Goal: Task Accomplishment & Management: Complete application form

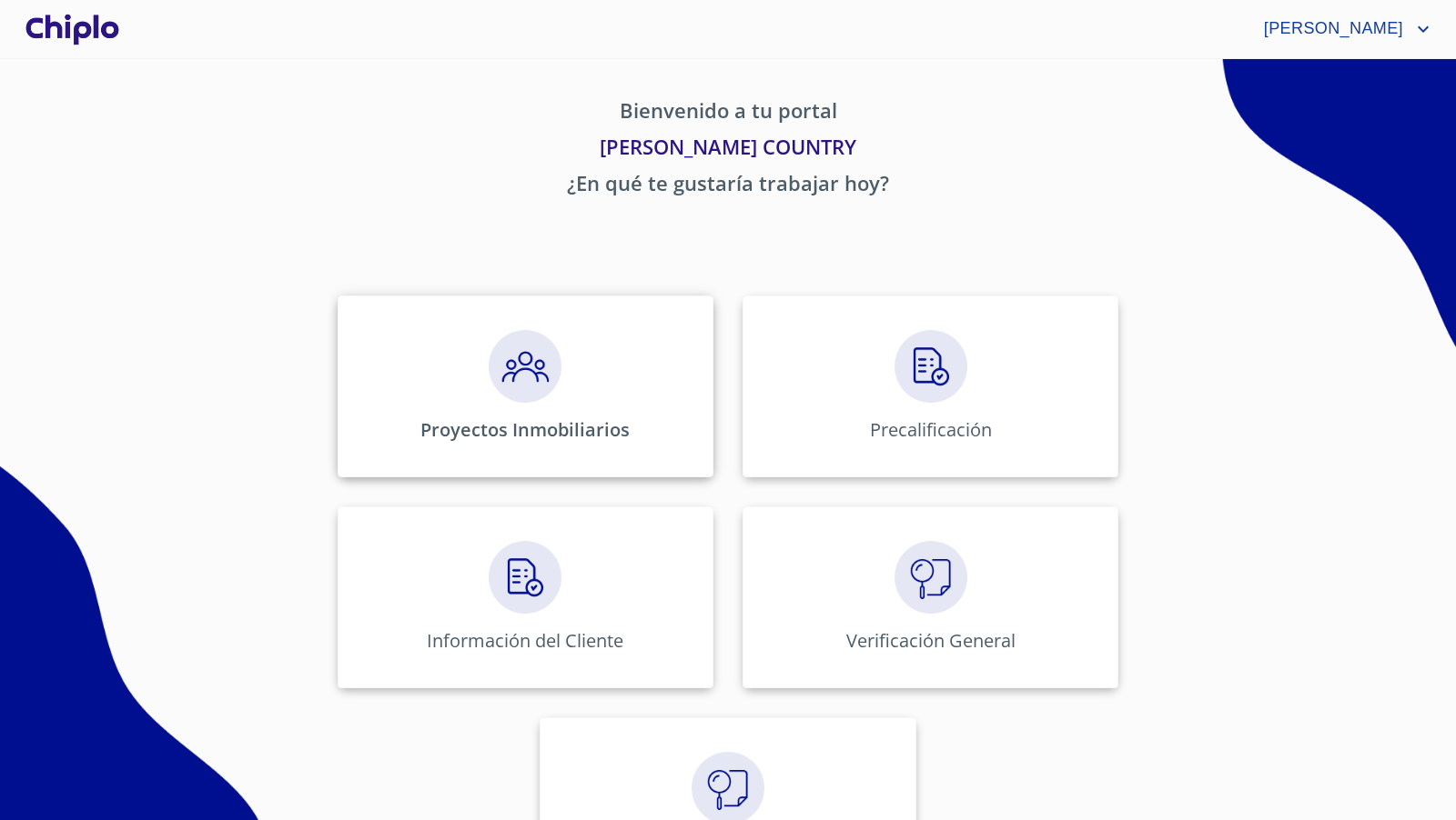
click at [537, 370] on img at bounding box center [525, 366] width 73 height 73
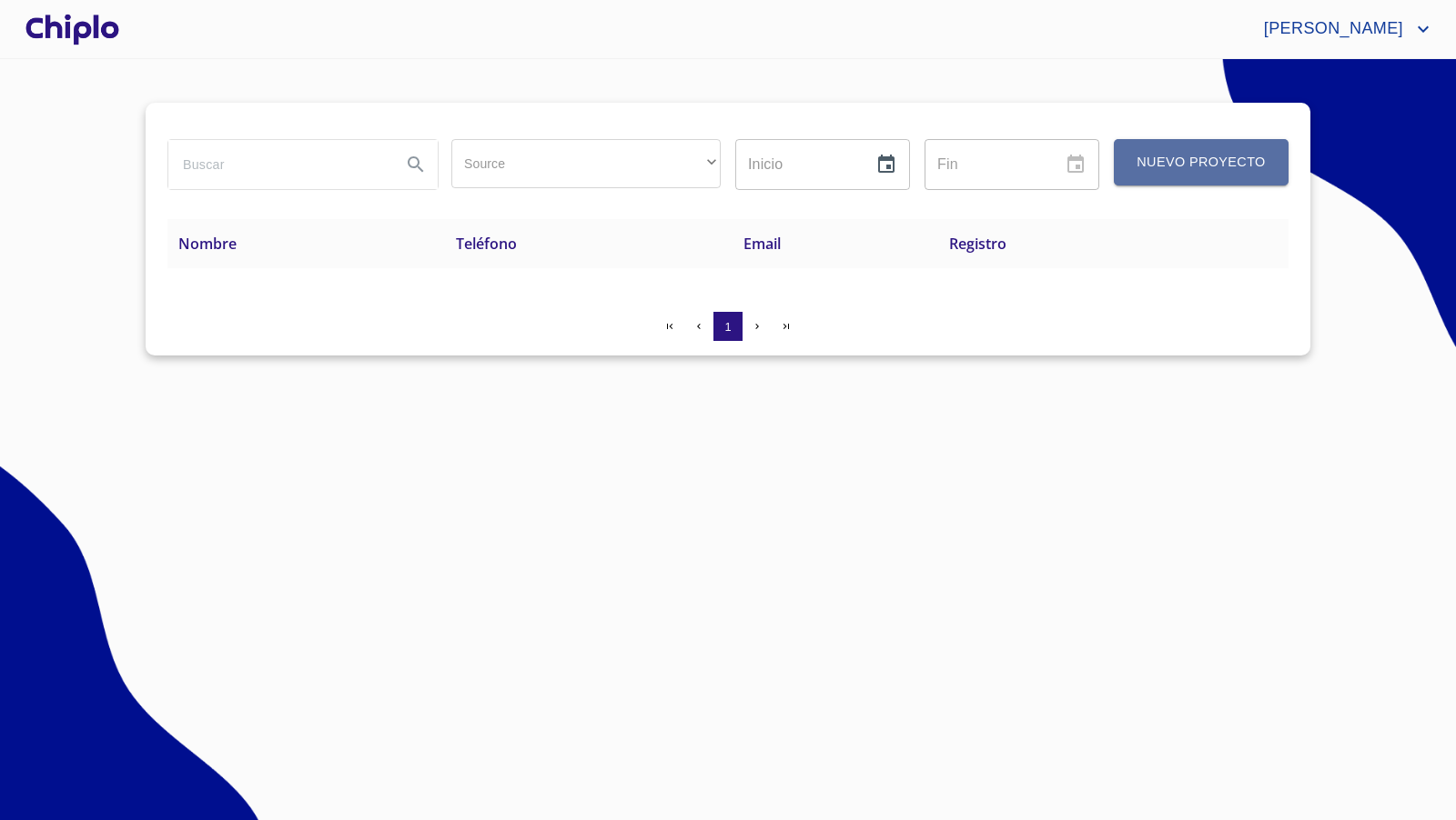
click at [1174, 176] on button "Nuevo Proyecto" at bounding box center [1201, 162] width 175 height 46
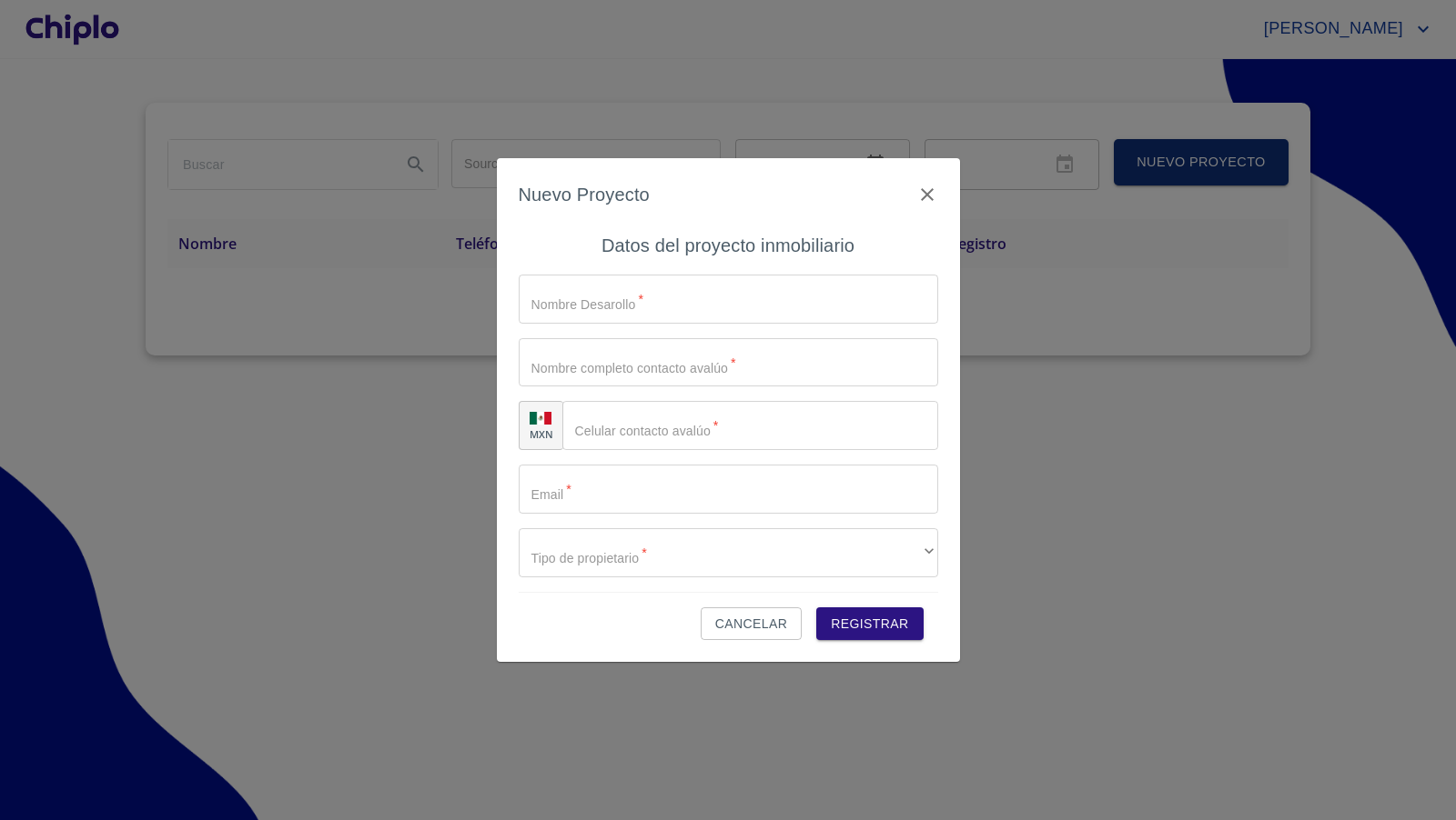
click at [644, 295] on input "Source" at bounding box center [728, 299] width 419 height 49
type input "TORRE B"
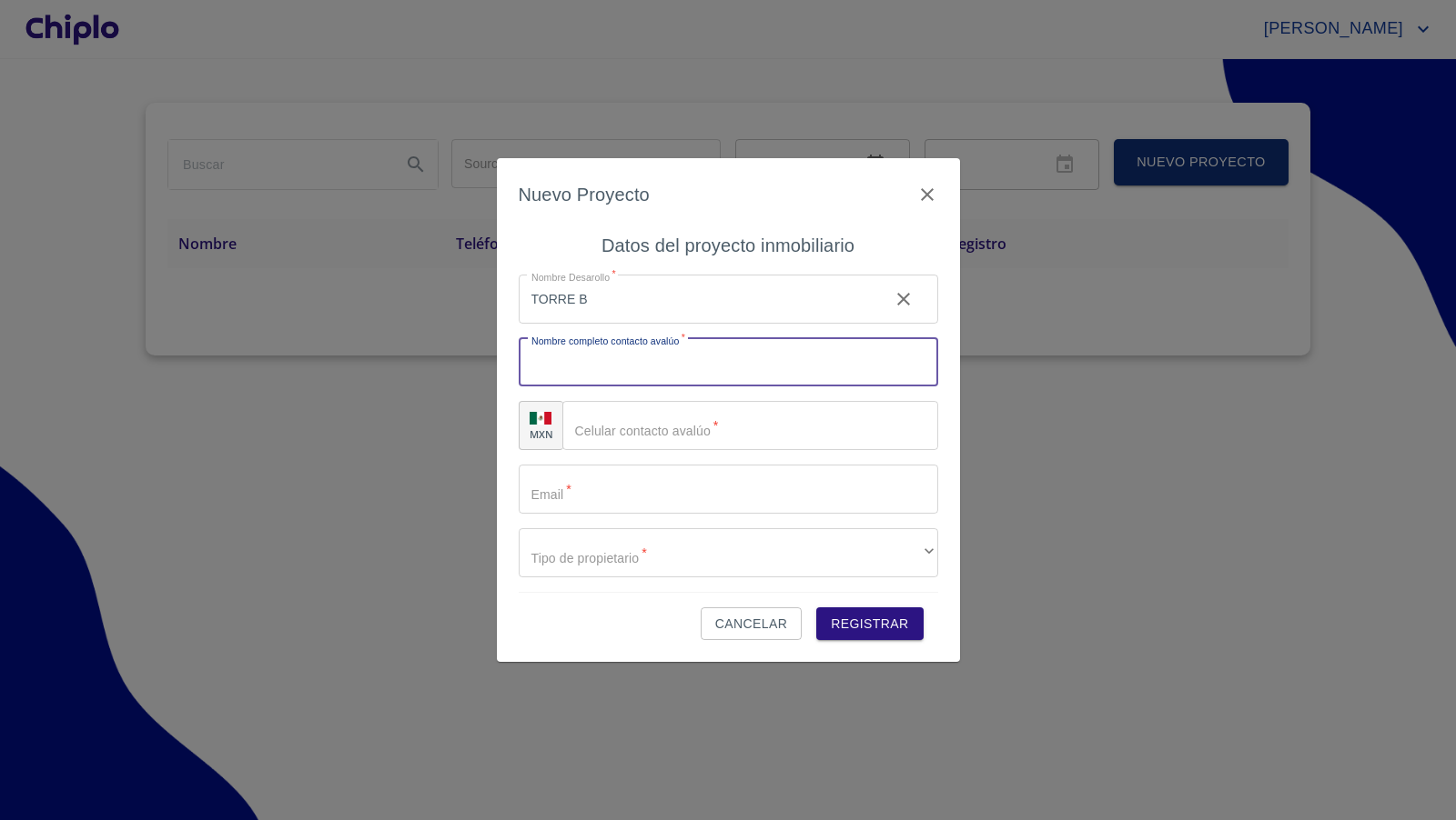
click at [636, 370] on input "Source" at bounding box center [728, 363] width 419 height 49
type input "POR DEFINIR"
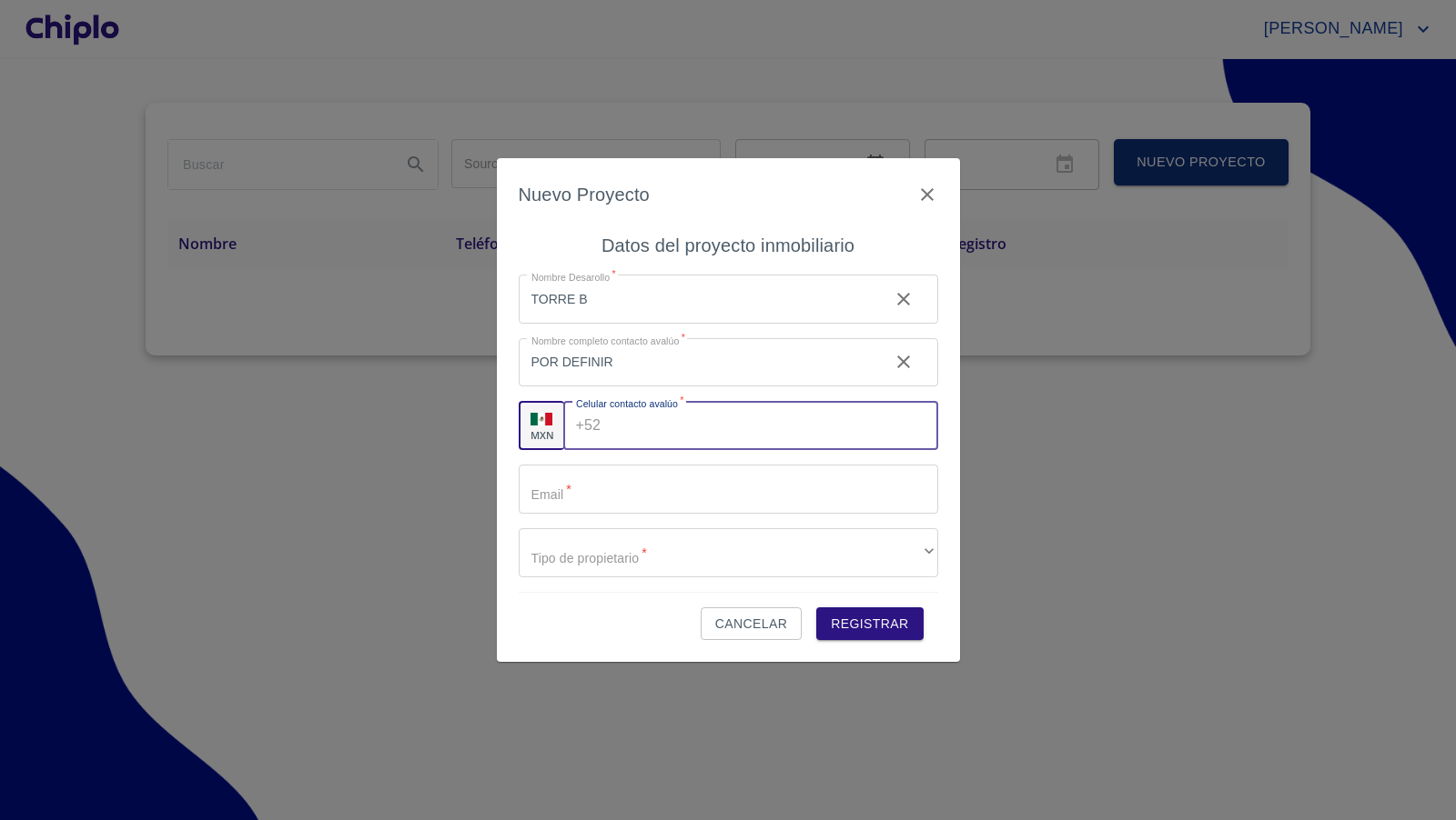
click at [702, 433] on input "Source" at bounding box center [773, 425] width 329 height 49
type input "3"
type input "(33)37803297"
click at [661, 491] on input "Source" at bounding box center [728, 489] width 419 height 49
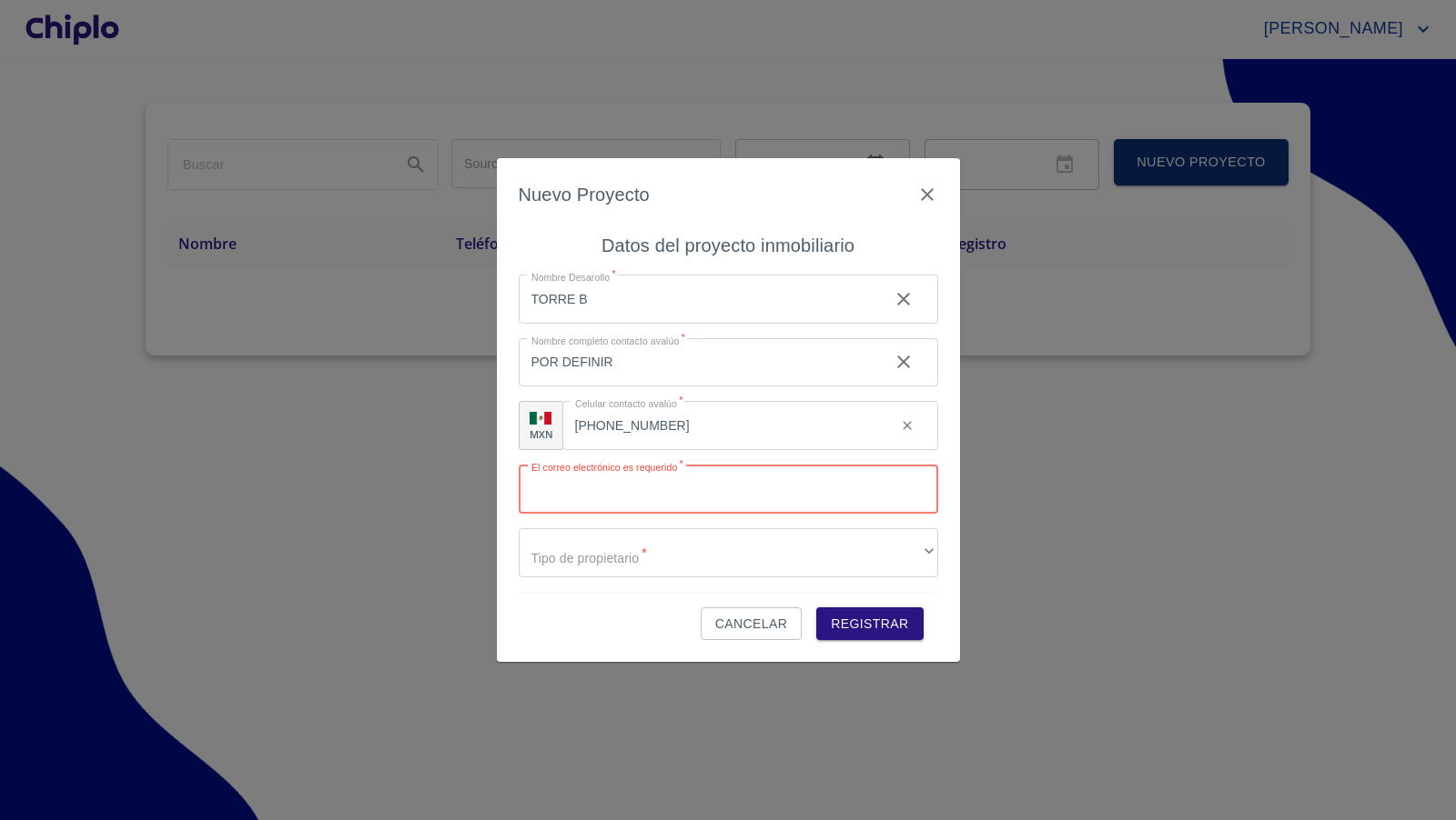
click at [672, 494] on input "Source" at bounding box center [728, 489] width 419 height 49
paste input "[EMAIL_ADDRESS][DOMAIN_NAME]"
type input "[EMAIL_ADDRESS][DOMAIN_NAME]"
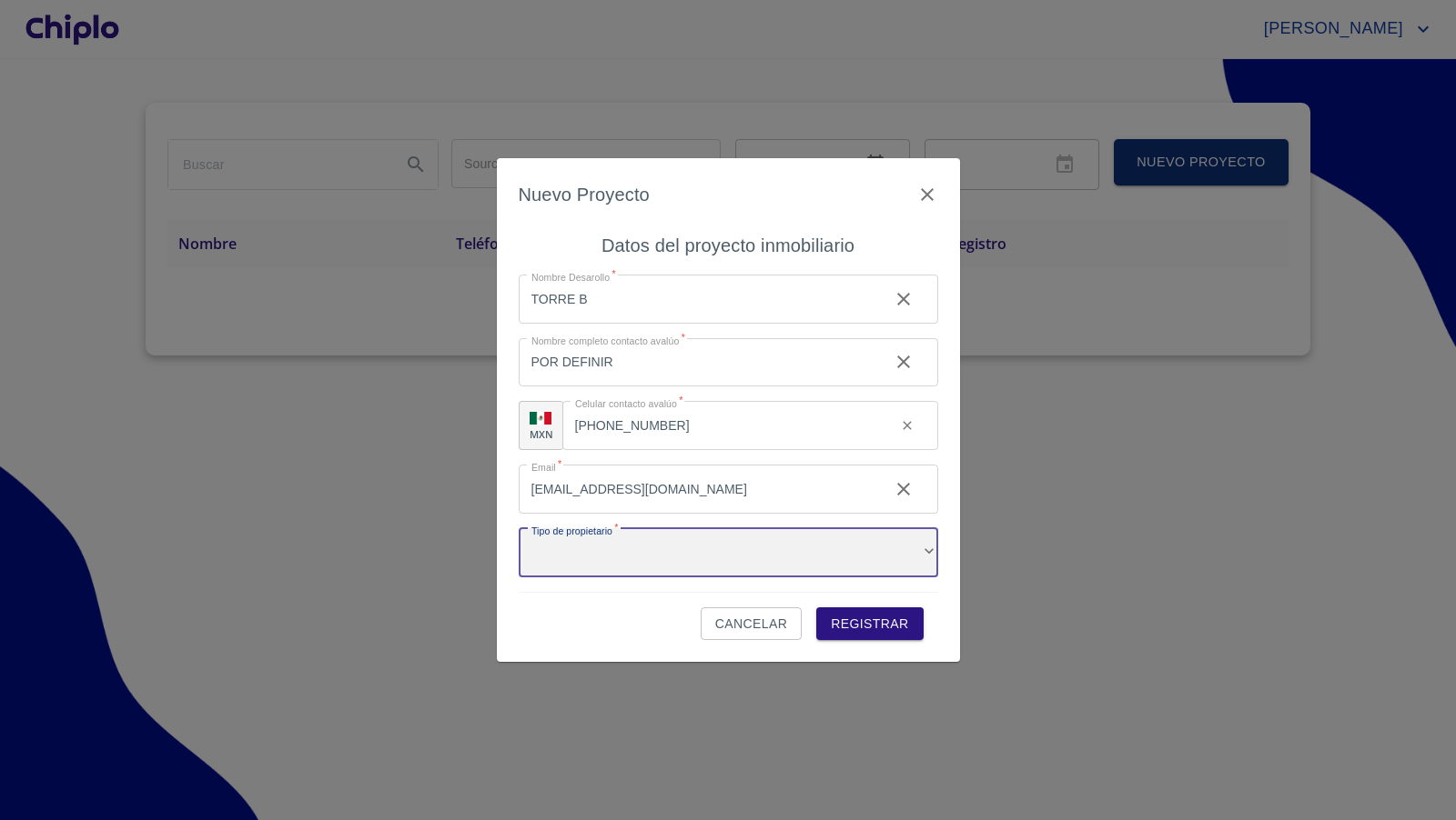
click at [677, 551] on div "​" at bounding box center [728, 552] width 419 height 49
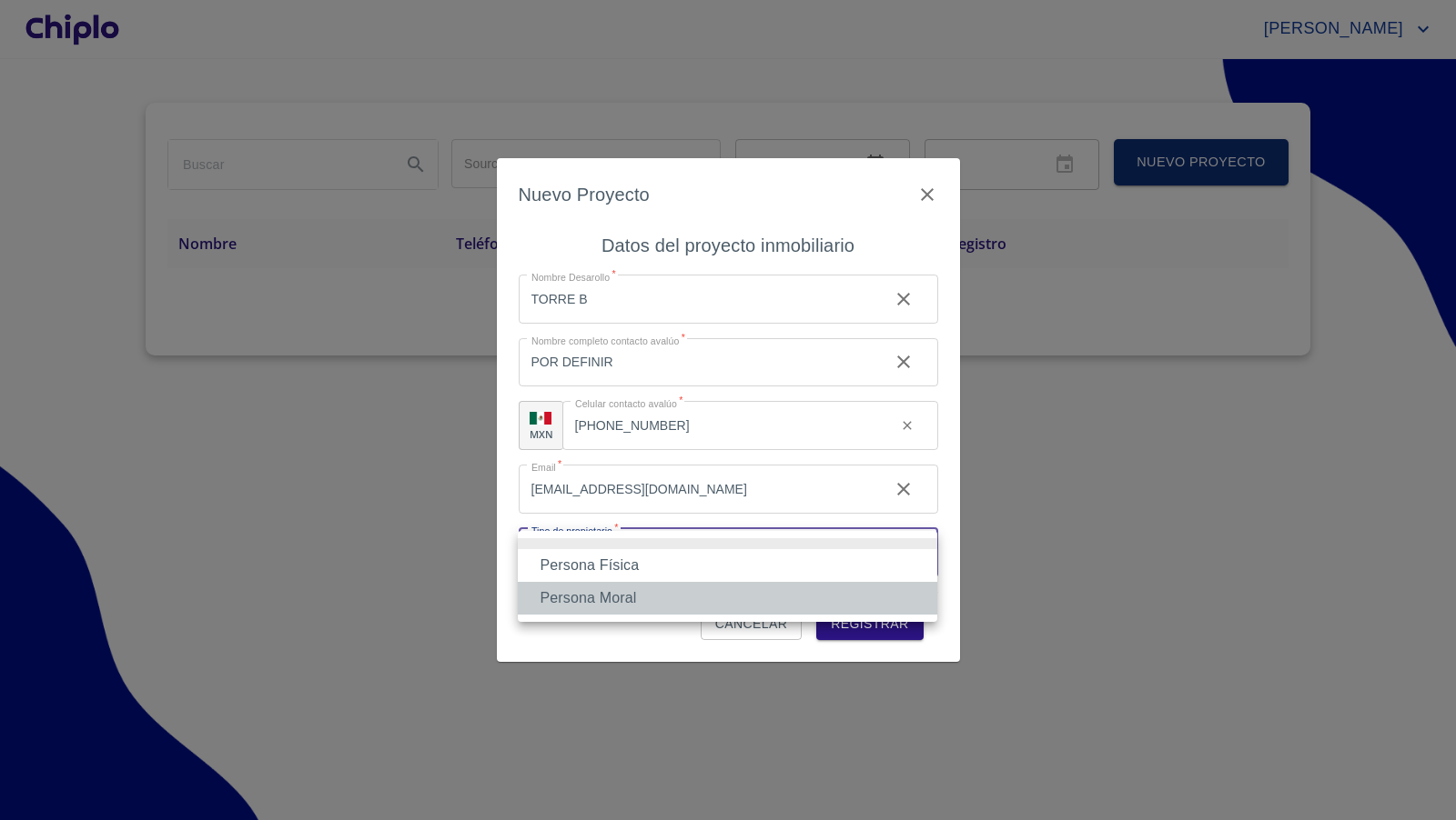
click at [609, 600] on li "Persona Moral" at bounding box center [728, 598] width 419 height 33
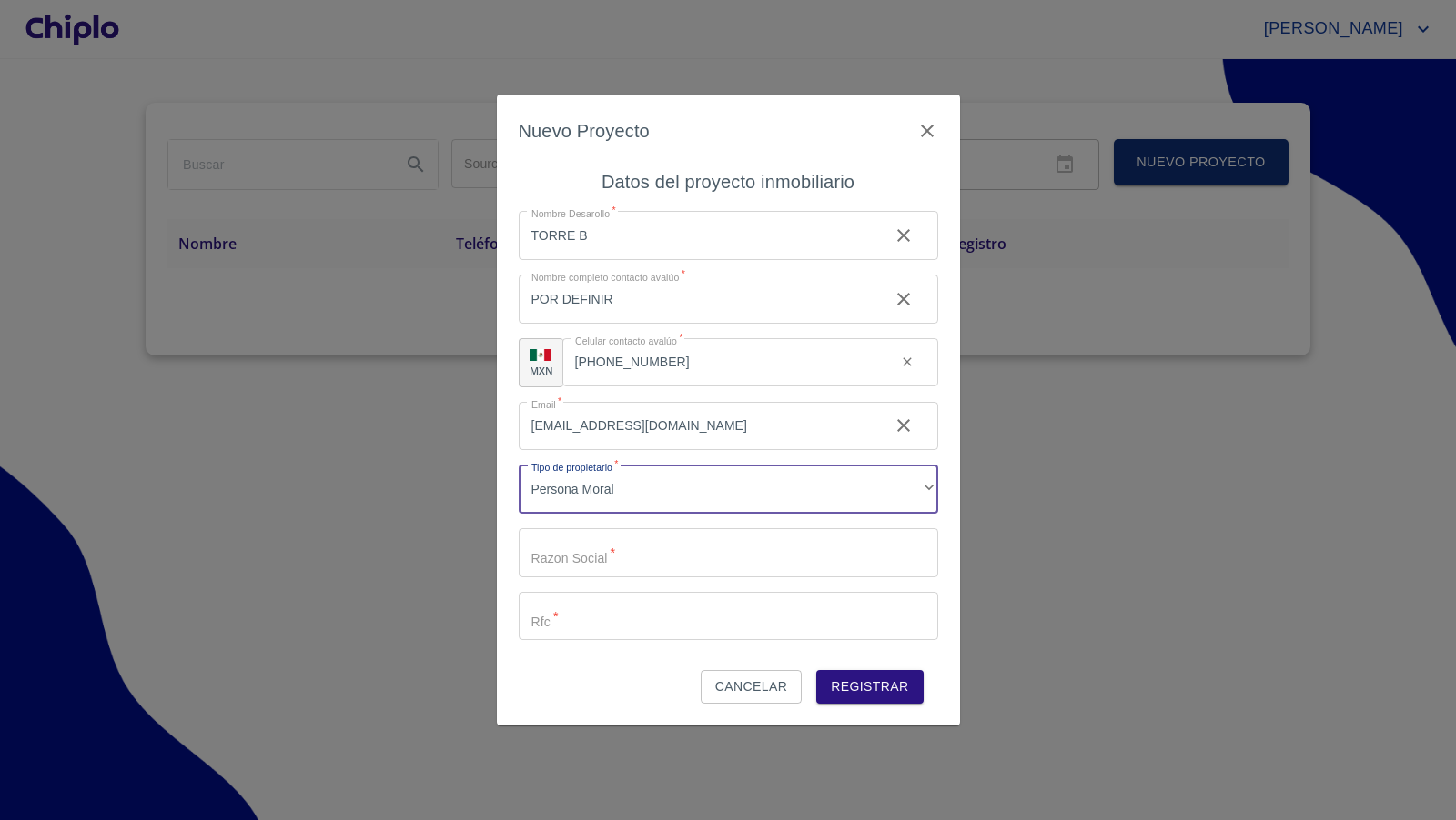
click at [952, 542] on div "Nuevo Proyecto Datos del proyecto inmobiliario Nombre Desarollo   * TORRE B ​ N…" at bounding box center [728, 410] width 463 height 631
click at [817, 558] on input "Source" at bounding box center [728, 552] width 419 height 49
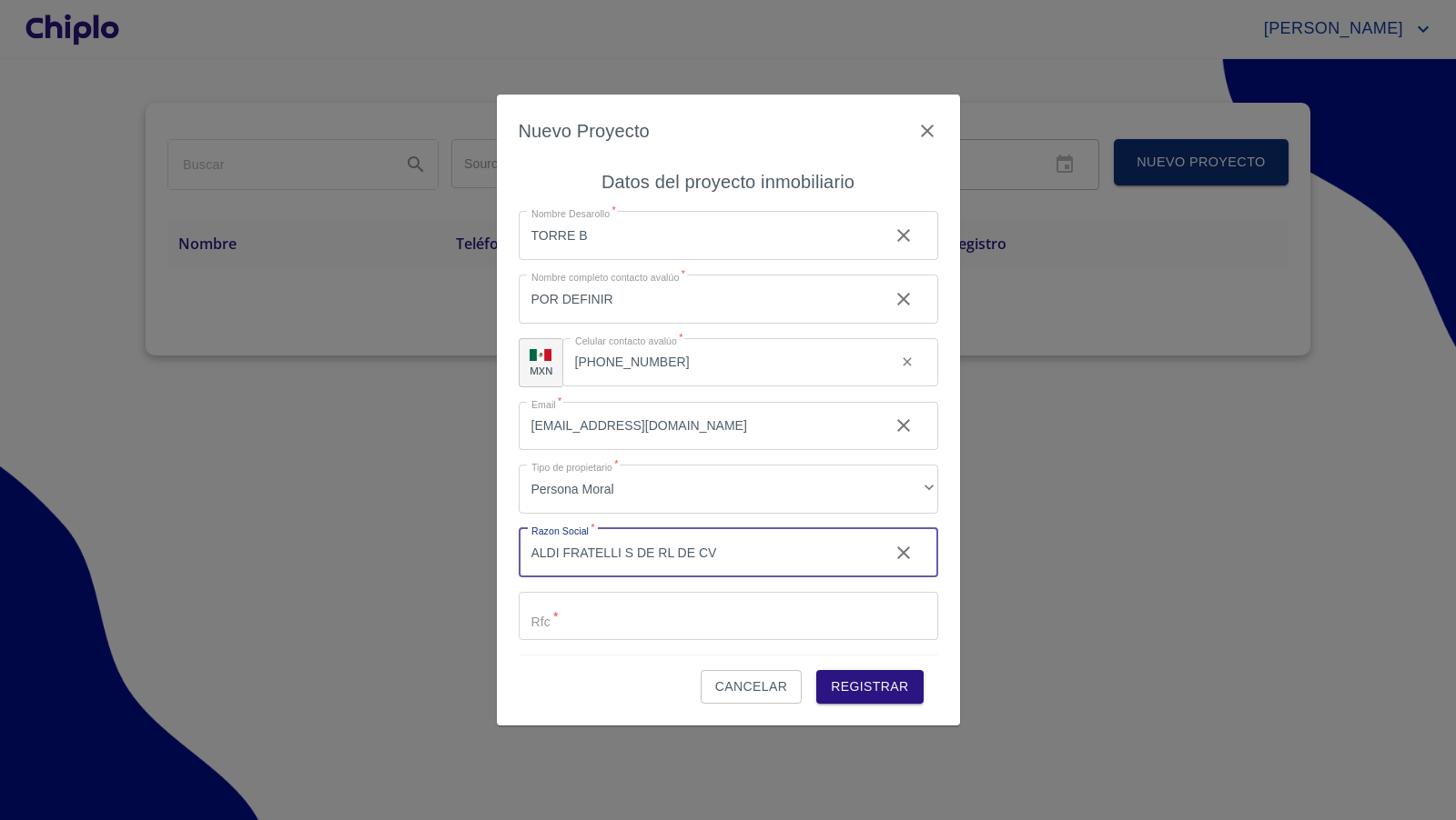
type input "ALDI FRATELLI S DE RL DE CV"
click at [548, 615] on input "Source" at bounding box center [728, 616] width 419 height 49
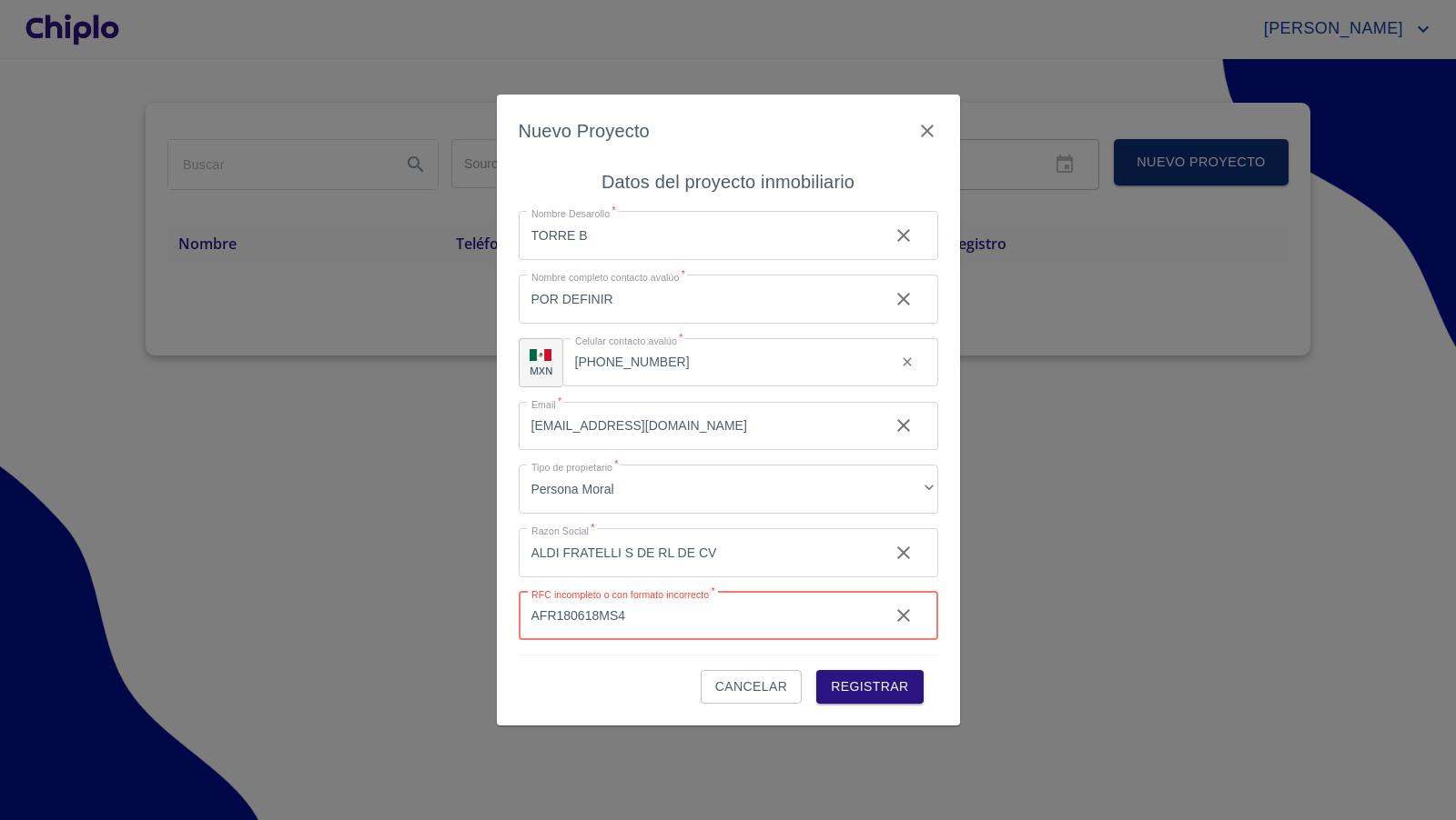
type input "AFR180618MS4"
click at [949, 529] on div "Nuevo Proyecto Datos del proyecto inmobiliario Nombre Desarollo   * TORRE B ​ N…" at bounding box center [728, 410] width 463 height 631
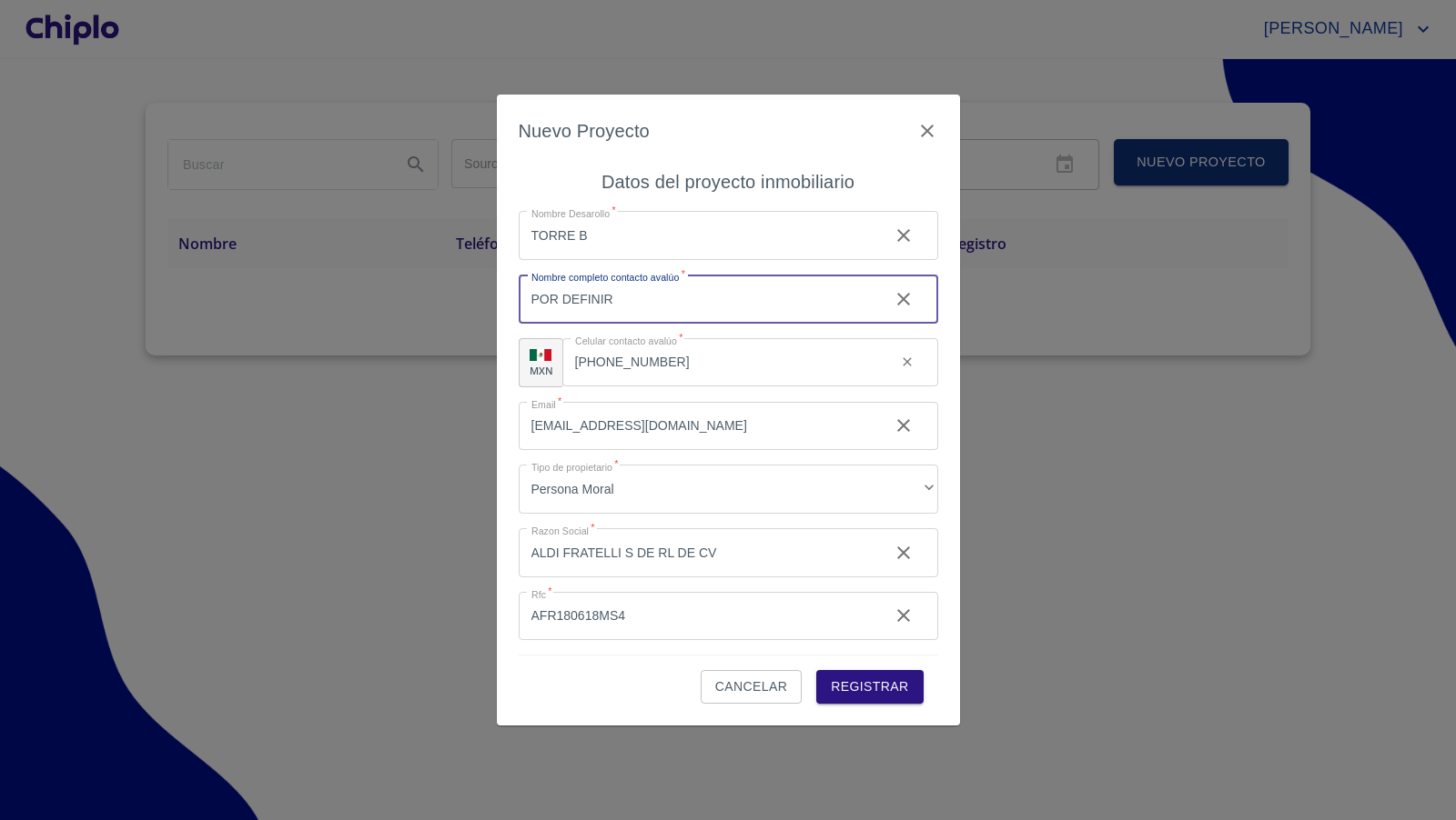
drag, startPoint x: 638, startPoint y: 305, endPoint x: 489, endPoint y: 285, distance: 150.3
click at [489, 285] on div "Nuevo Proyecto Datos del proyecto inmobiliario Nombre Desarollo   * TORRE B ​ N…" at bounding box center [728, 410] width 1456 height 820
type input "VERONICA VERBERA"
click at [878, 688] on span "Registrar" at bounding box center [869, 687] width 78 height 23
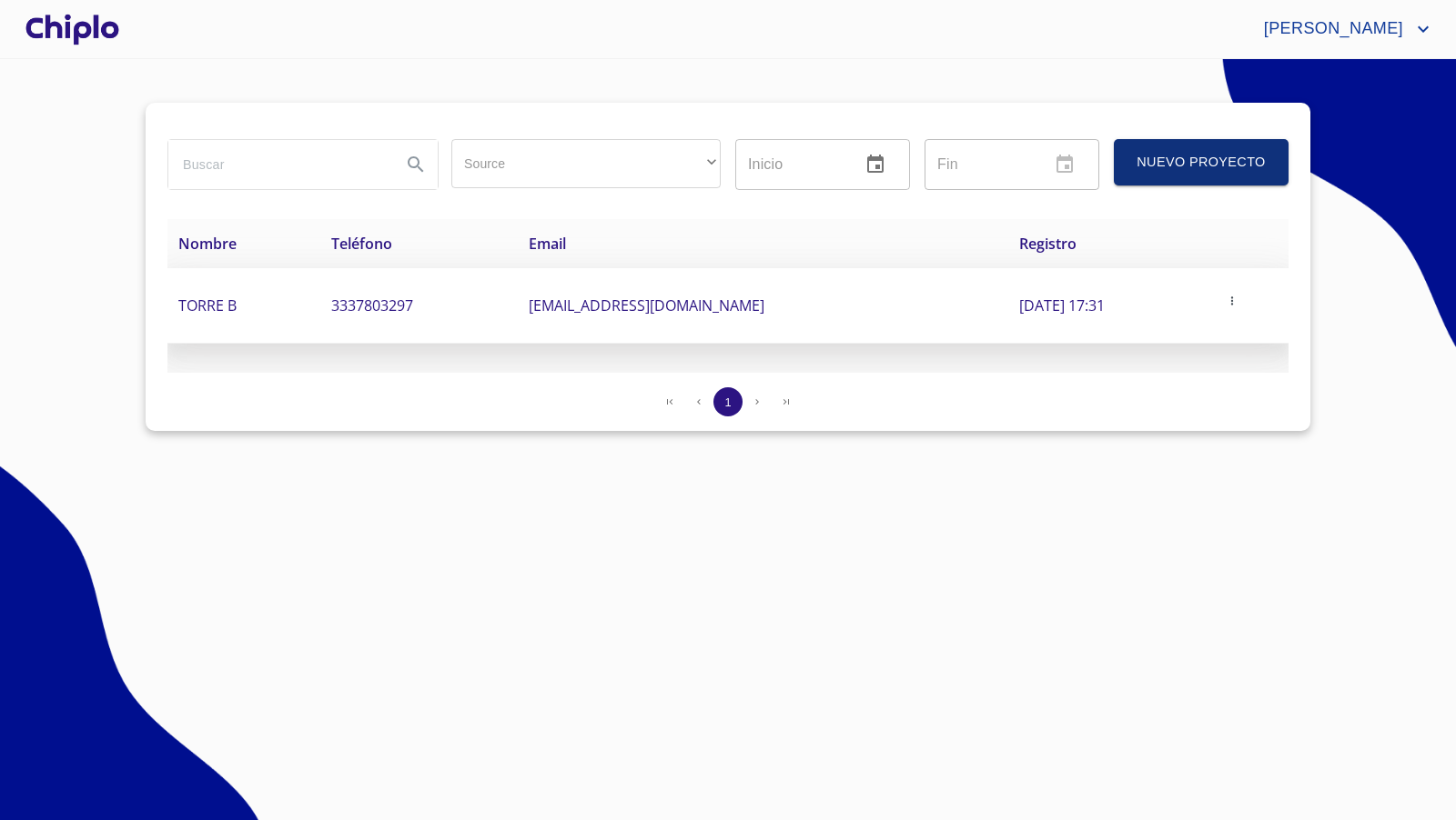
click at [1239, 300] on icon "button" at bounding box center [1231, 300] width 12 height 12
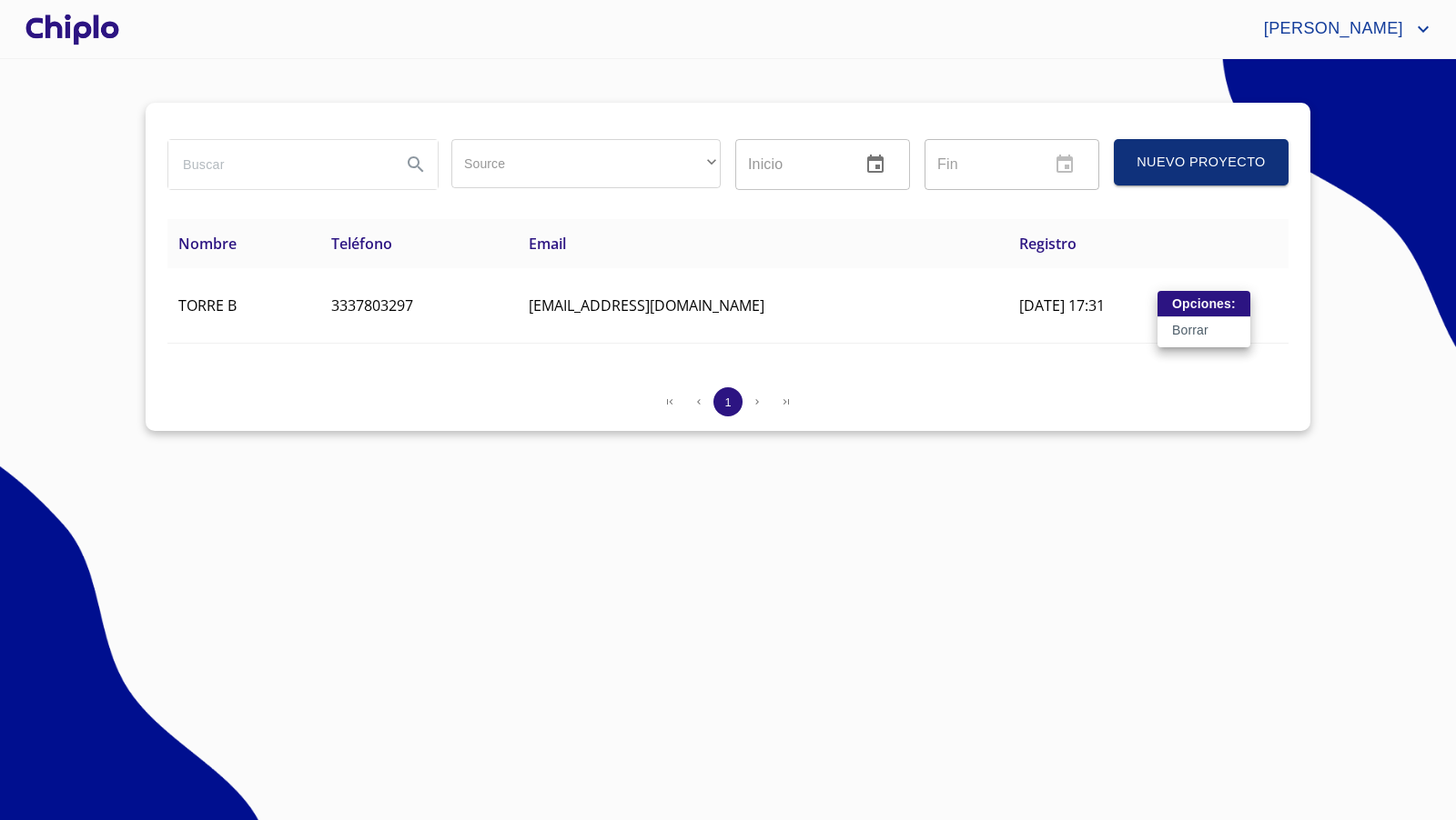
click at [1109, 528] on div at bounding box center [728, 410] width 1456 height 820
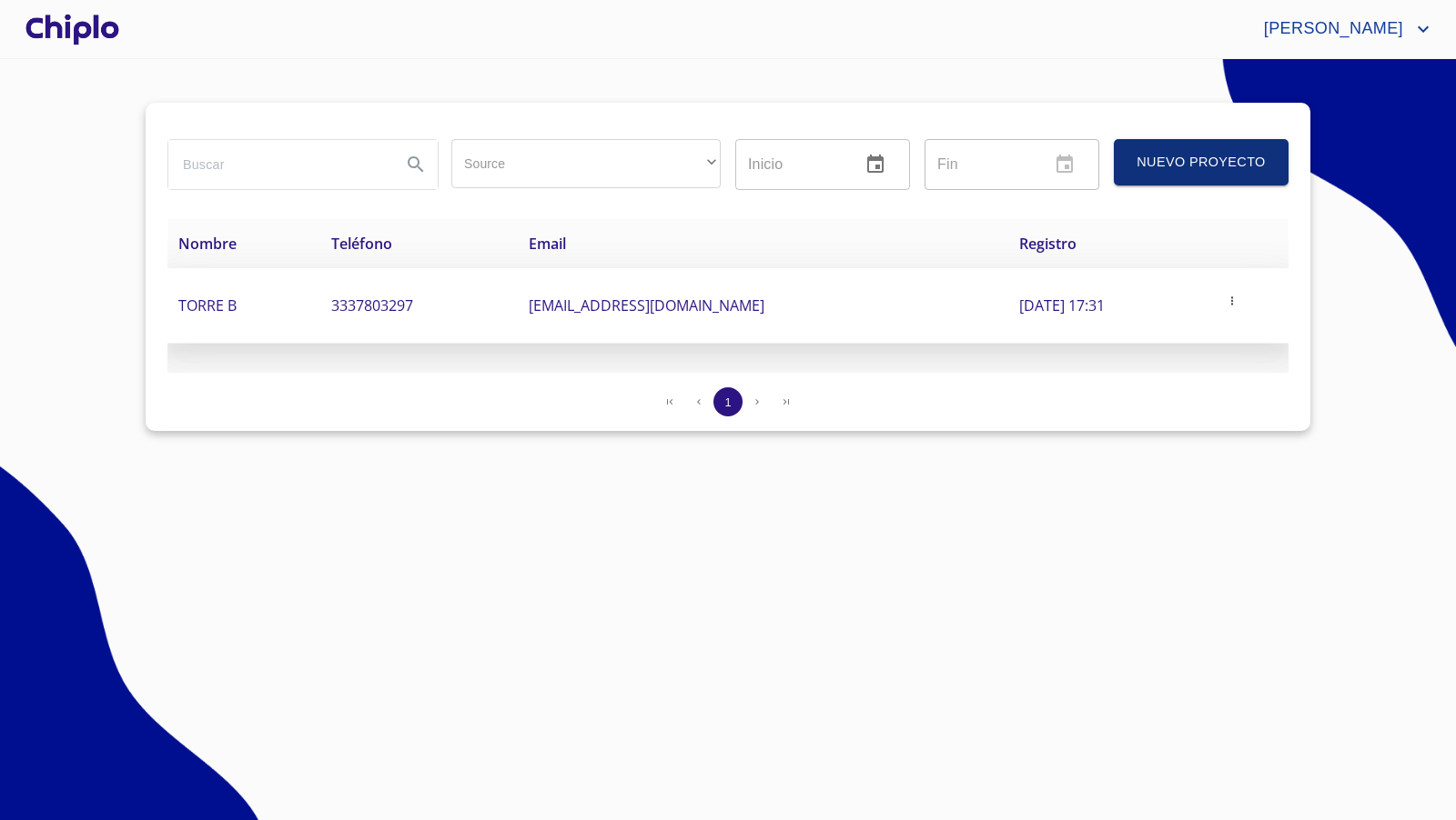
click at [216, 312] on span "TORRE B" at bounding box center [207, 305] width 58 height 20
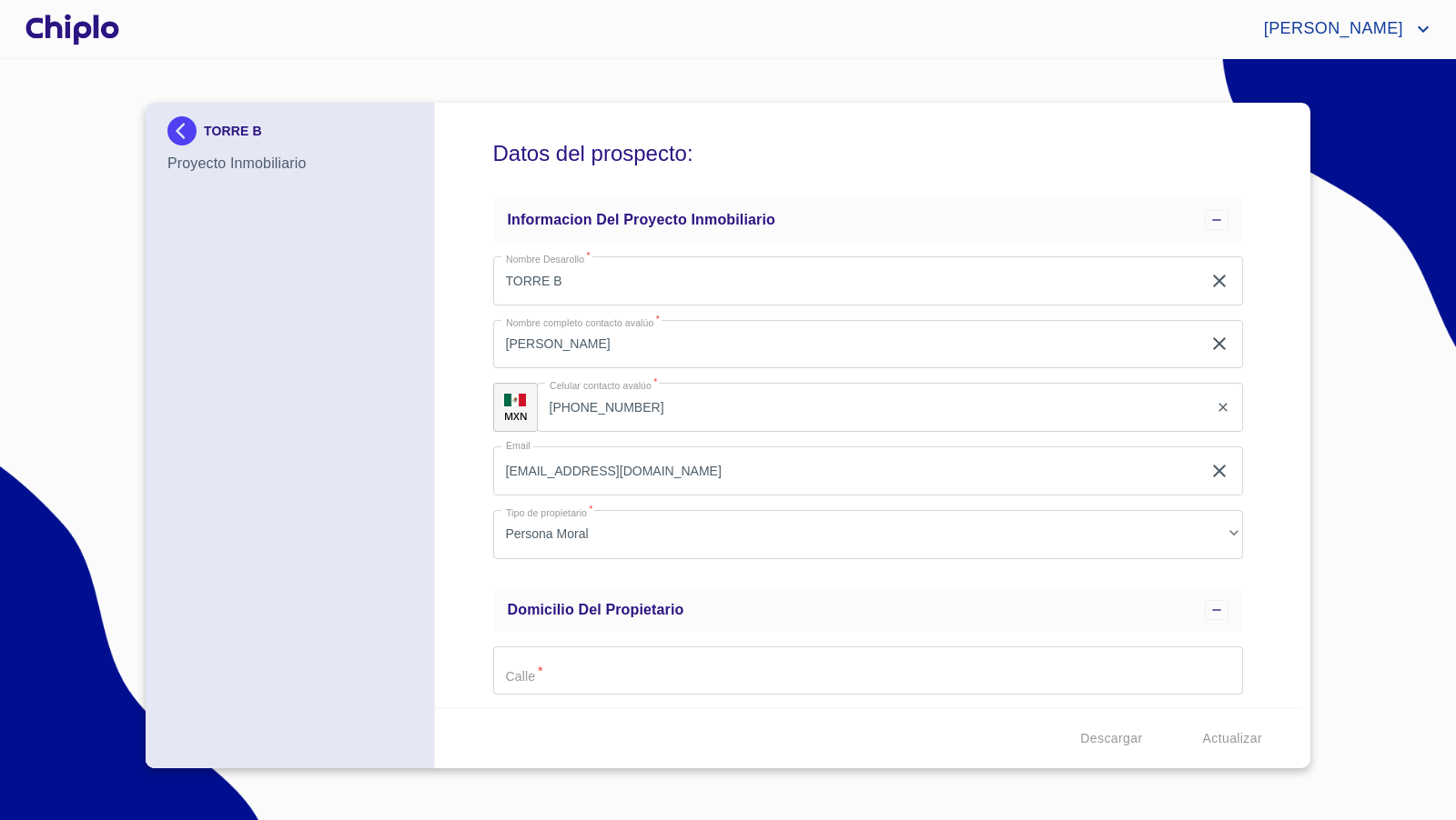
click at [94, 21] on div at bounding box center [73, 29] width 101 height 58
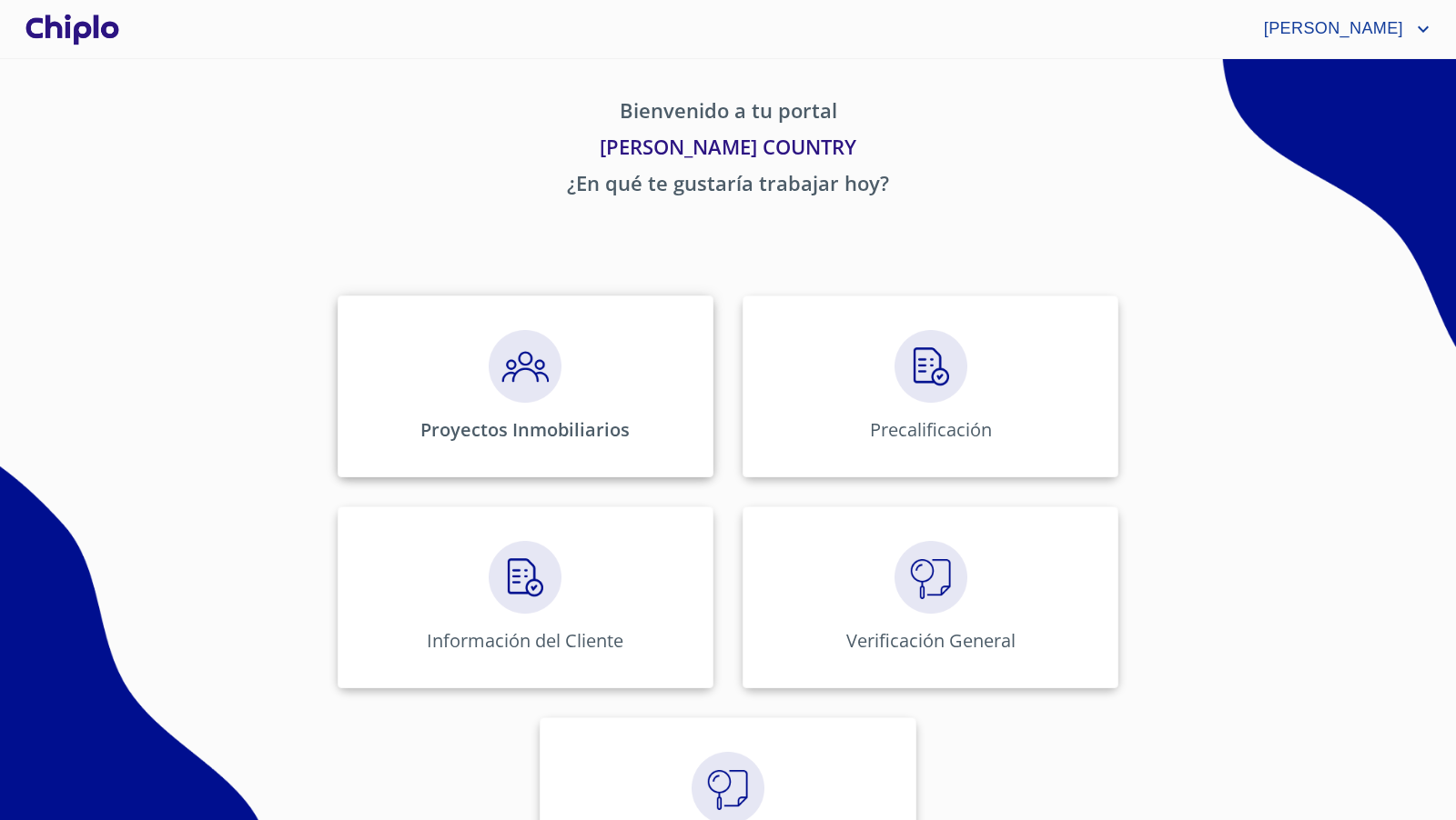
click at [528, 396] on img at bounding box center [525, 366] width 73 height 73
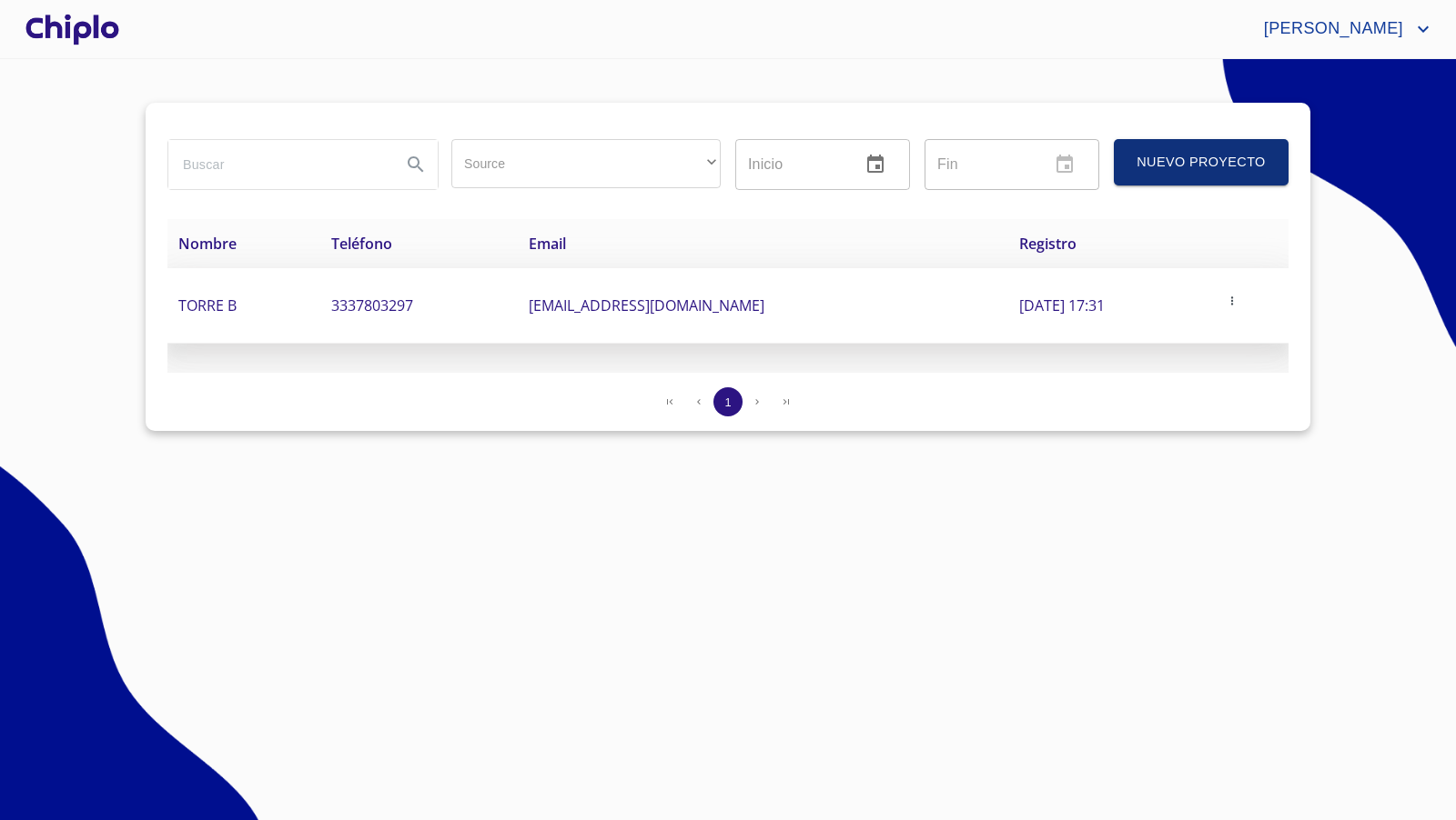
click at [233, 304] on span "TORRE B" at bounding box center [207, 305] width 58 height 20
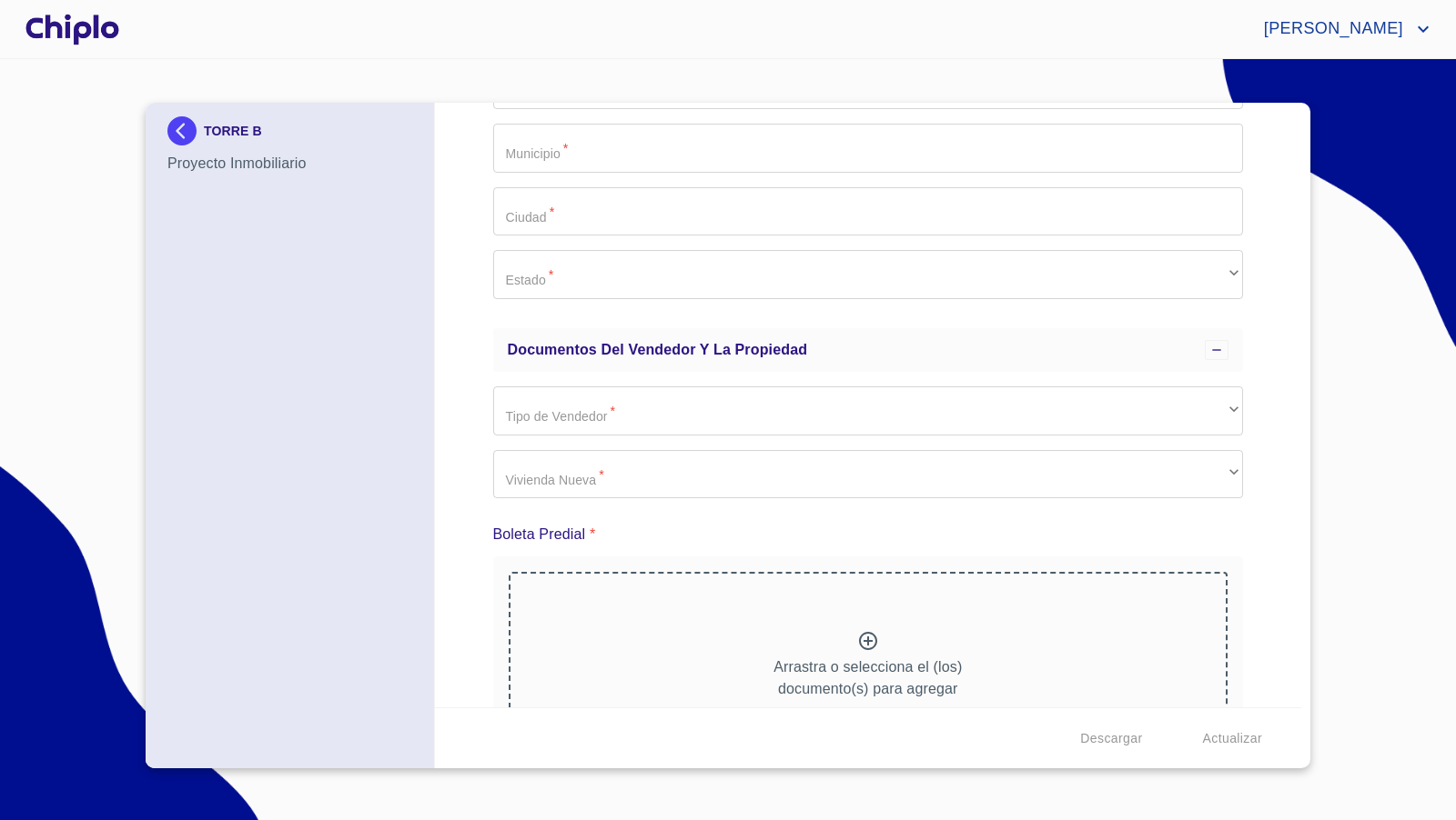
scroll to position [1389, 0]
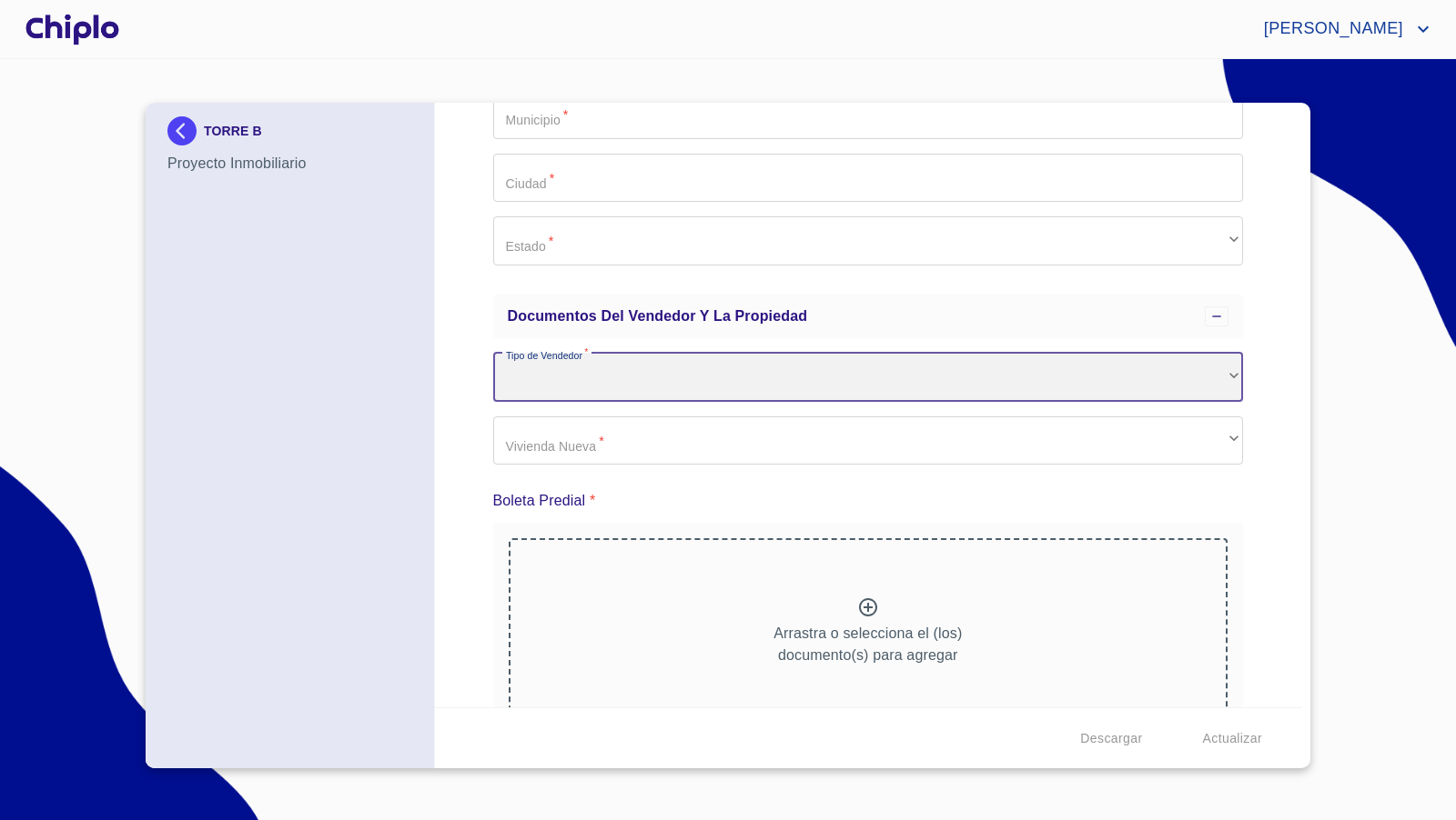
click at [630, 376] on div "​" at bounding box center [868, 377] width 750 height 49
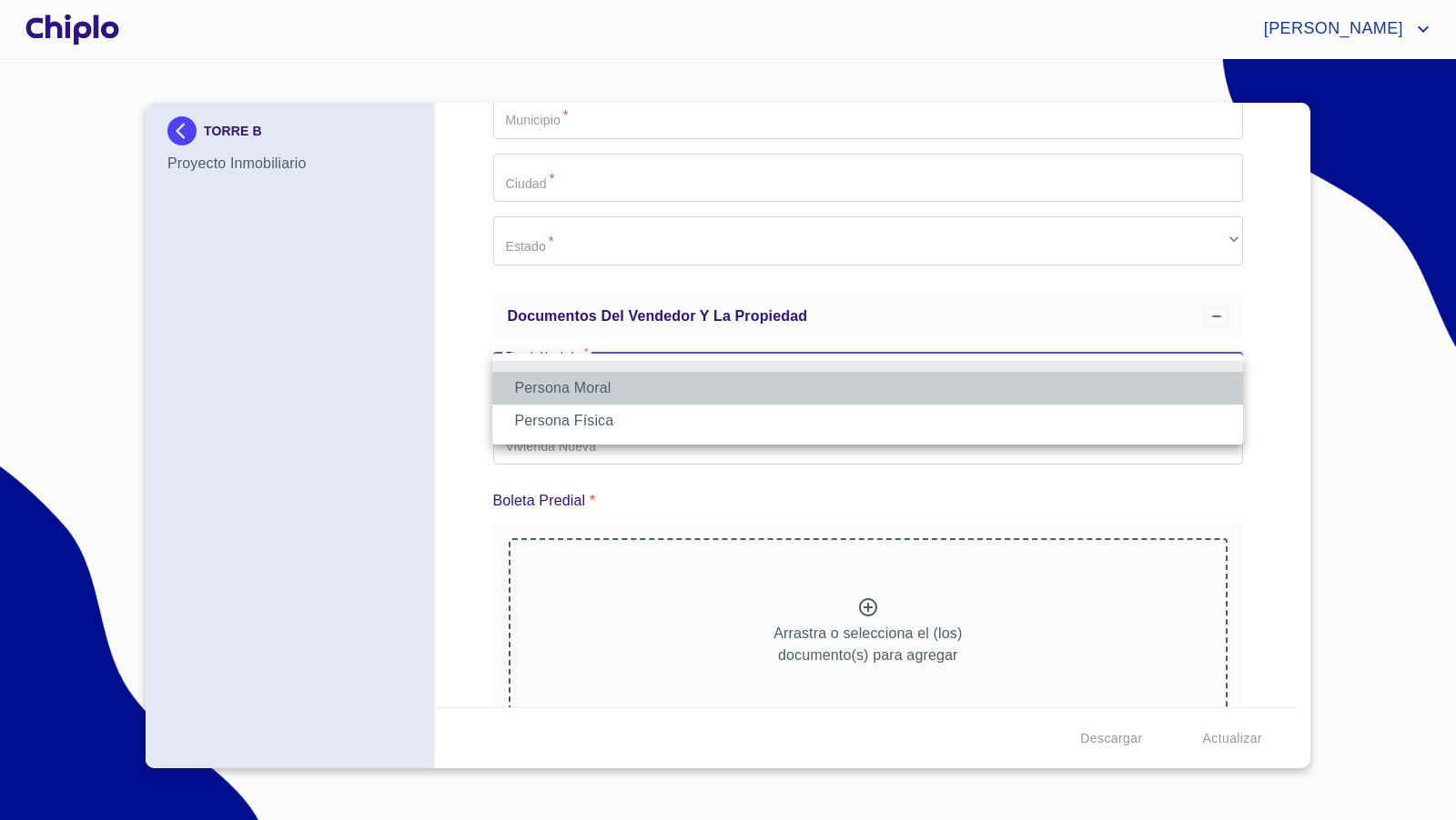
click at [604, 389] on li "Persona Moral" at bounding box center [867, 388] width 750 height 33
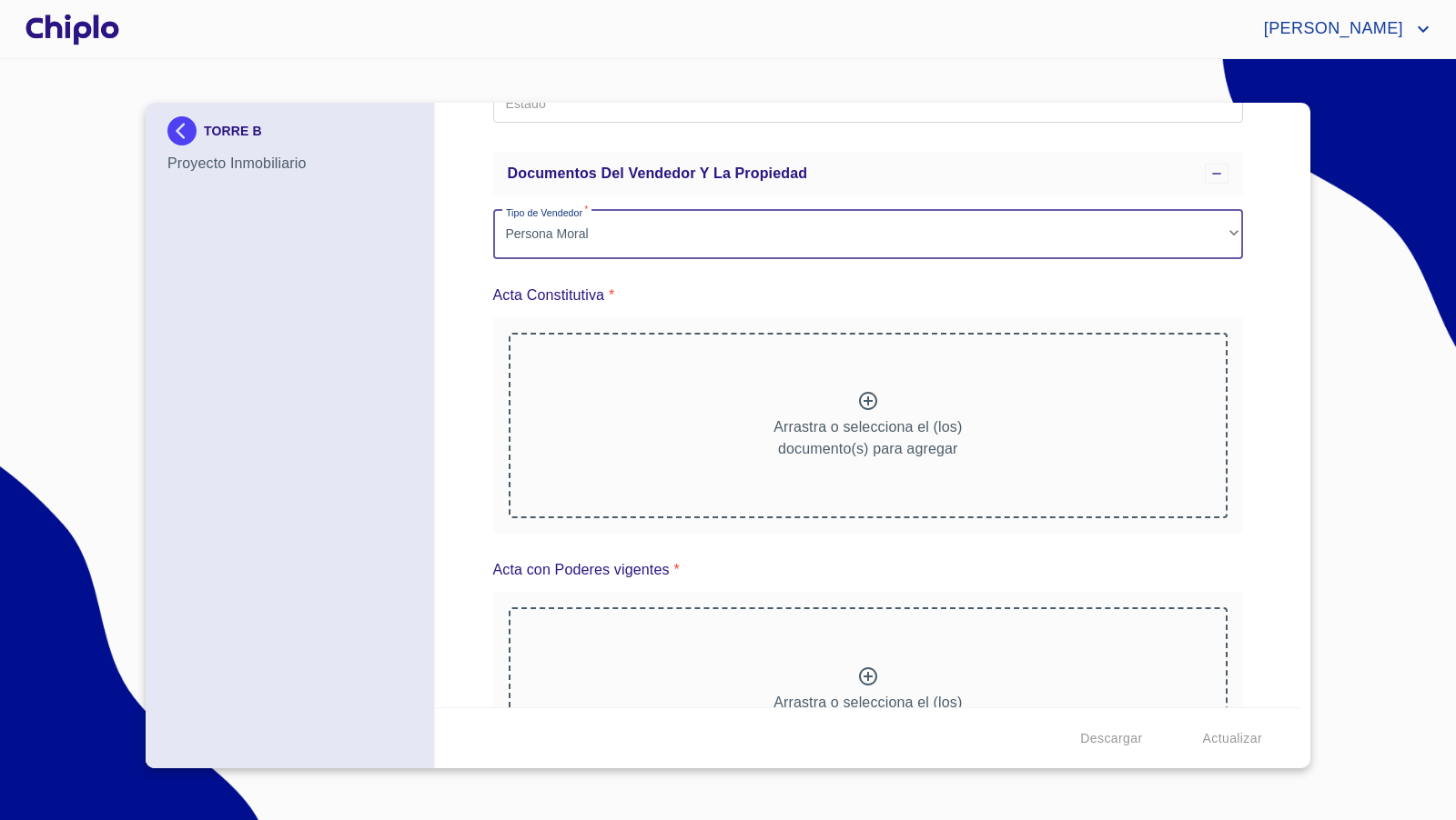
click at [463, 507] on div "Datos del prospecto: Informacion del Proyecto Inmobiliario Nombre Desarollo   *…" at bounding box center [868, 405] width 867 height 605
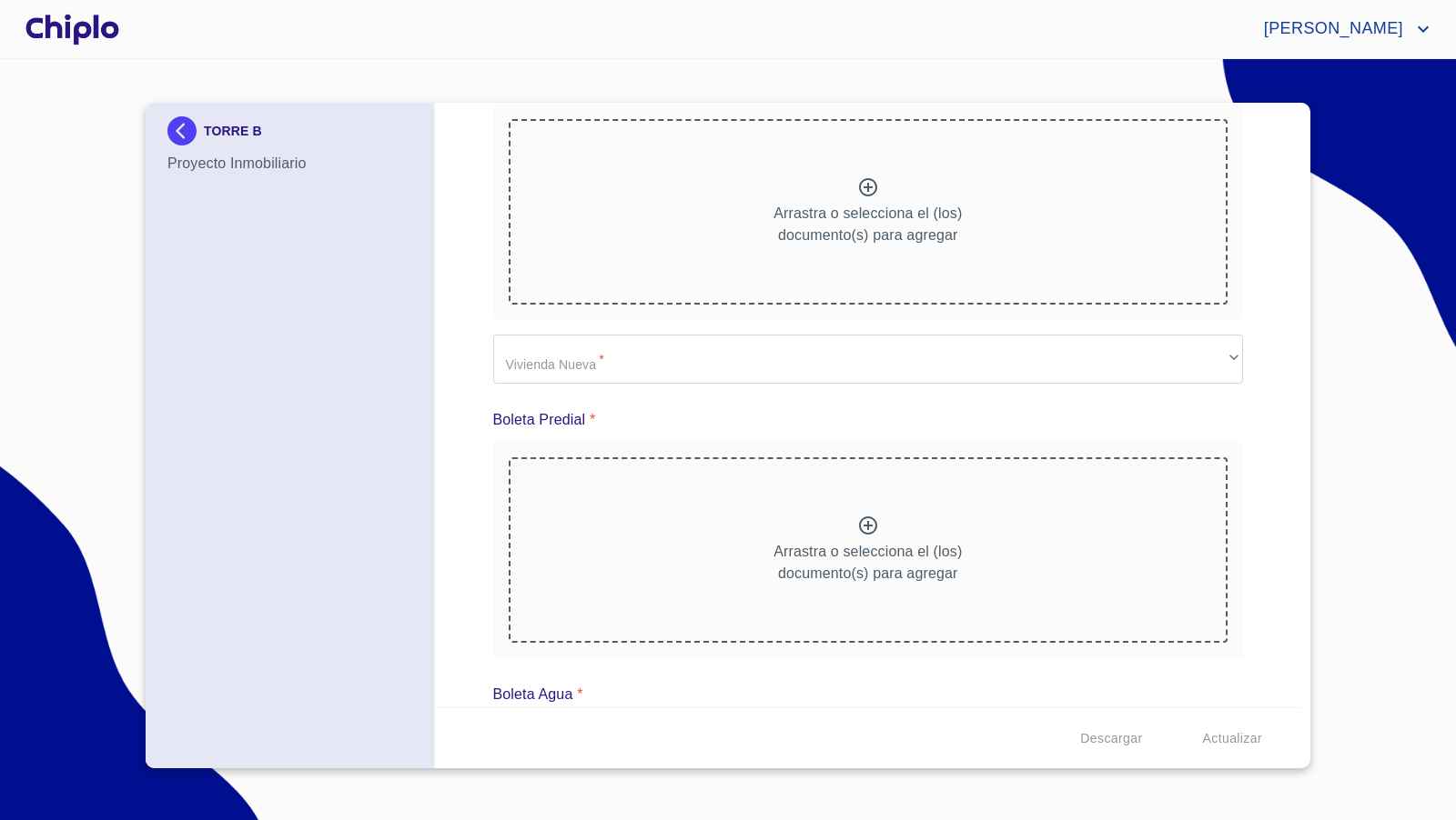
scroll to position [3700, 0]
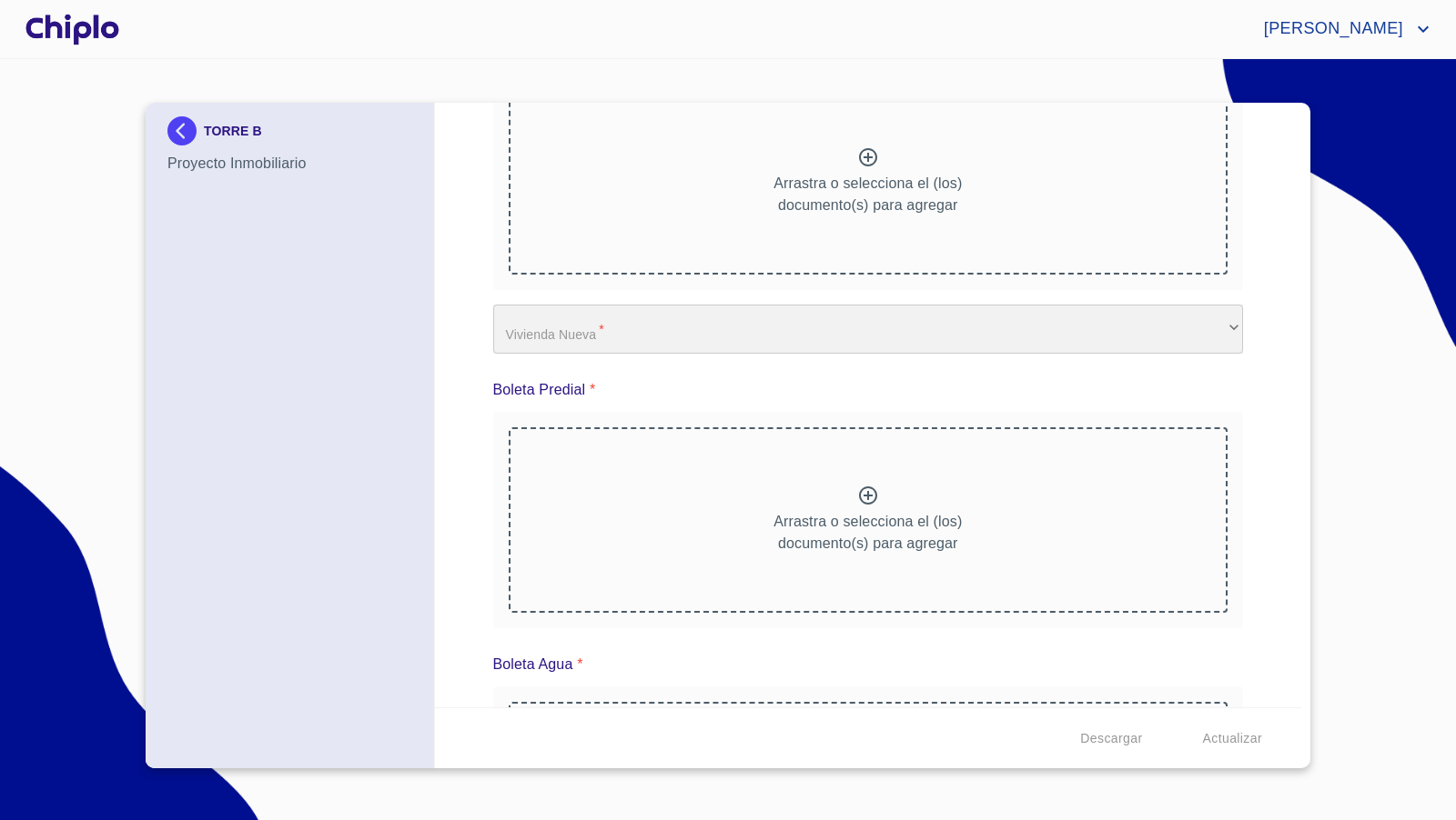
click at [579, 310] on div "​" at bounding box center [868, 328] width 750 height 49
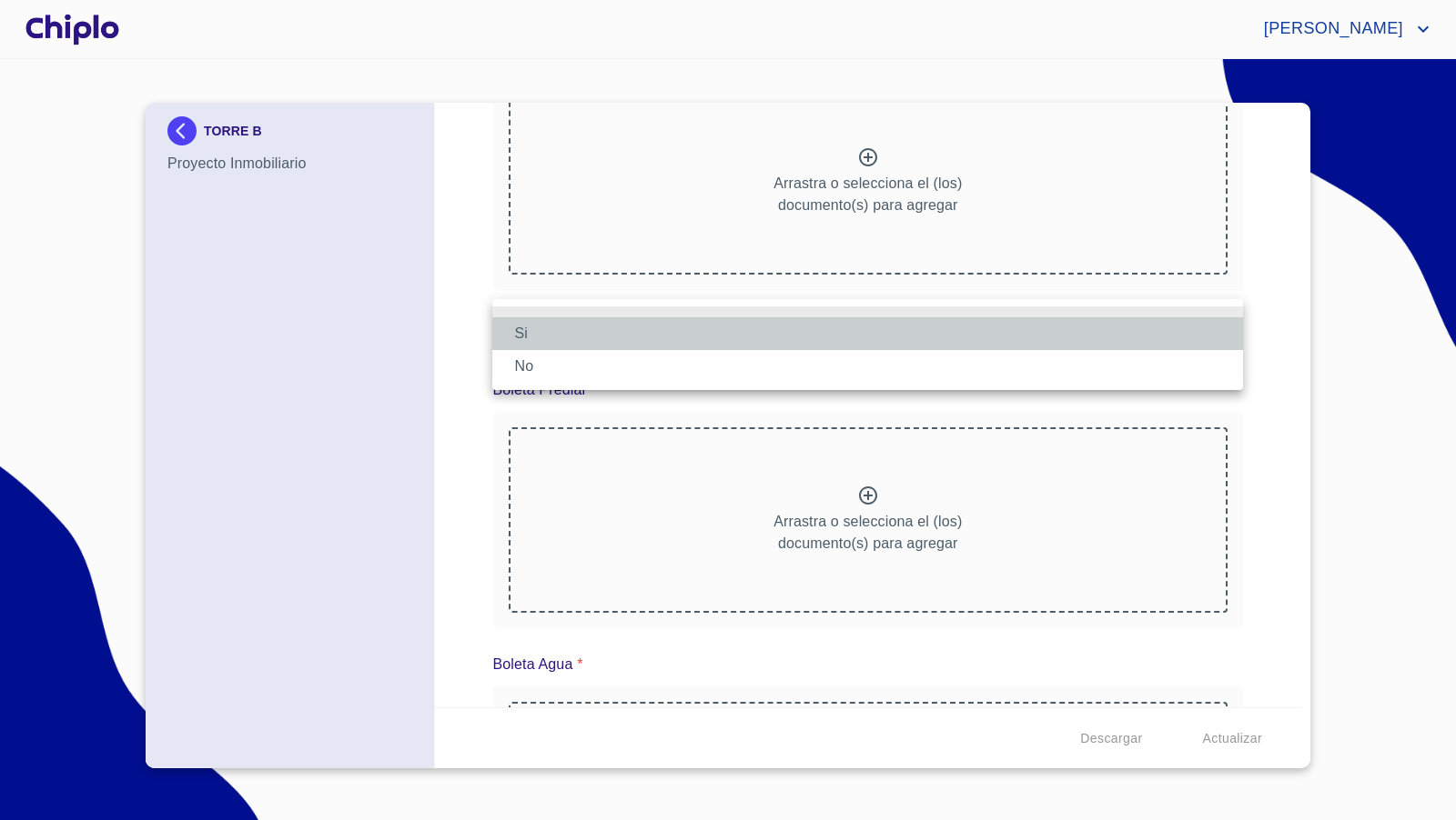
click at [546, 332] on li "Si" at bounding box center [867, 334] width 750 height 33
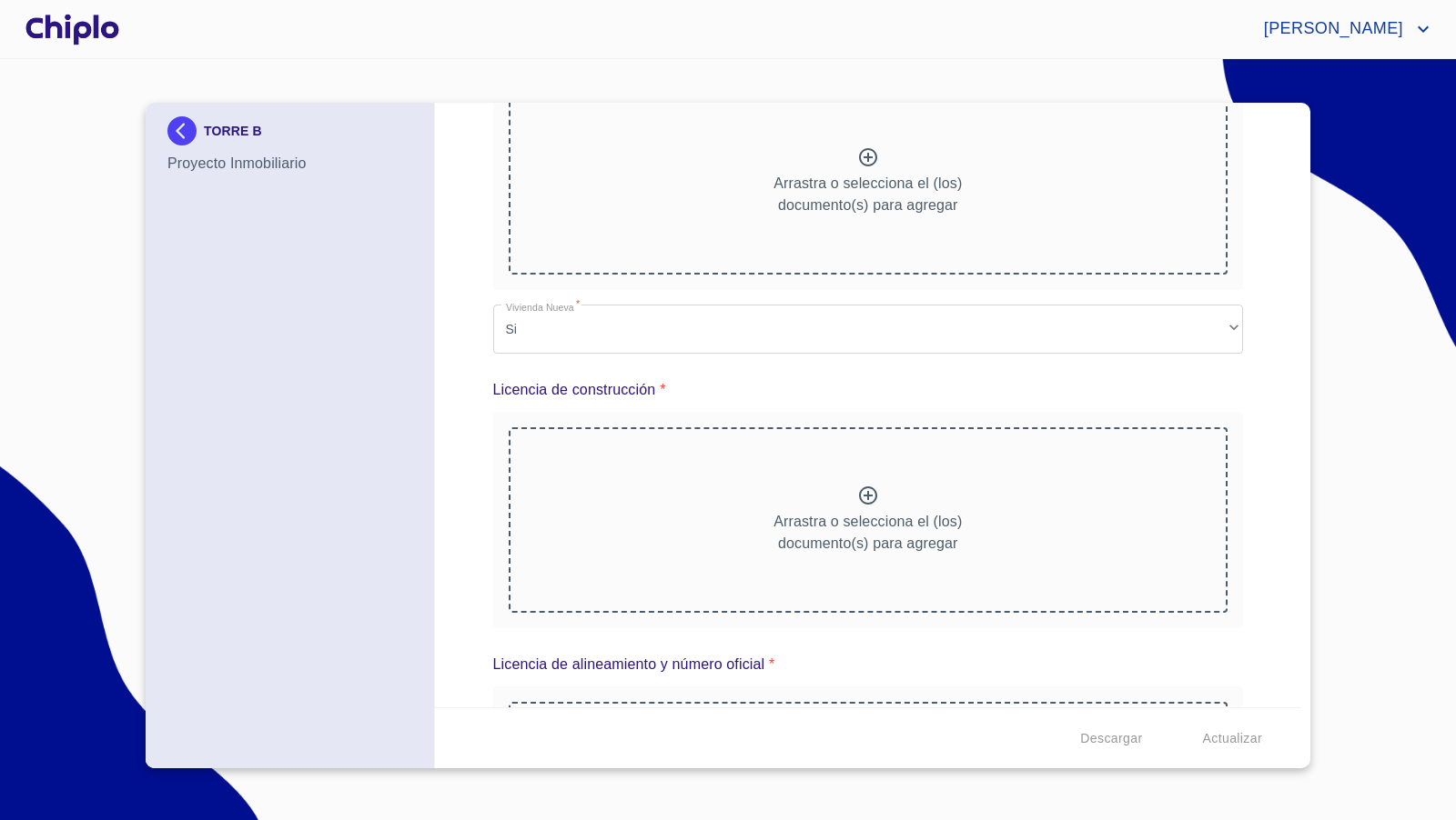
click at [464, 443] on div "Datos del prospecto: Informacion del Proyecto Inmobiliario Nombre Desarollo   *…" at bounding box center [868, 405] width 867 height 605
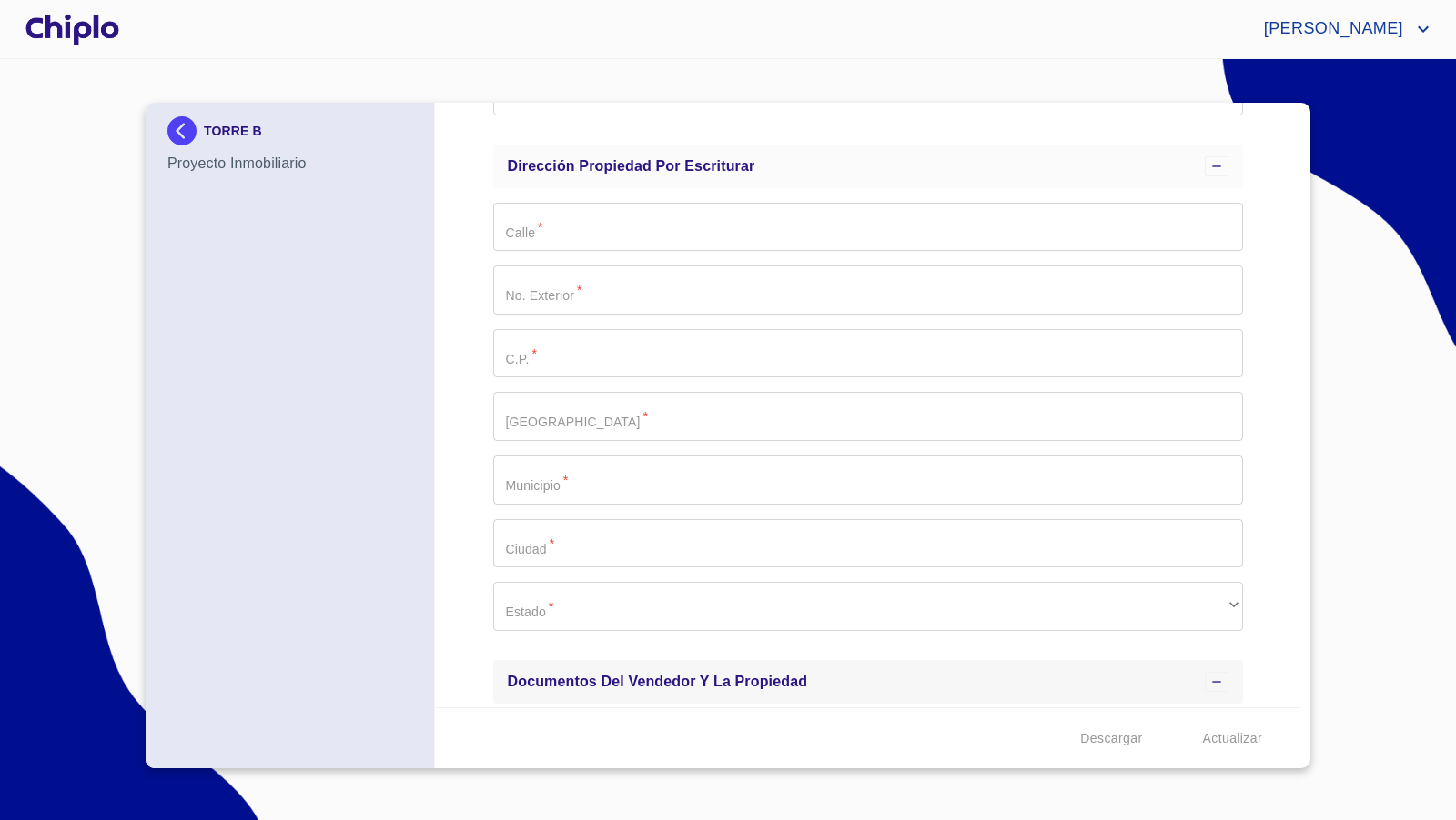
scroll to position [1030, 0]
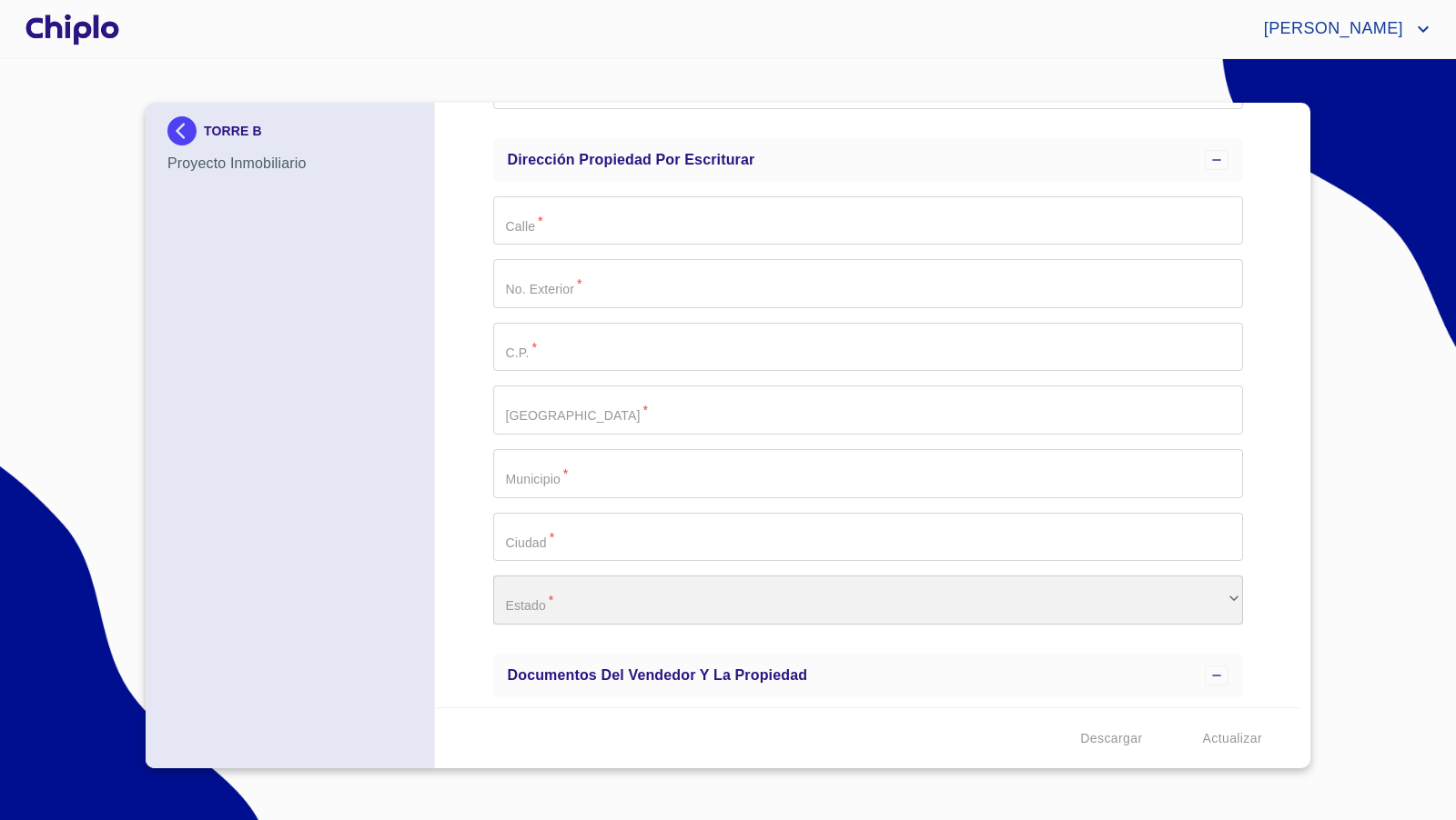
click at [635, 598] on div "​" at bounding box center [868, 600] width 750 height 49
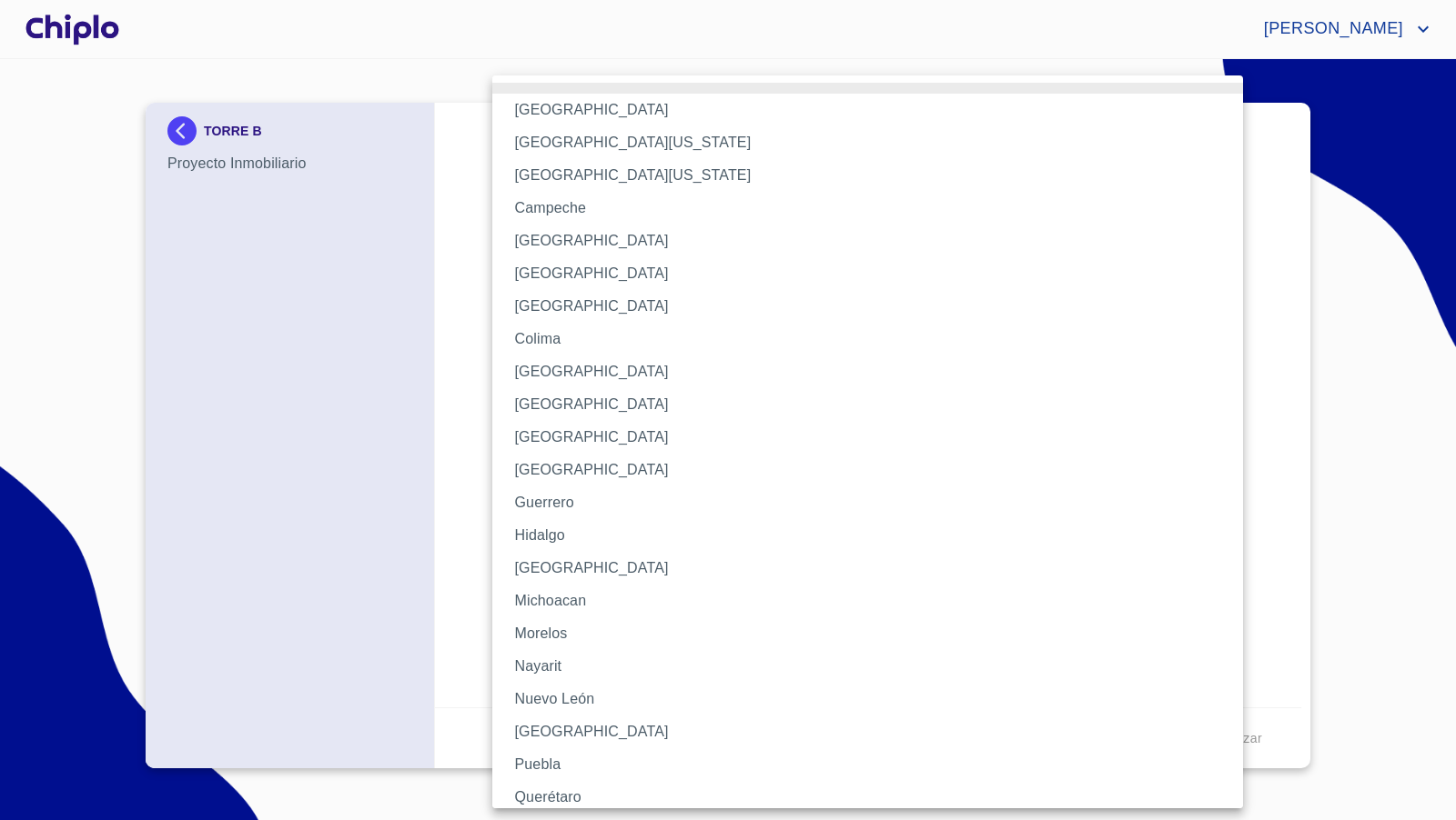
click at [559, 568] on li "Jalisco" at bounding box center [867, 568] width 750 height 33
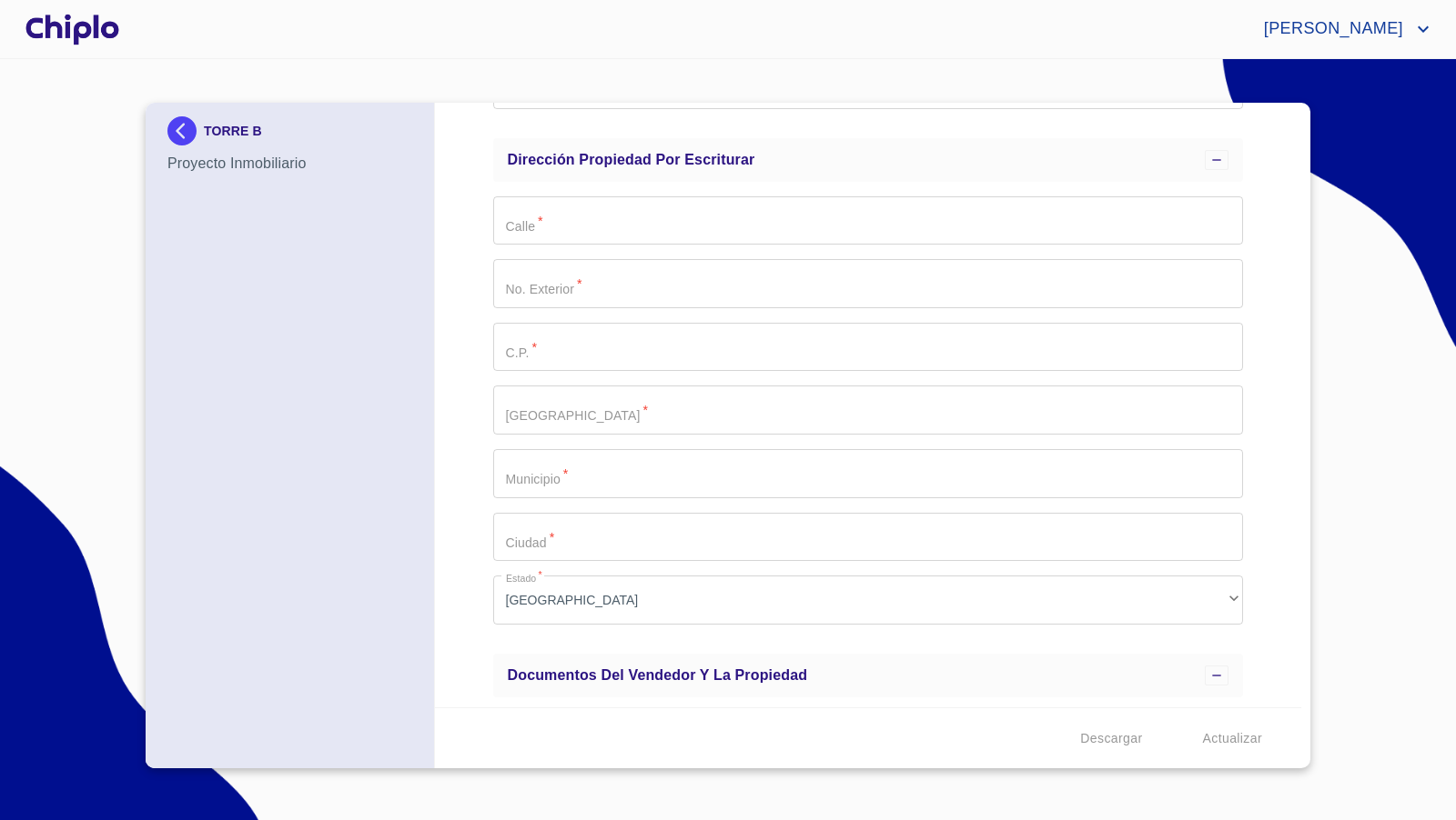
click at [482, 548] on div "Datos del prospecto: Informacion del Proyecto Inmobiliario Nombre Desarollo   *…" at bounding box center [868, 405] width 867 height 605
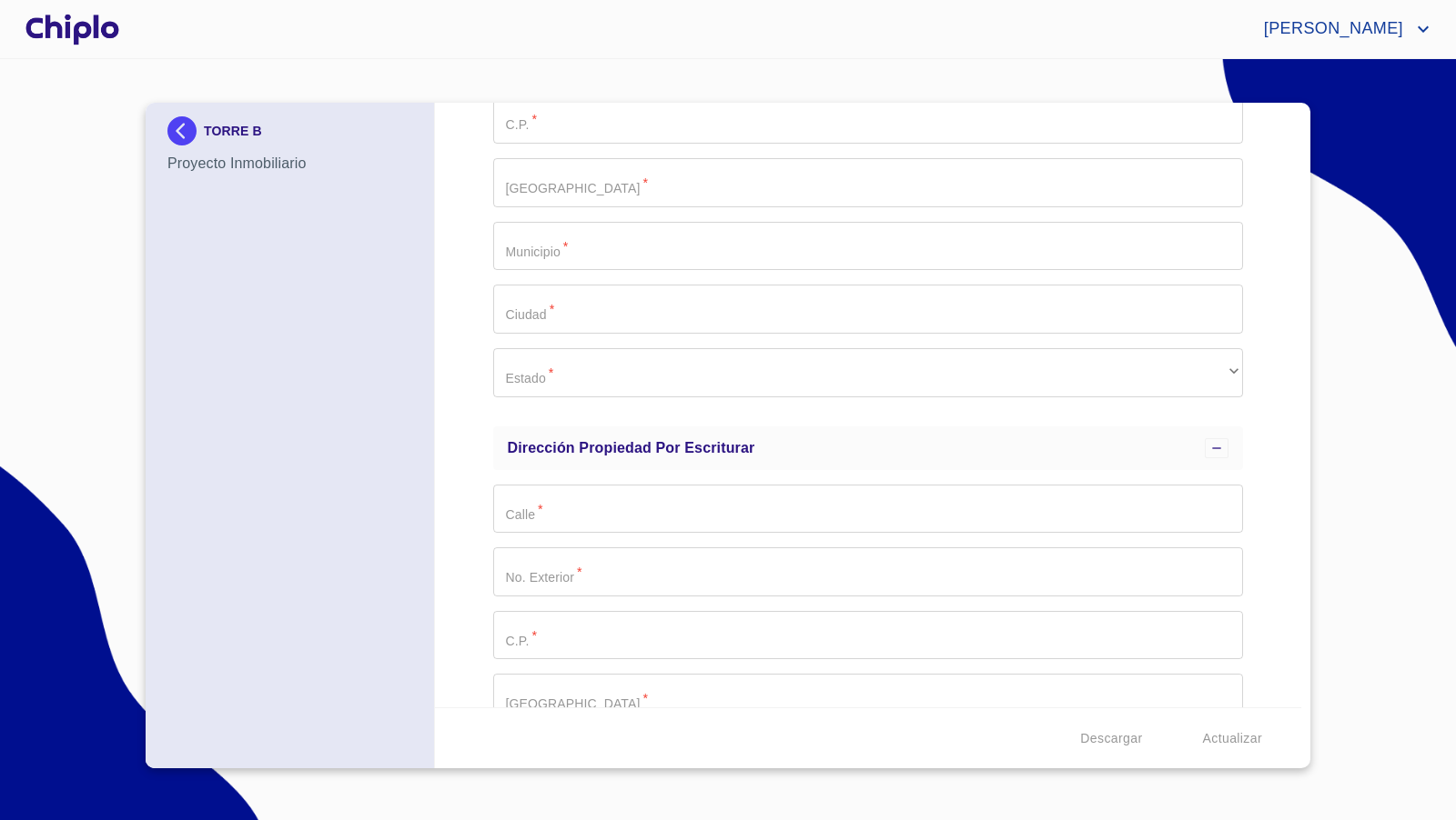
scroll to position [680, 0]
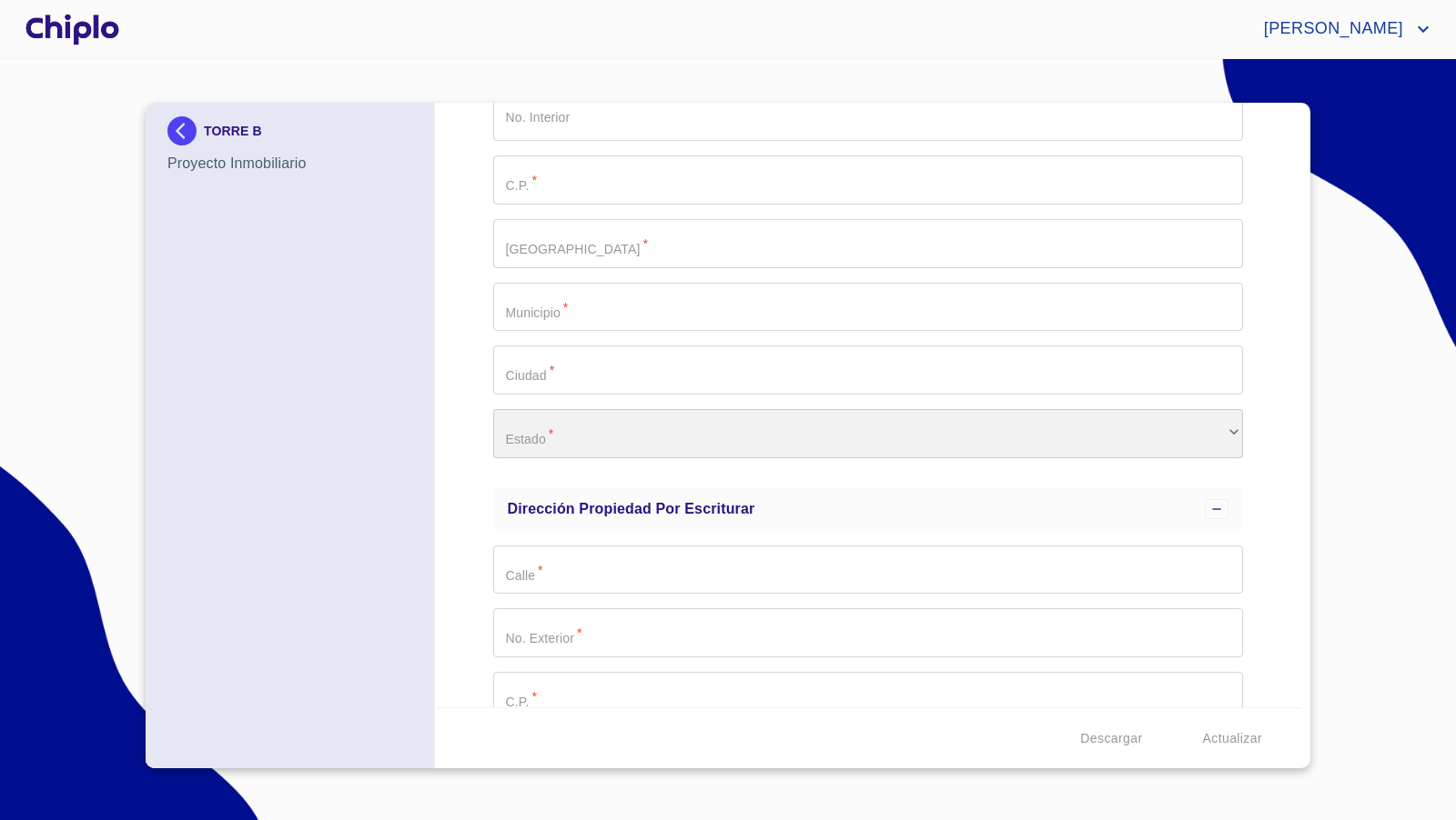
click at [550, 439] on div "​" at bounding box center [868, 433] width 750 height 49
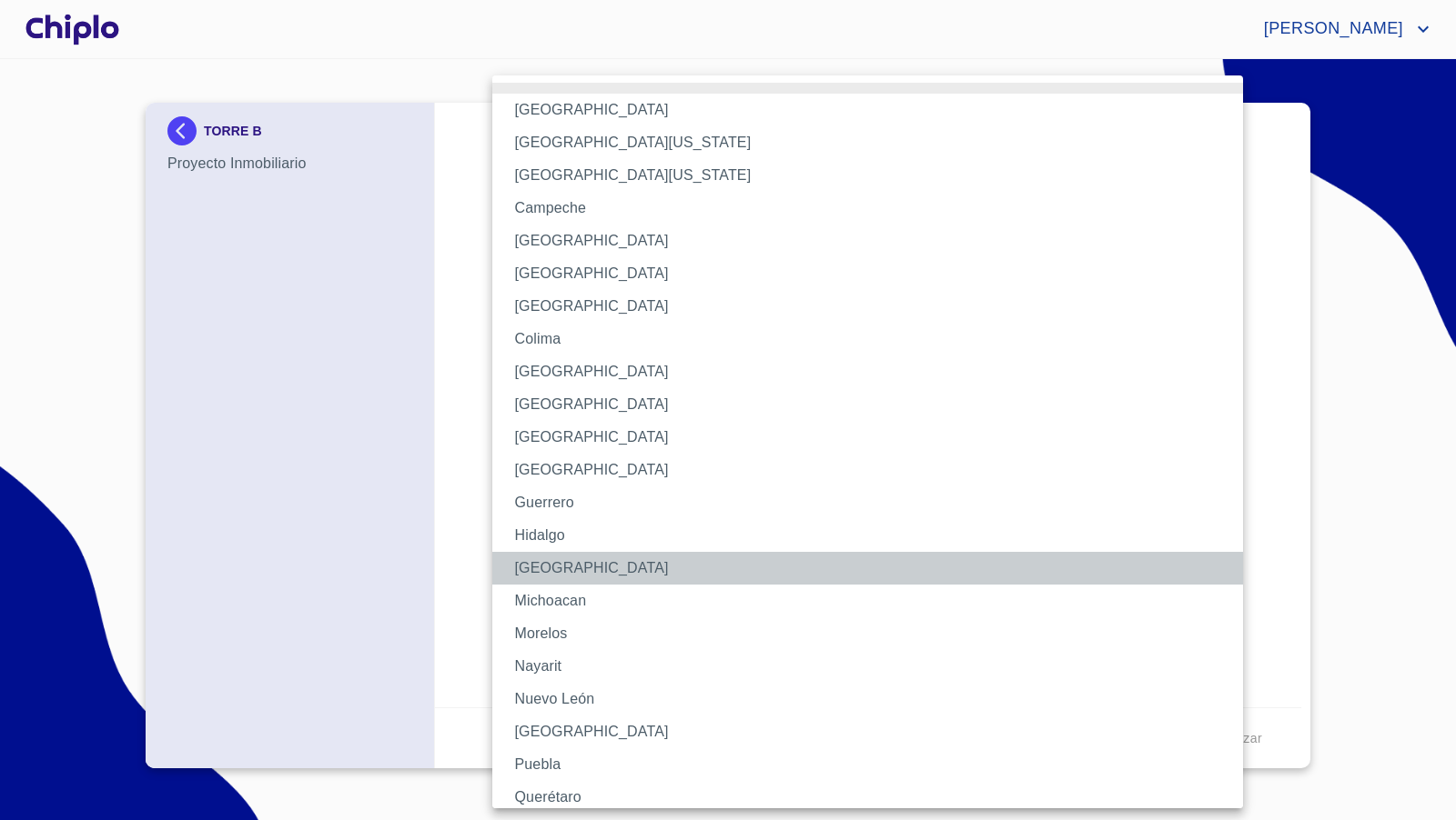
click at [530, 564] on li "Jalisco" at bounding box center [867, 568] width 750 height 33
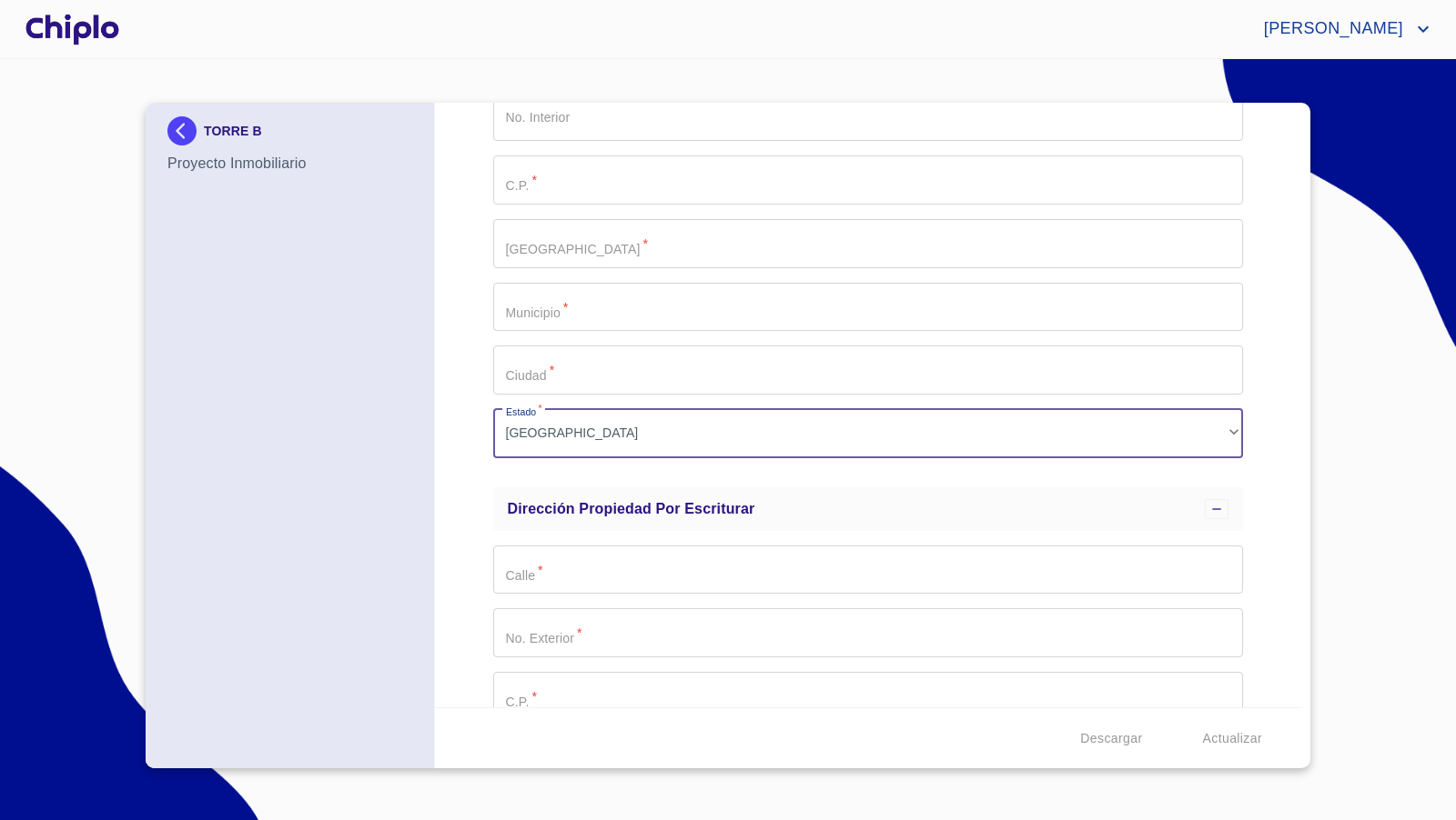
click at [471, 541] on div "Datos del prospecto: Informacion del Proyecto Inmobiliario Nombre Desarollo   *…" at bounding box center [868, 405] width 867 height 605
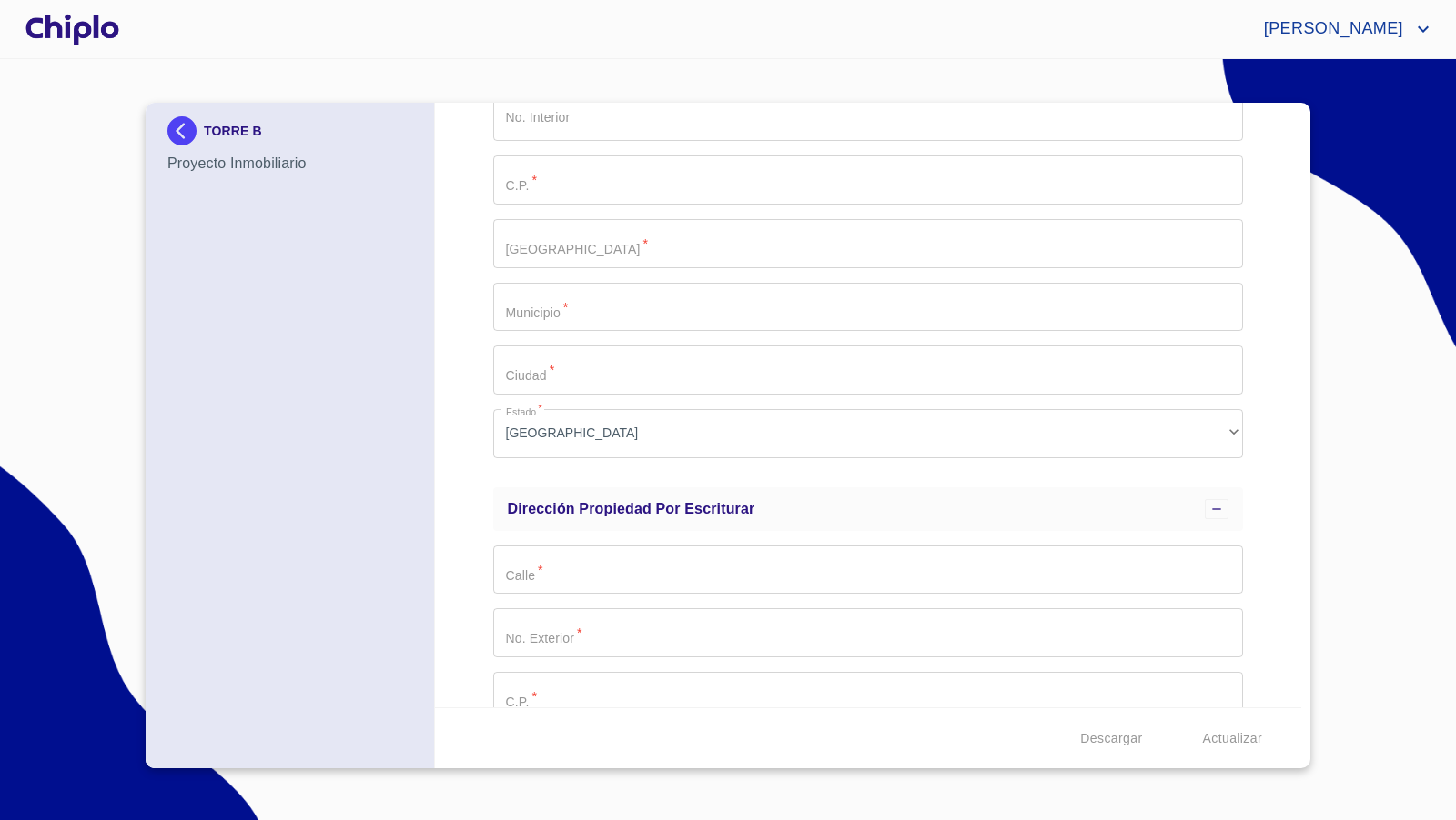
click at [92, 31] on div at bounding box center [73, 29] width 101 height 58
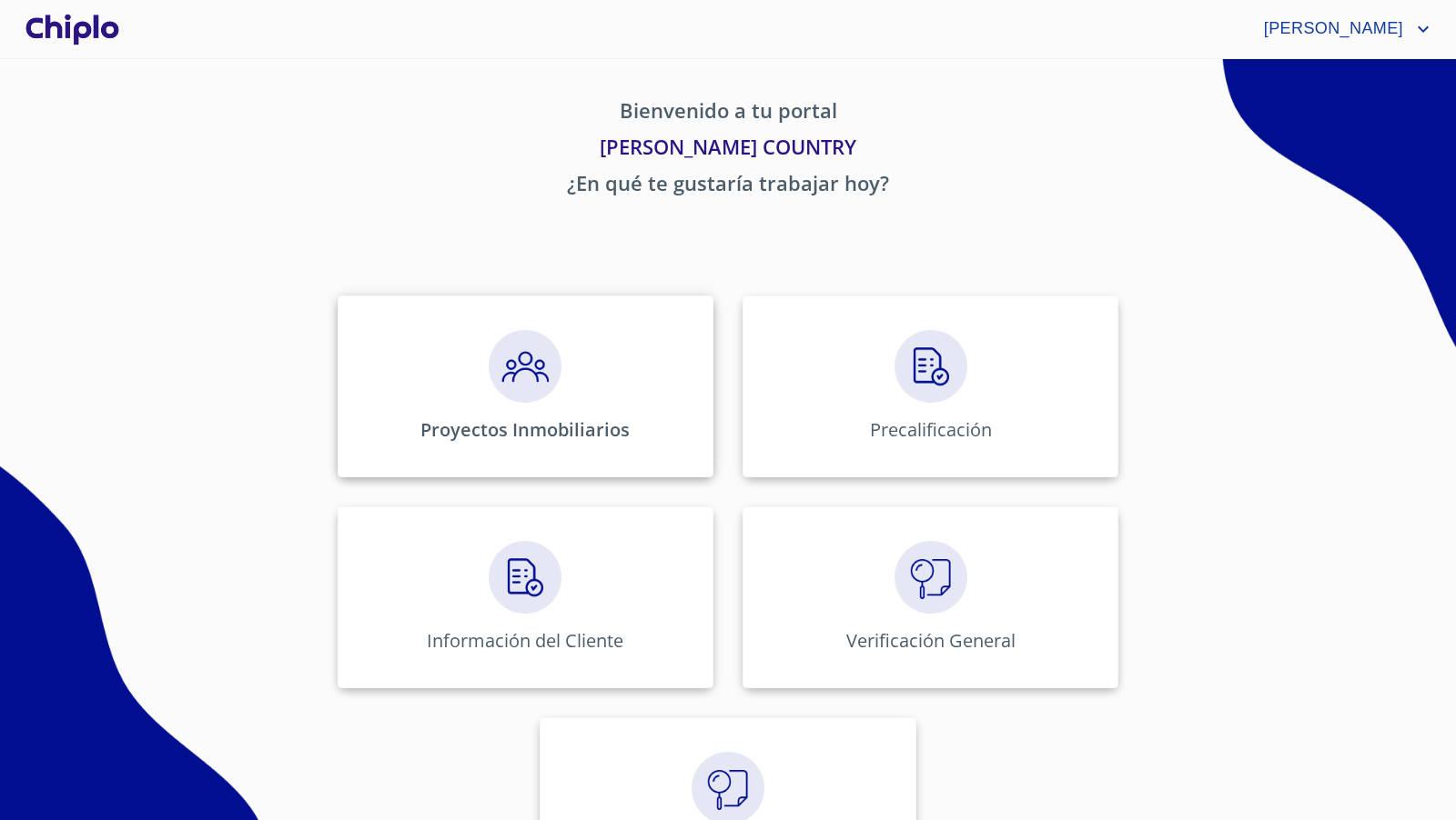
click at [526, 439] on p "Proyectos Inmobiliarios" at bounding box center [525, 430] width 210 height 25
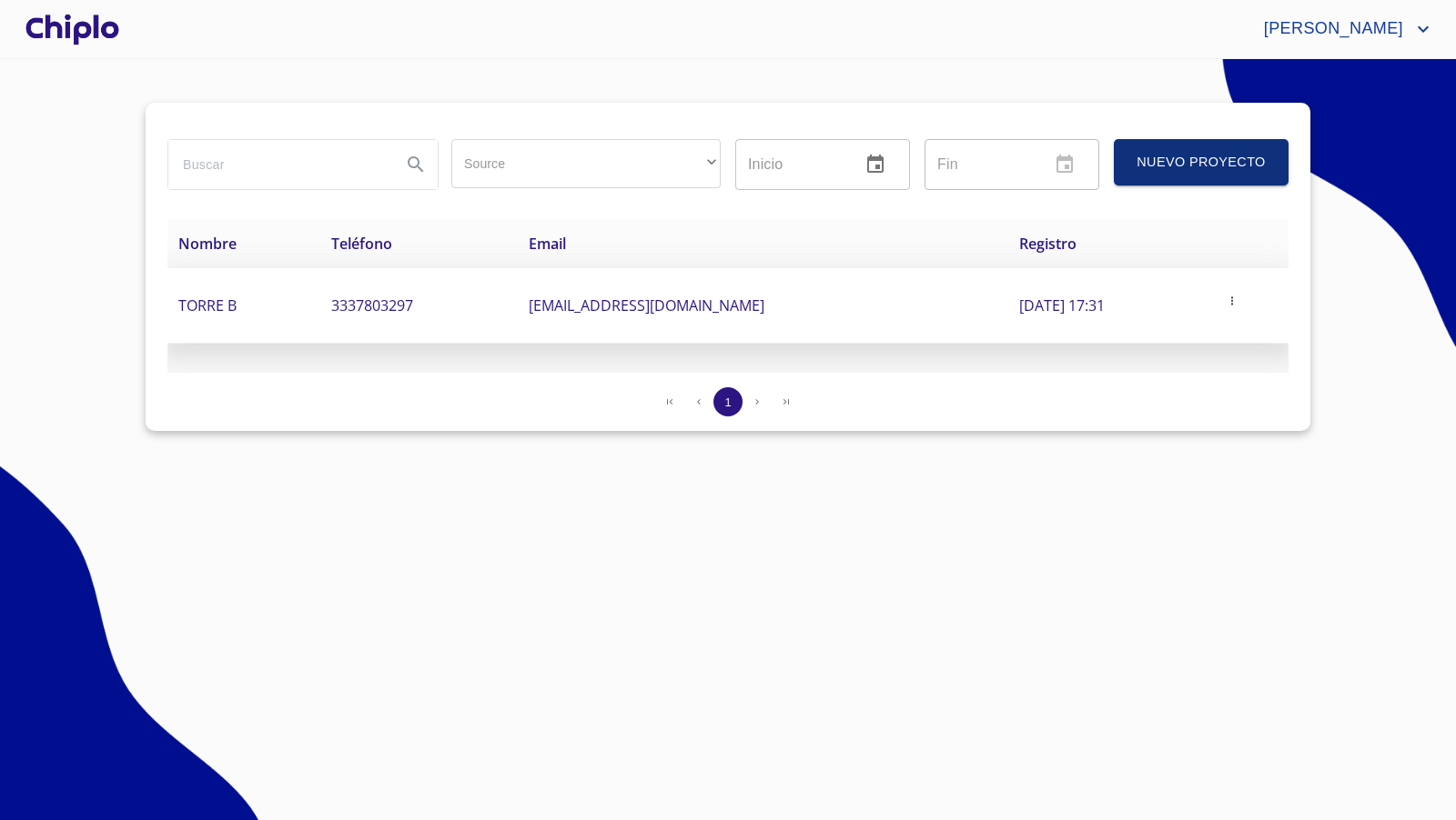
click at [254, 305] on td "TORRE B" at bounding box center [244, 305] width 153 height 76
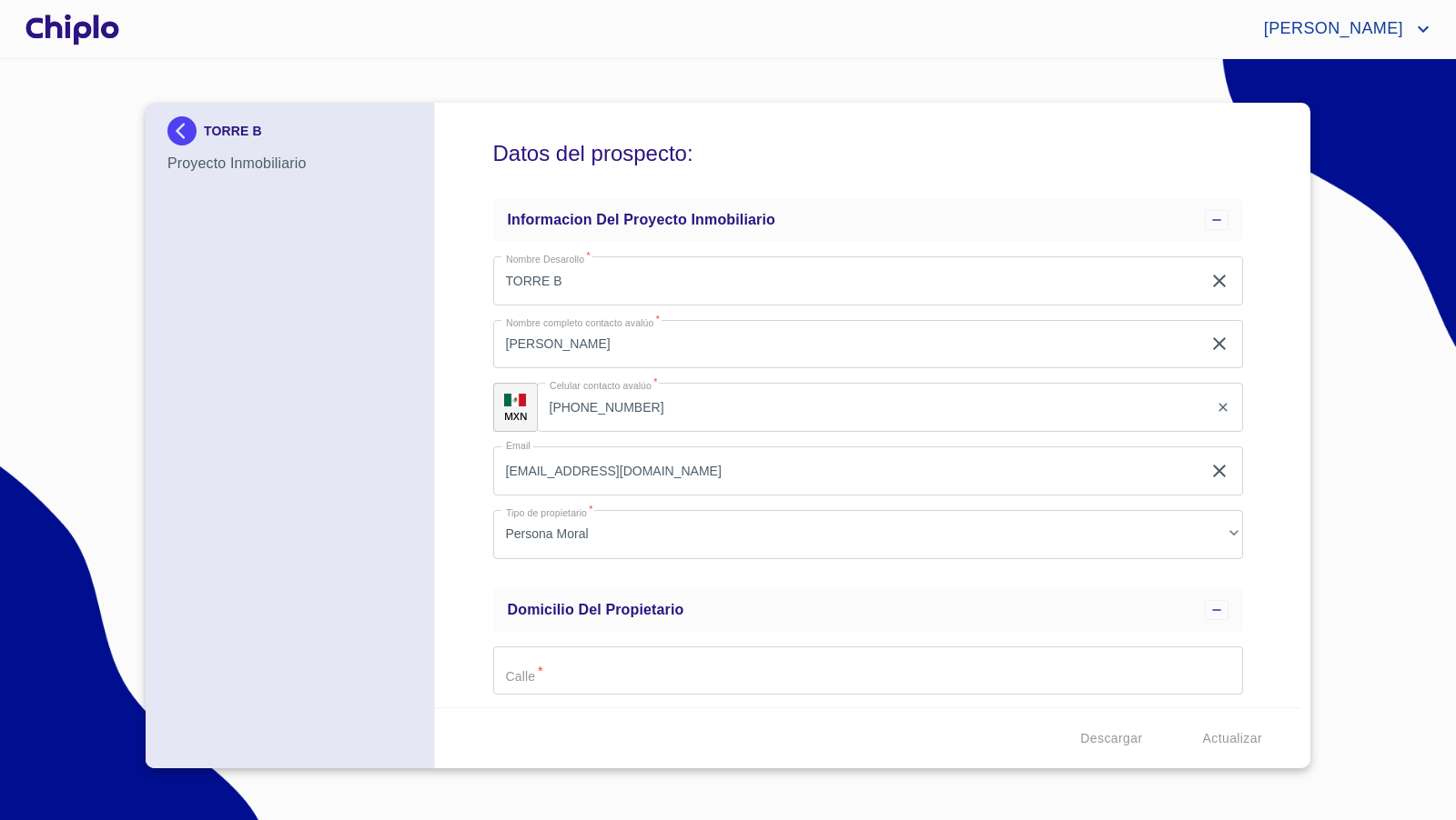
click at [1257, 543] on div "Datos del prospecto: Informacion del Proyecto Inmobiliario Nombre Desarollo   *…" at bounding box center [868, 405] width 867 height 605
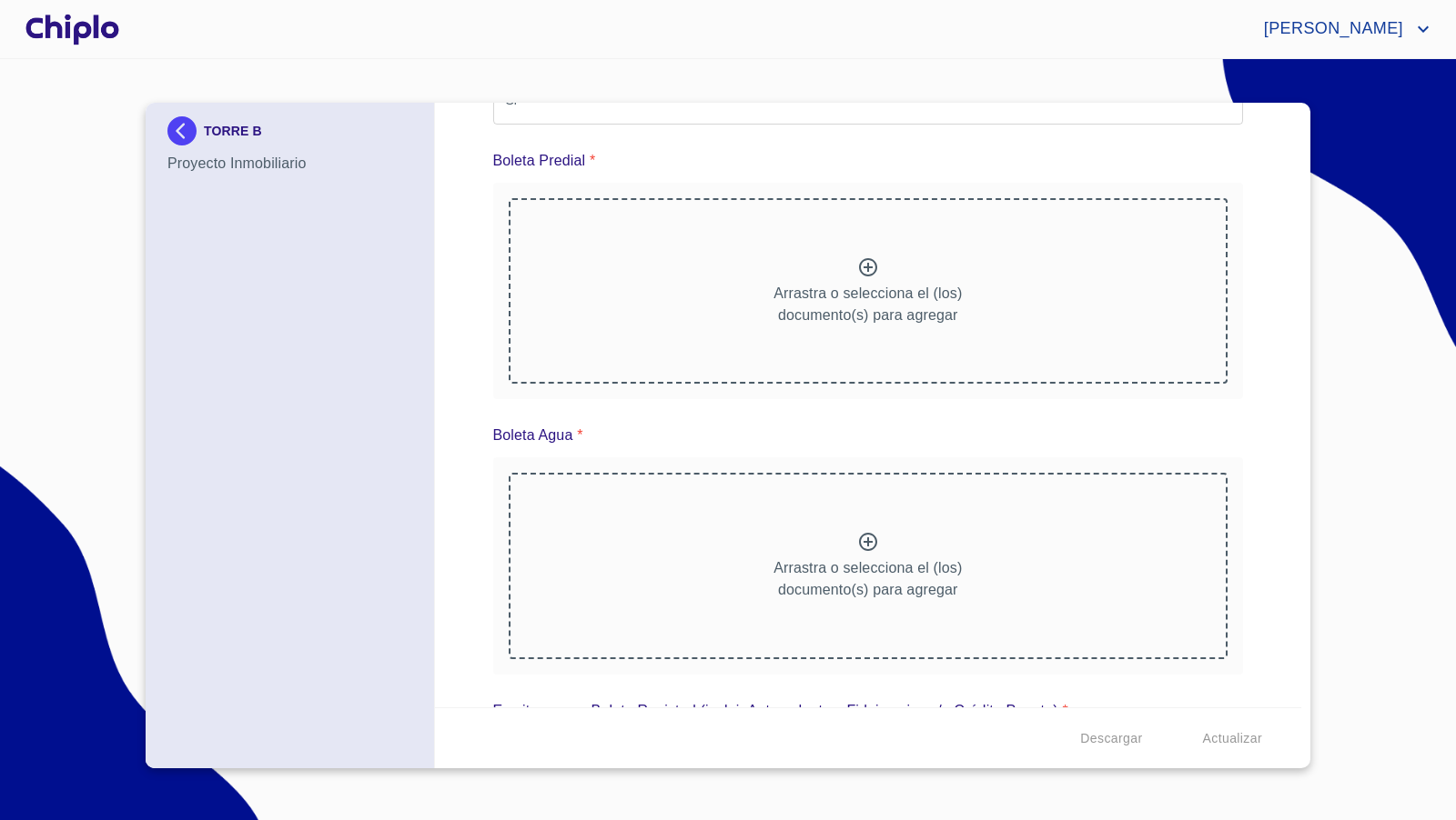
scroll to position [1741, 0]
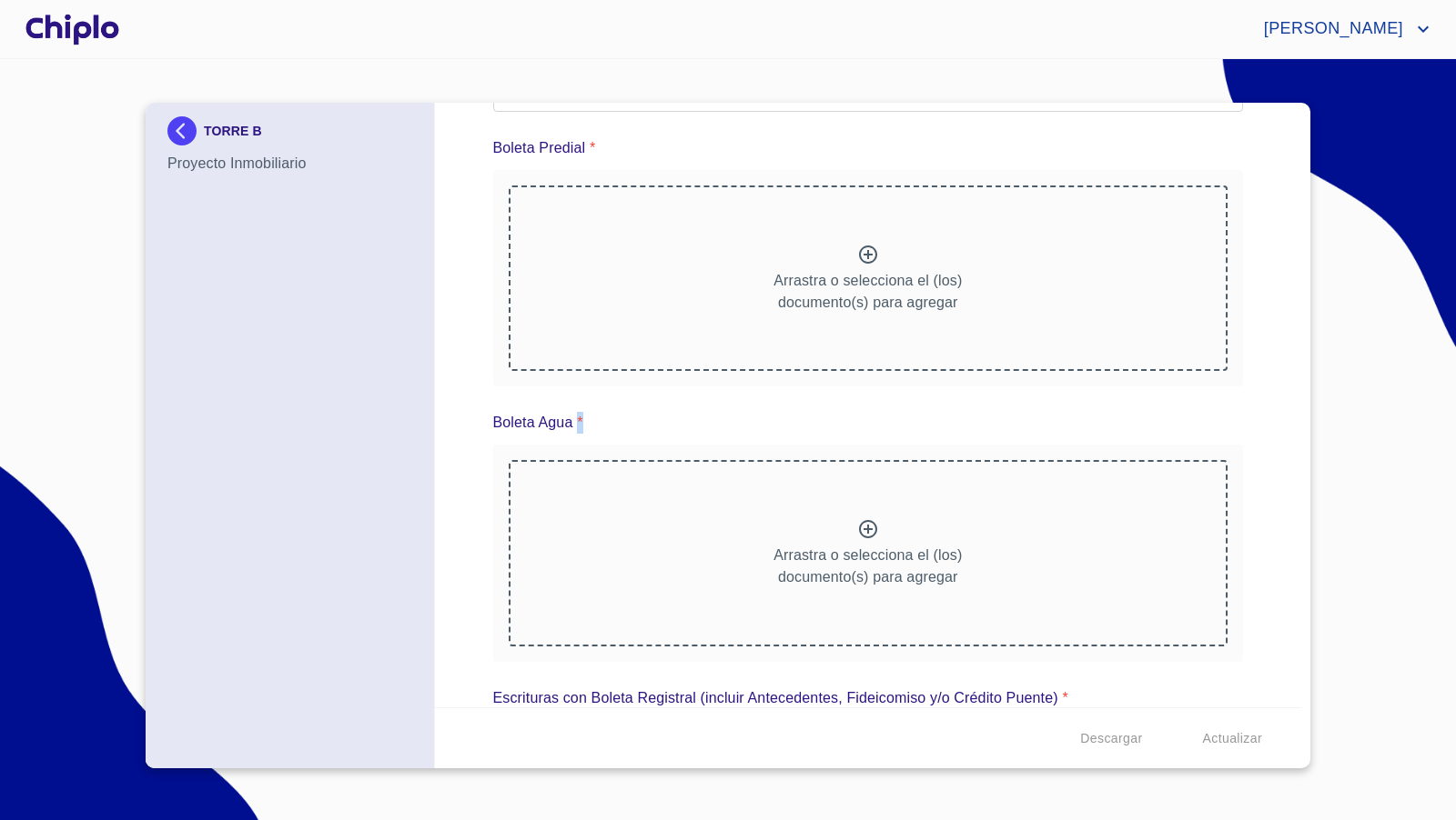
drag, startPoint x: 572, startPoint y: 418, endPoint x: 582, endPoint y: 418, distance: 10.0
click at [582, 418] on div "Boleta Agua *" at bounding box center [868, 423] width 750 height 44
click at [694, 415] on div "Boleta Agua *" at bounding box center [868, 423] width 750 height 44
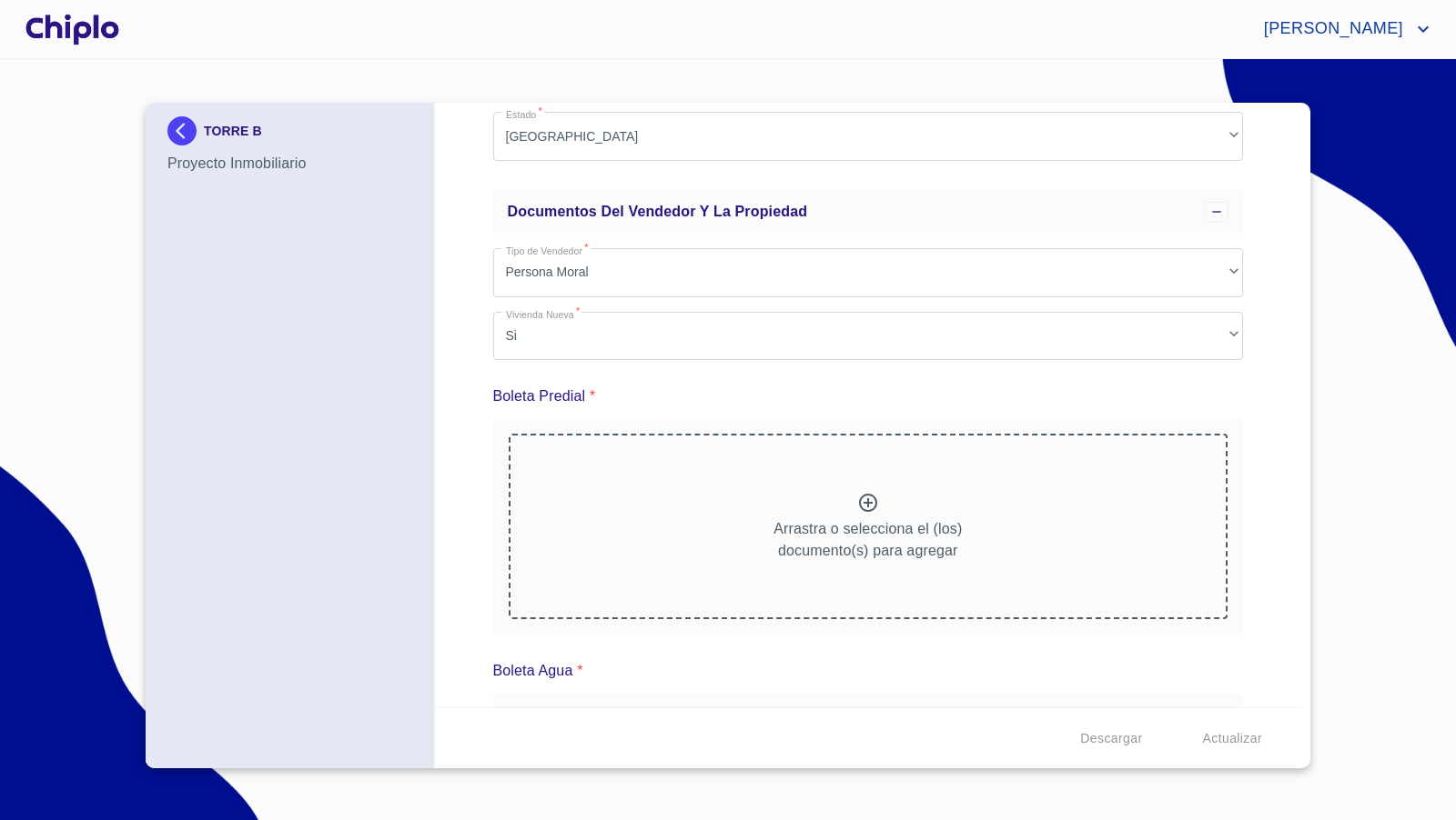
scroll to position [1489, 0]
click at [1284, 567] on div "Datos del prospecto: Informacion del Proyecto Inmobiliario Nombre Desarollo   *…" at bounding box center [868, 405] width 867 height 605
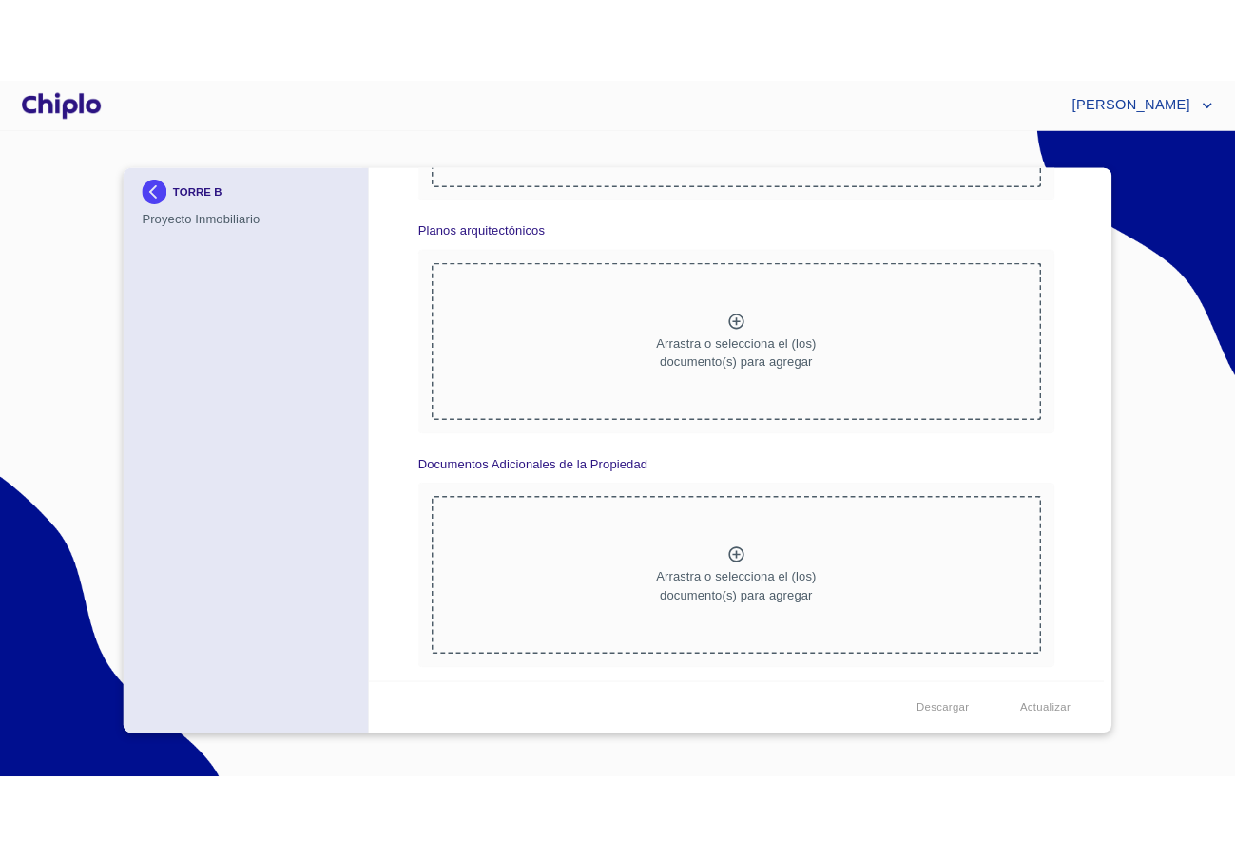
scroll to position [1451, 0]
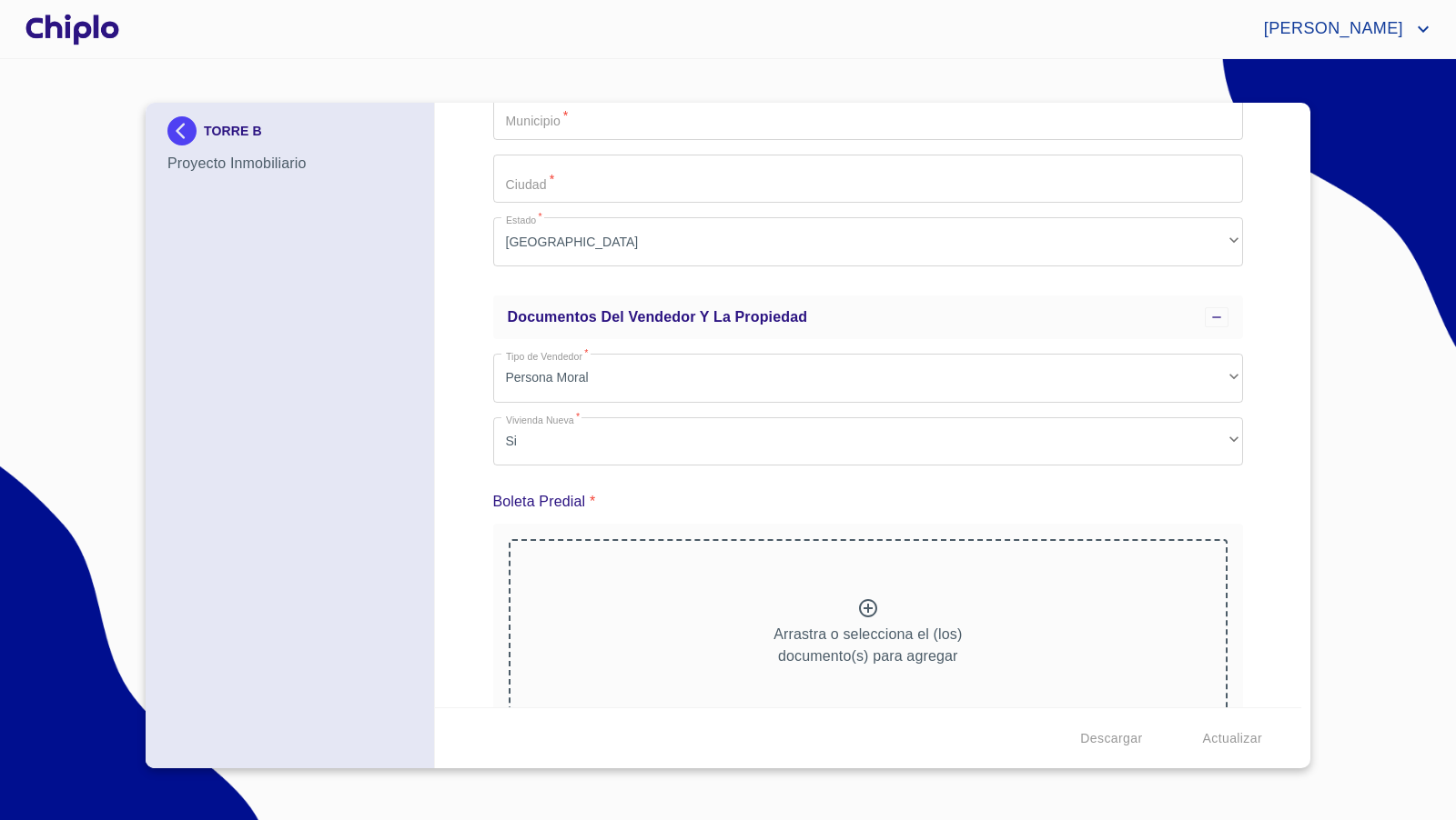
click at [78, 27] on div at bounding box center [73, 29] width 101 height 58
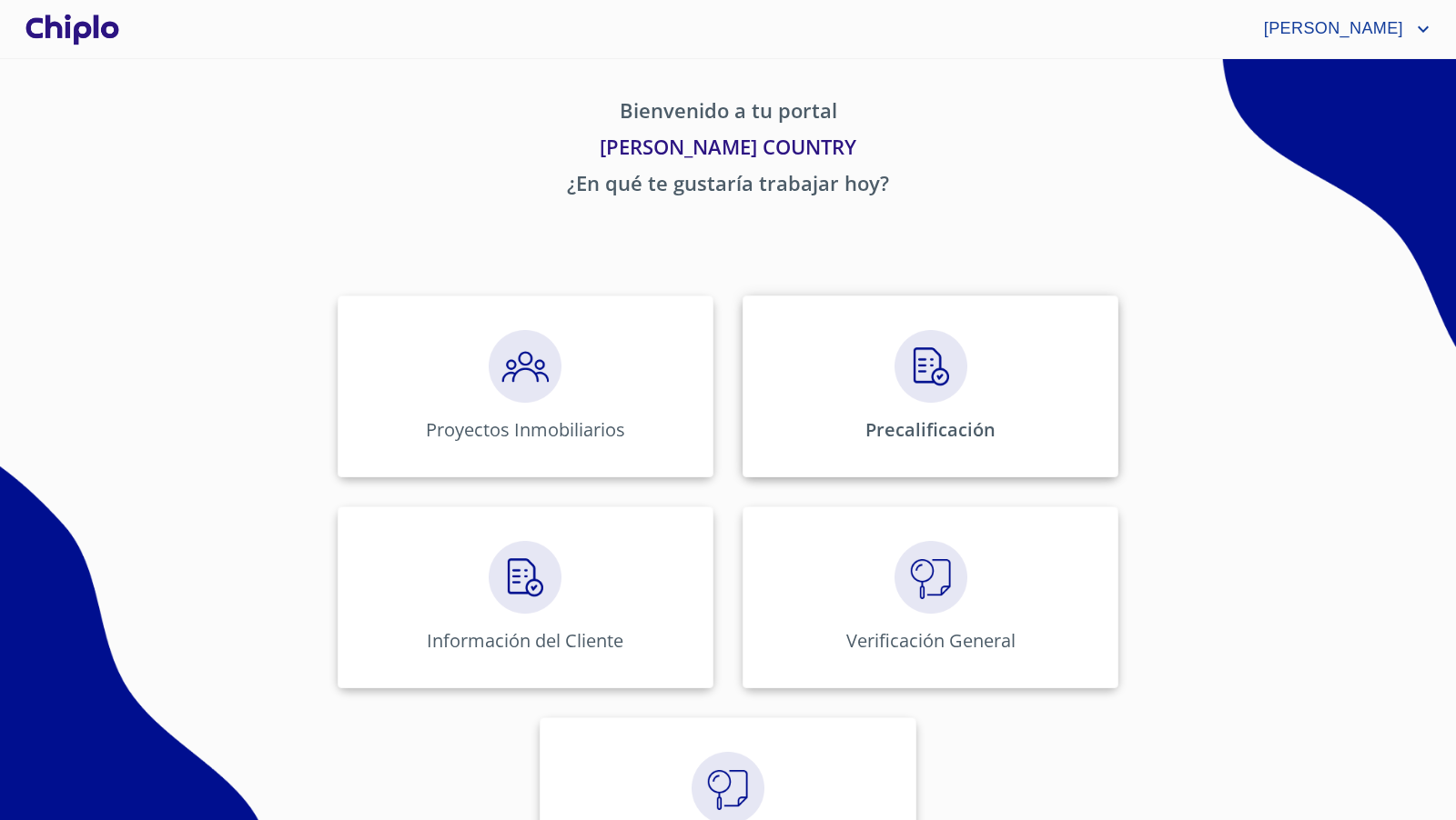
click at [928, 372] on img at bounding box center [930, 366] width 73 height 73
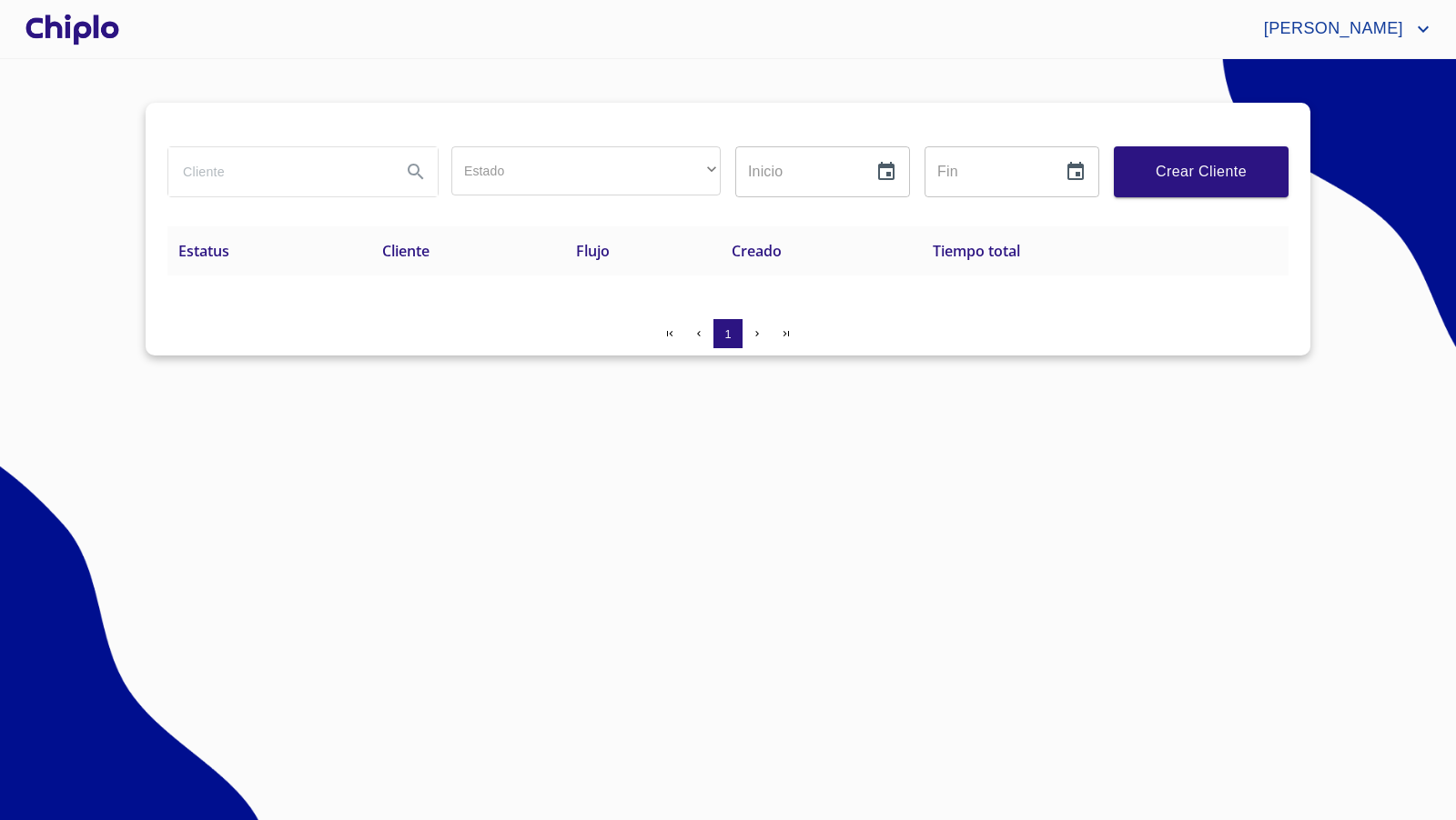
click at [1170, 186] on button "Crear Cliente" at bounding box center [1201, 171] width 175 height 51
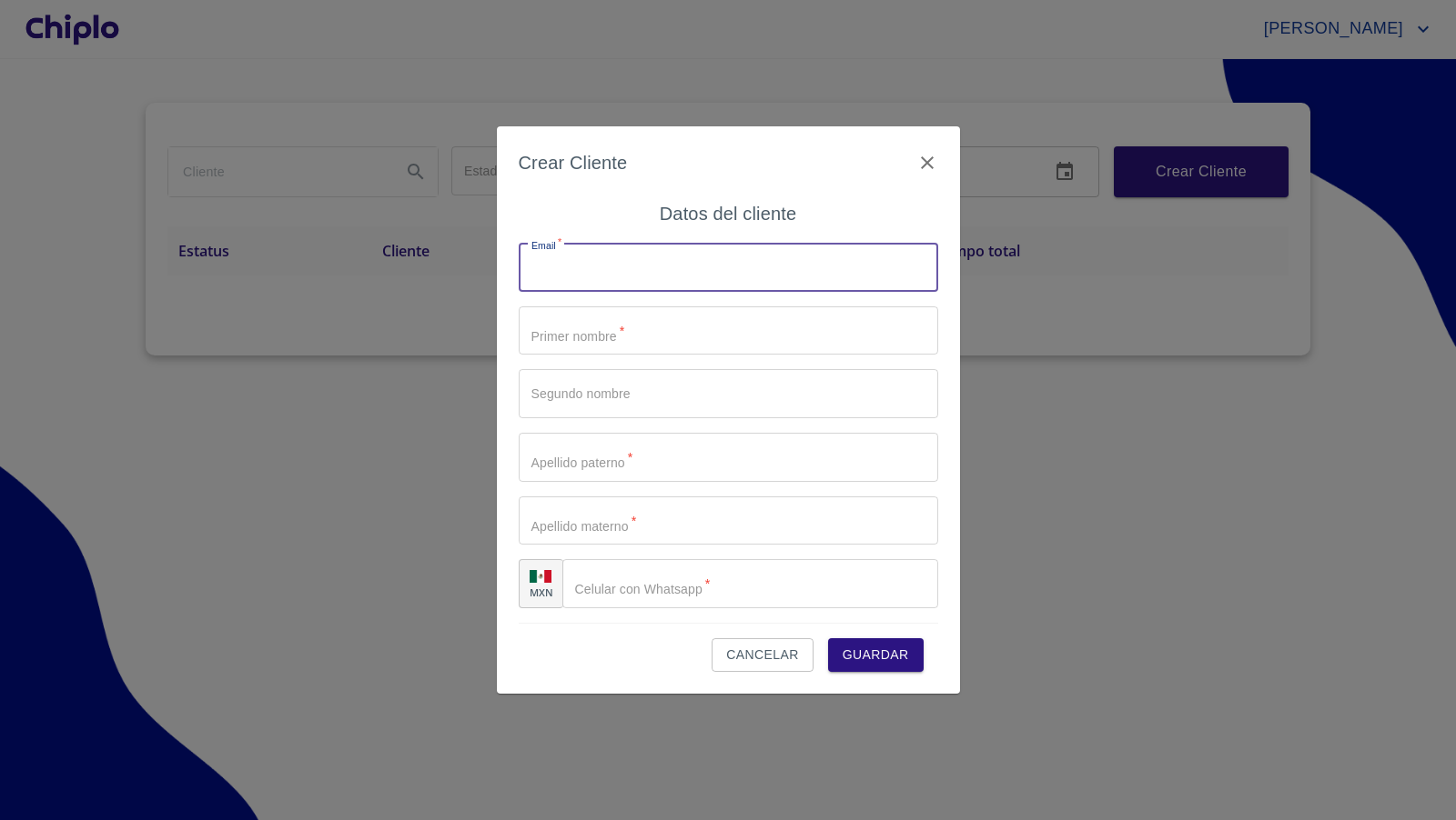
click at [620, 277] on input "Estado" at bounding box center [728, 267] width 419 height 49
click at [619, 270] on input "enrique+prueba@chiplo.com" at bounding box center [697, 267] width 356 height 49
type input "enrique+prueba@chiplo.com"
click at [679, 342] on input "Estado" at bounding box center [728, 330] width 419 height 49
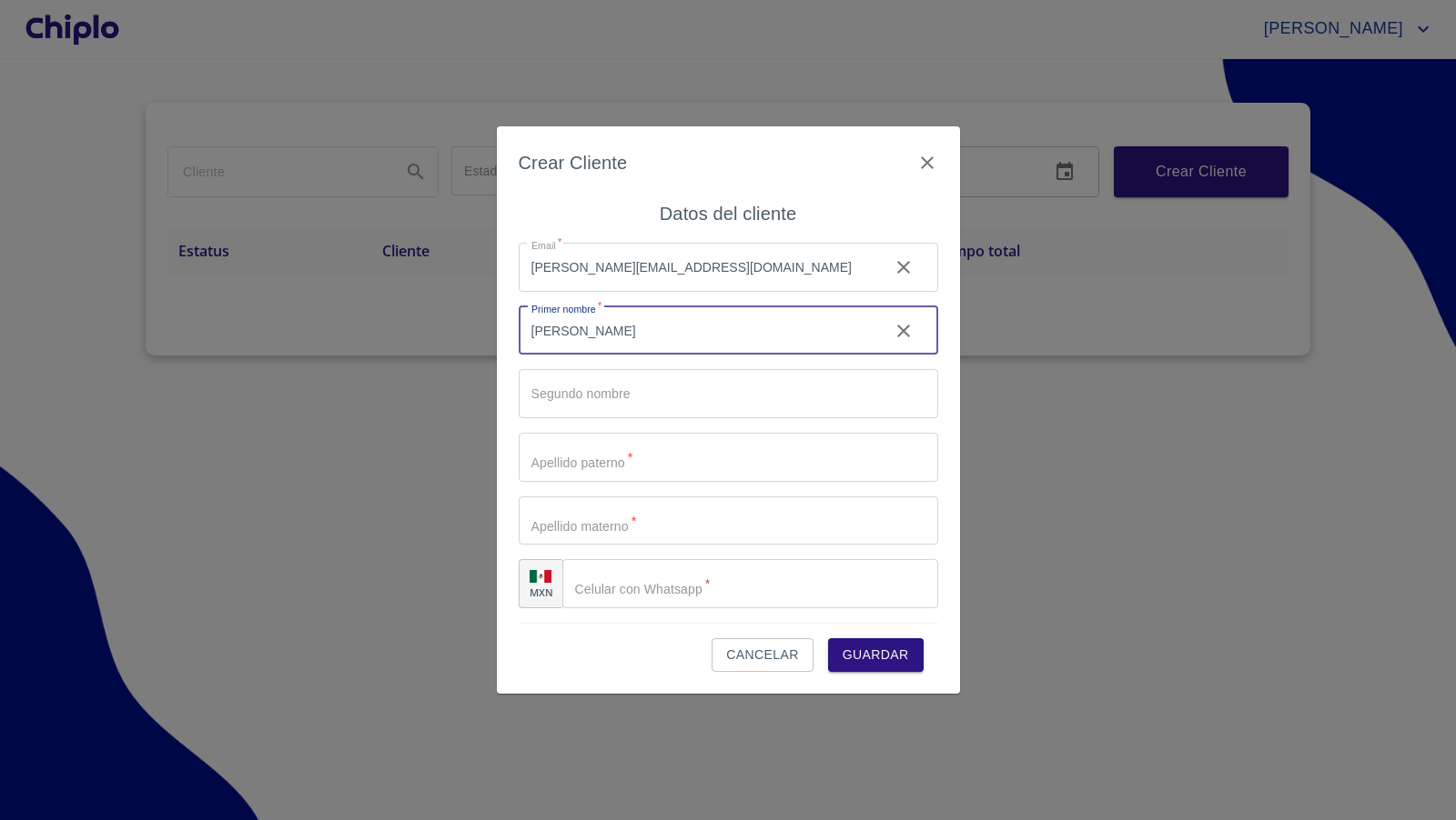
type input "ENRIQUE"
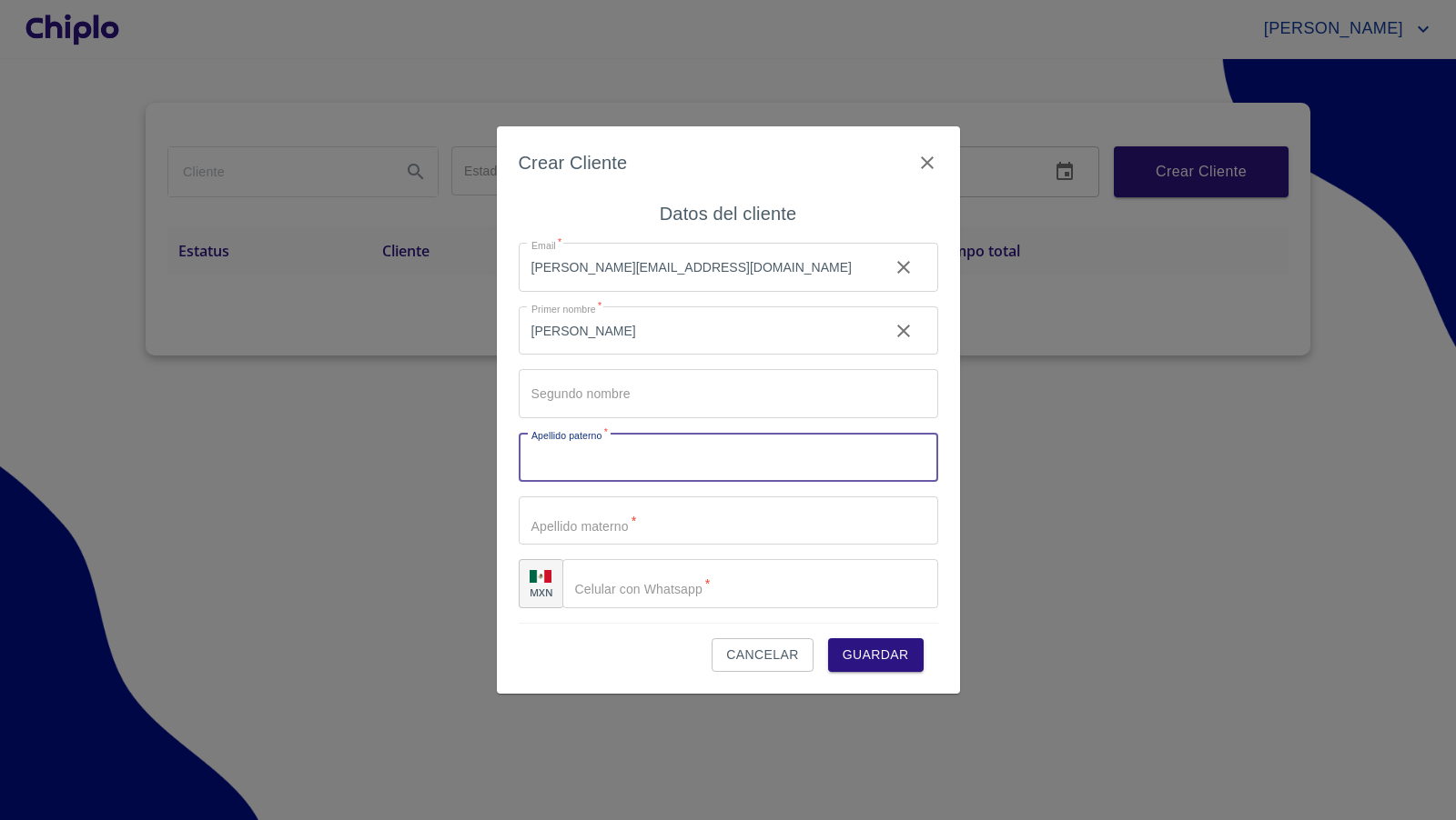
type input "E"
type input "FERNANDEZ"
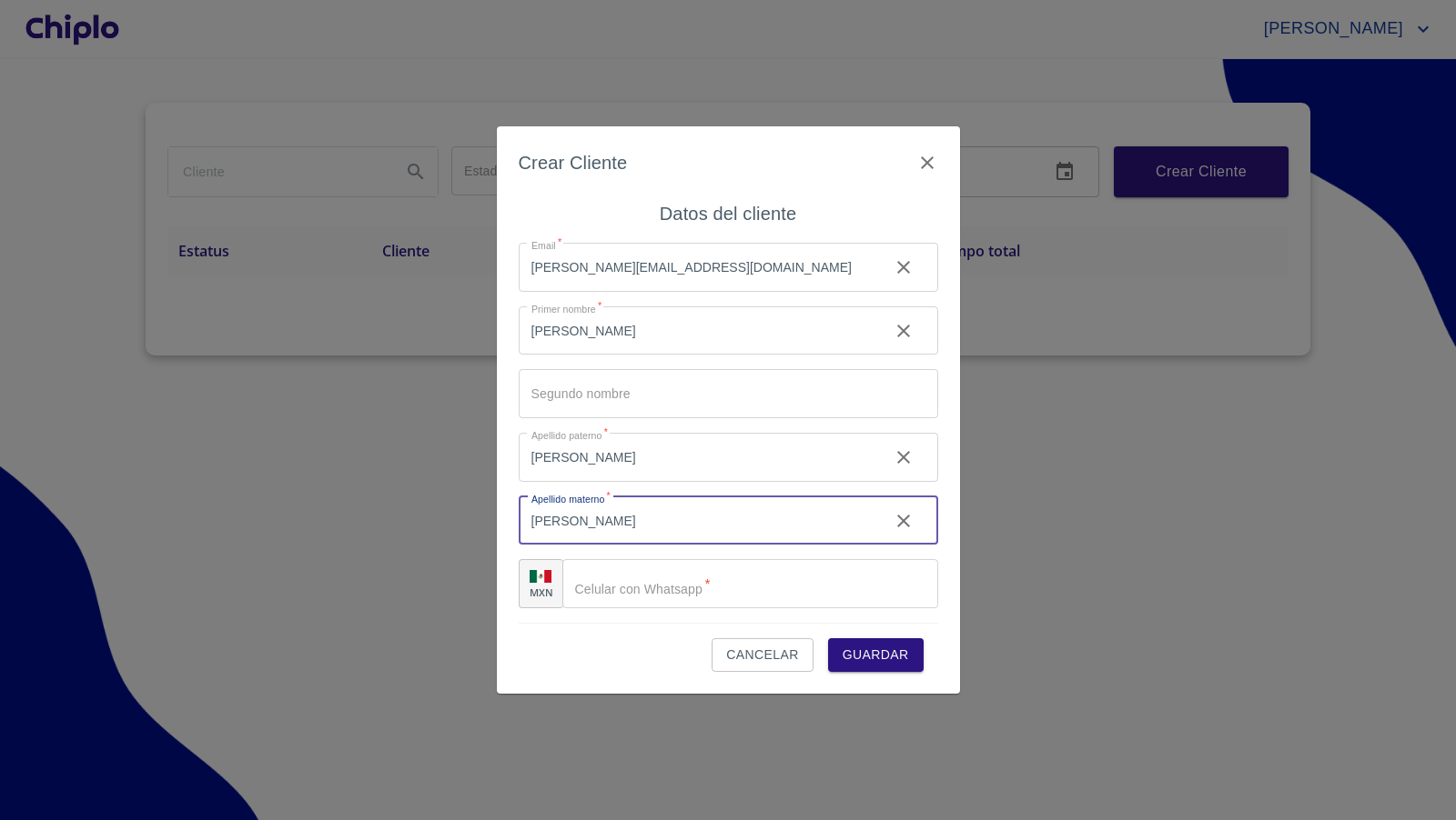
type input "HERNANDEZ"
click at [629, 592] on input "Estado" at bounding box center [750, 584] width 376 height 49
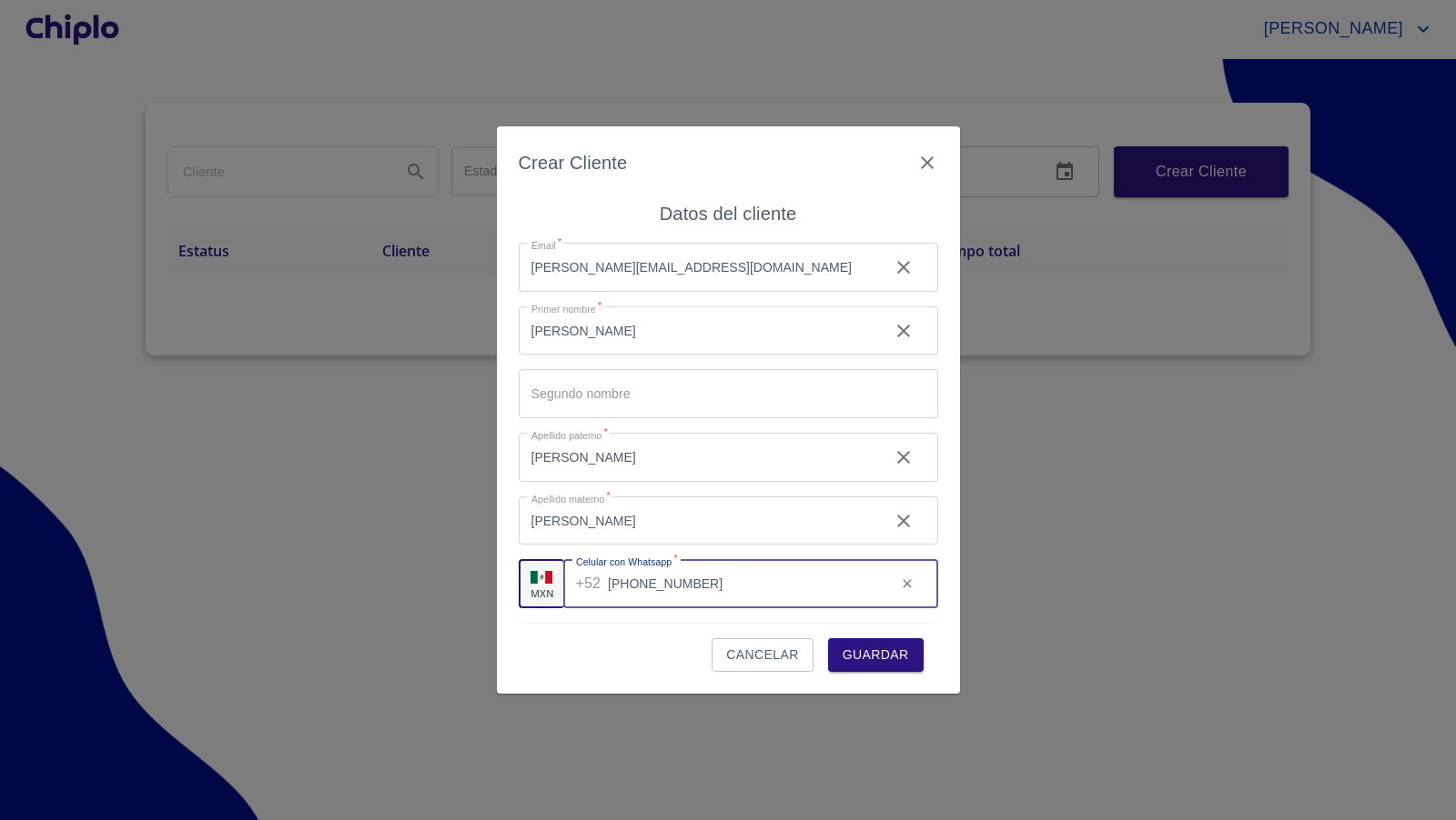
type input "(33)35063714"
click at [653, 651] on div "Cancelar Guardar" at bounding box center [728, 647] width 419 height 49
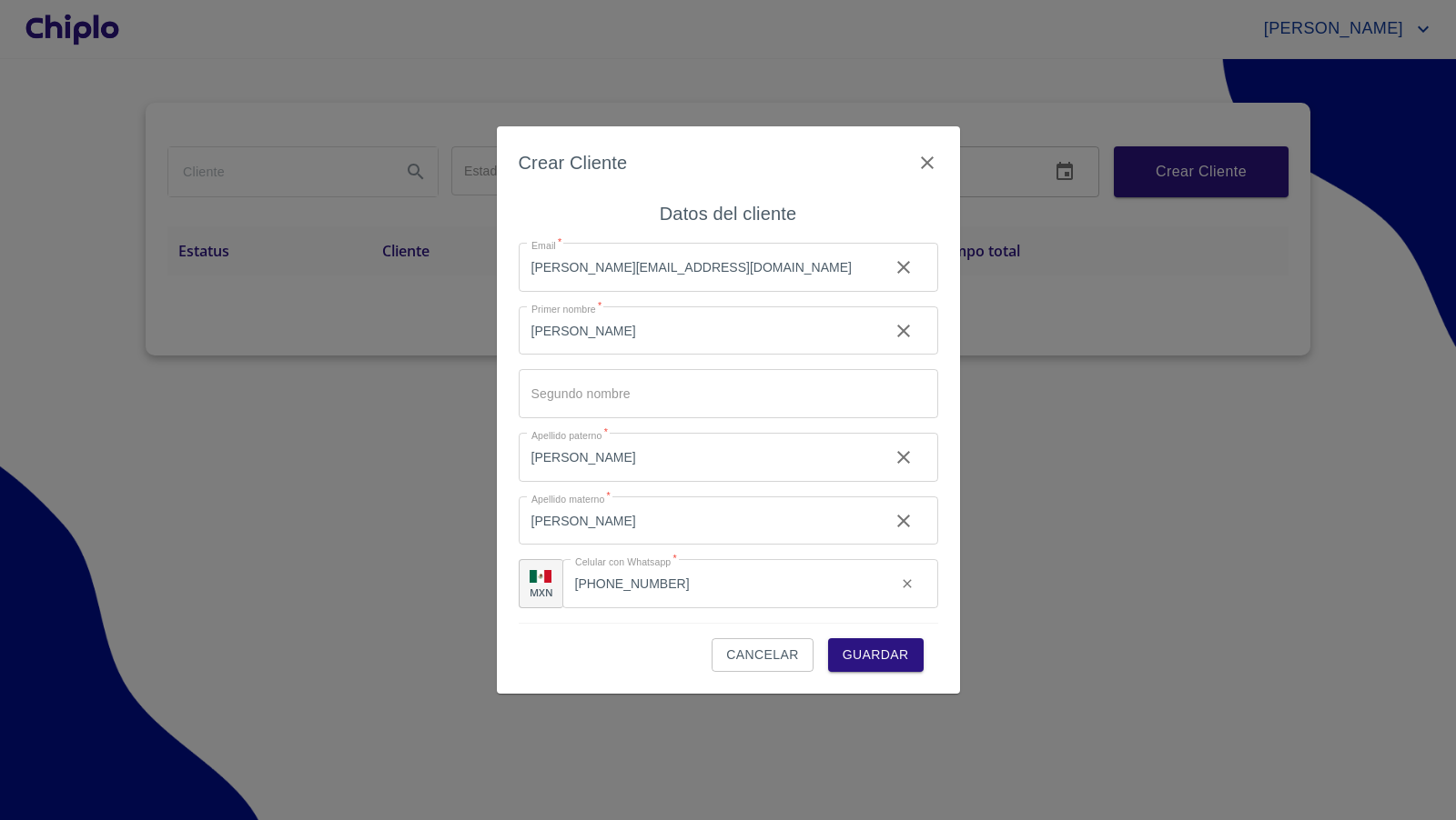
click at [649, 322] on input "ENRIQUE" at bounding box center [697, 330] width 356 height 49
type input "ENRIQUE"
click at [585, 399] on input "Estado" at bounding box center [728, 393] width 419 height 49
type input "TEST"
click at [874, 649] on span "Guardar" at bounding box center [875, 655] width 66 height 23
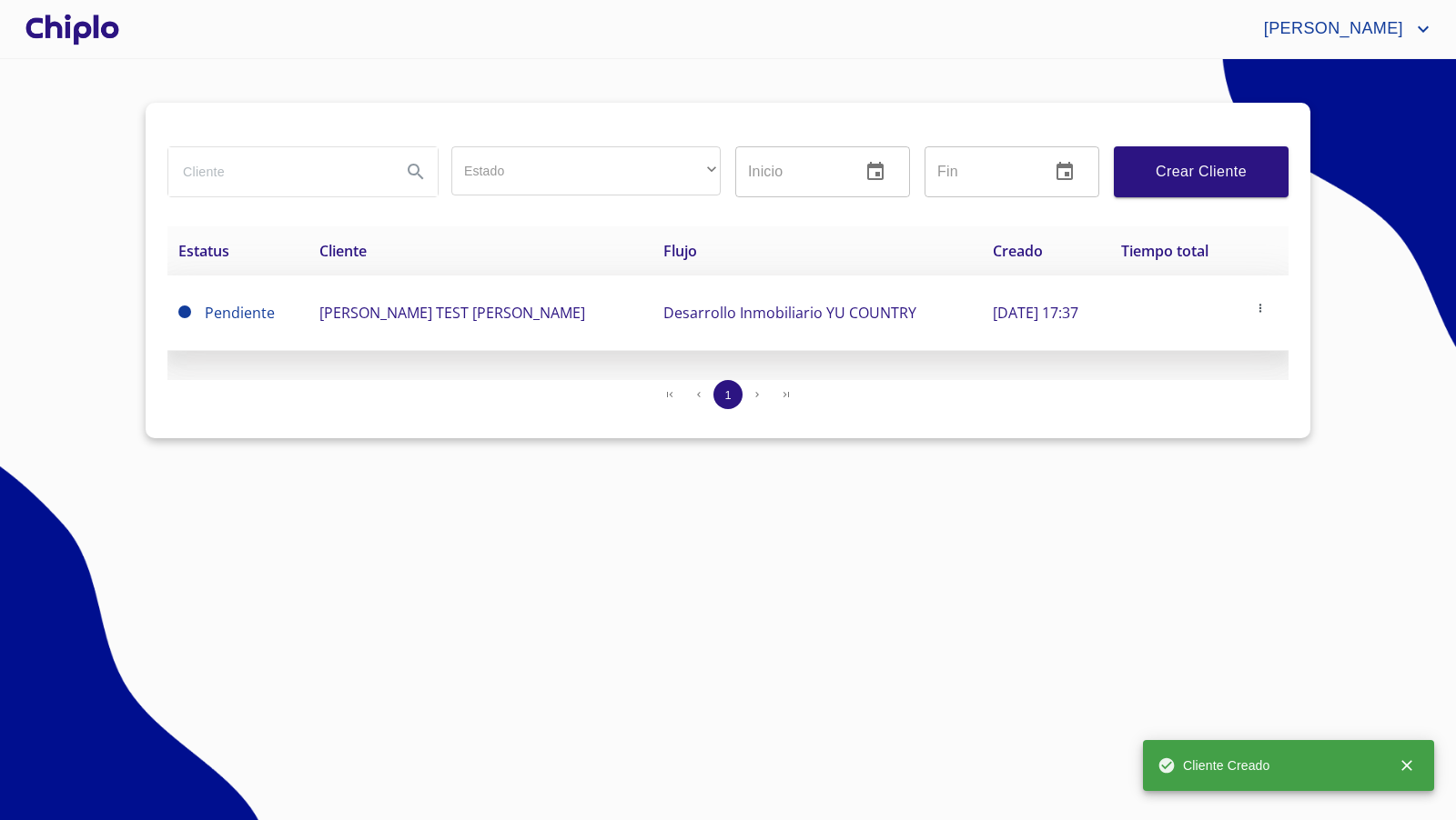
click at [1269, 305] on span "button" at bounding box center [1260, 308] width 18 height 12
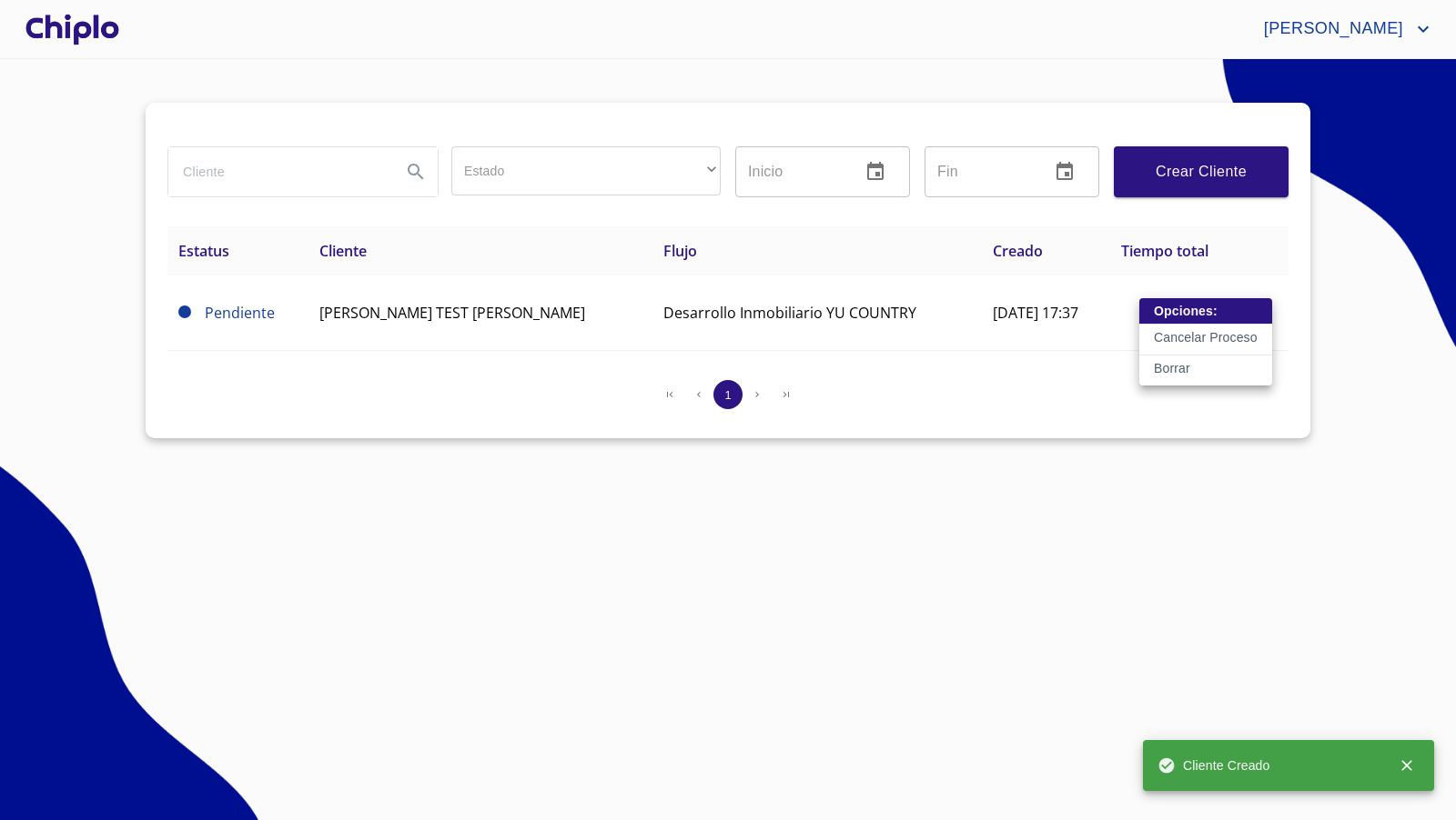
click at [1206, 335] on p "Cancelar Proceso" at bounding box center [1205, 337] width 103 height 18
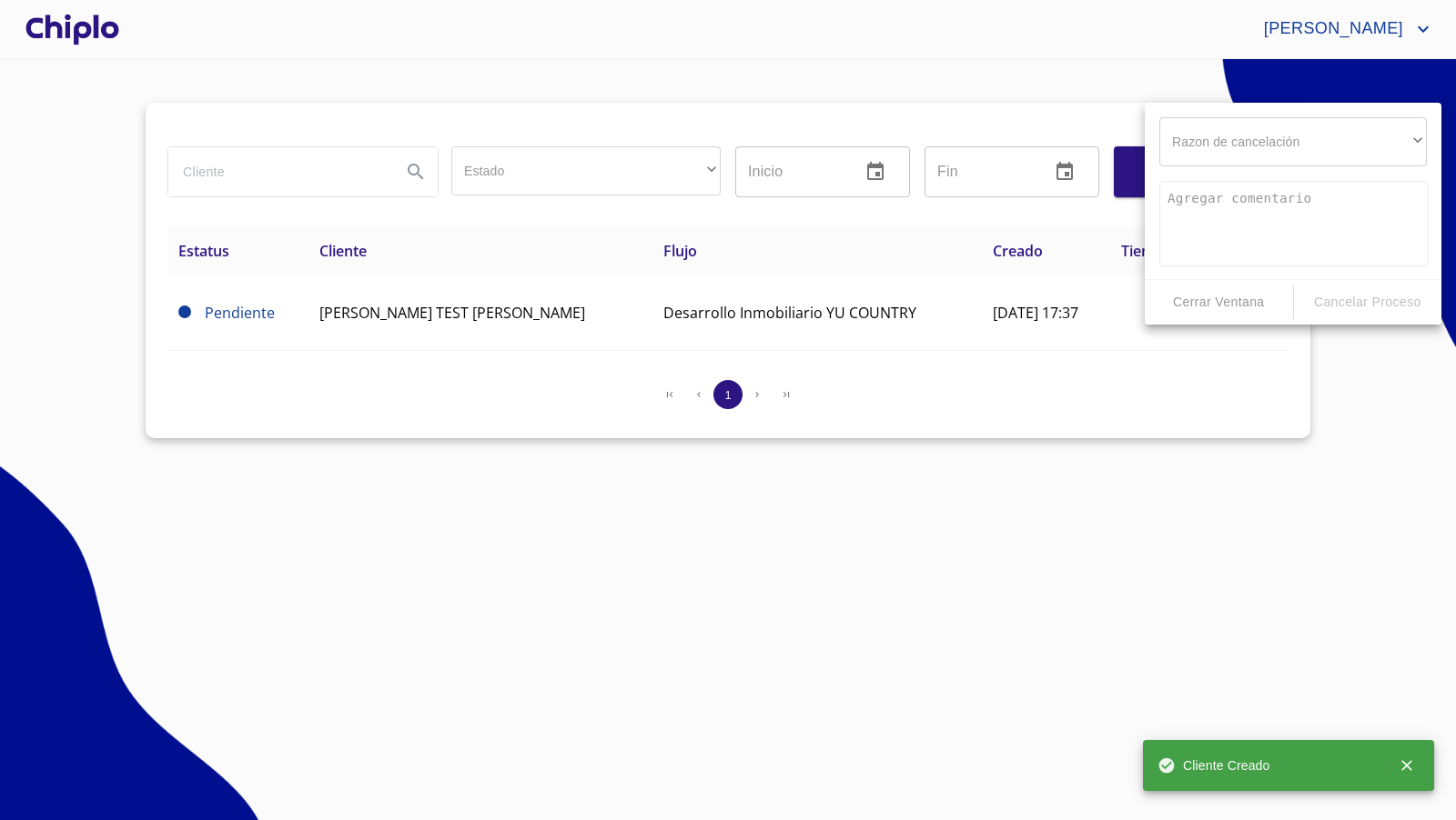
click at [1260, 150] on div "​" at bounding box center [1292, 142] width 267 height 49
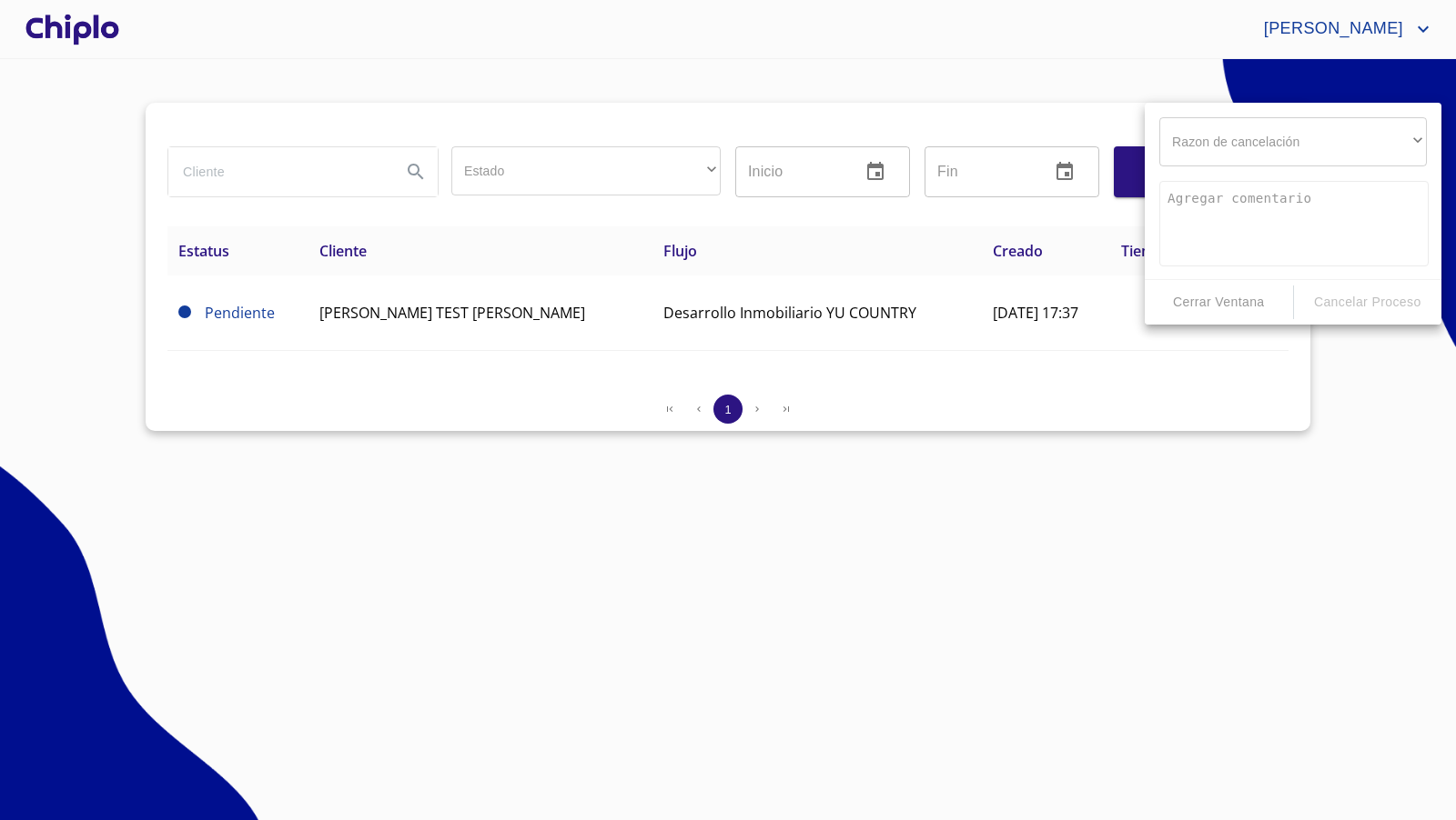
click at [1266, 143] on div "​" at bounding box center [1292, 142] width 267 height 49
click at [1424, 139] on div "​" at bounding box center [1292, 142] width 267 height 49
click at [1408, 138] on div "​" at bounding box center [1292, 142] width 267 height 49
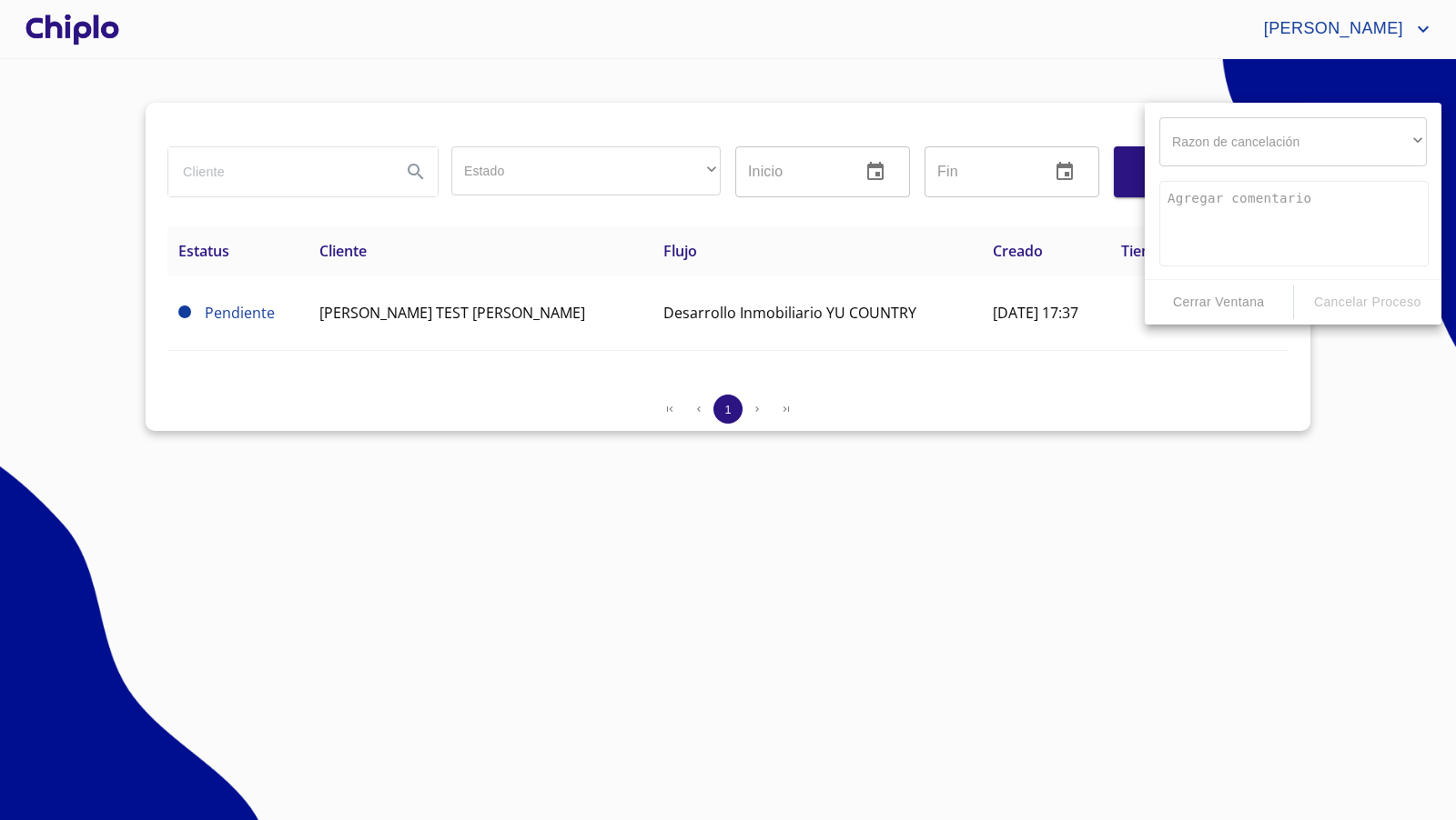
click at [1408, 138] on div "​" at bounding box center [1292, 142] width 267 height 49
click at [1226, 300] on span "Cerrar Ventana" at bounding box center [1219, 302] width 134 height 23
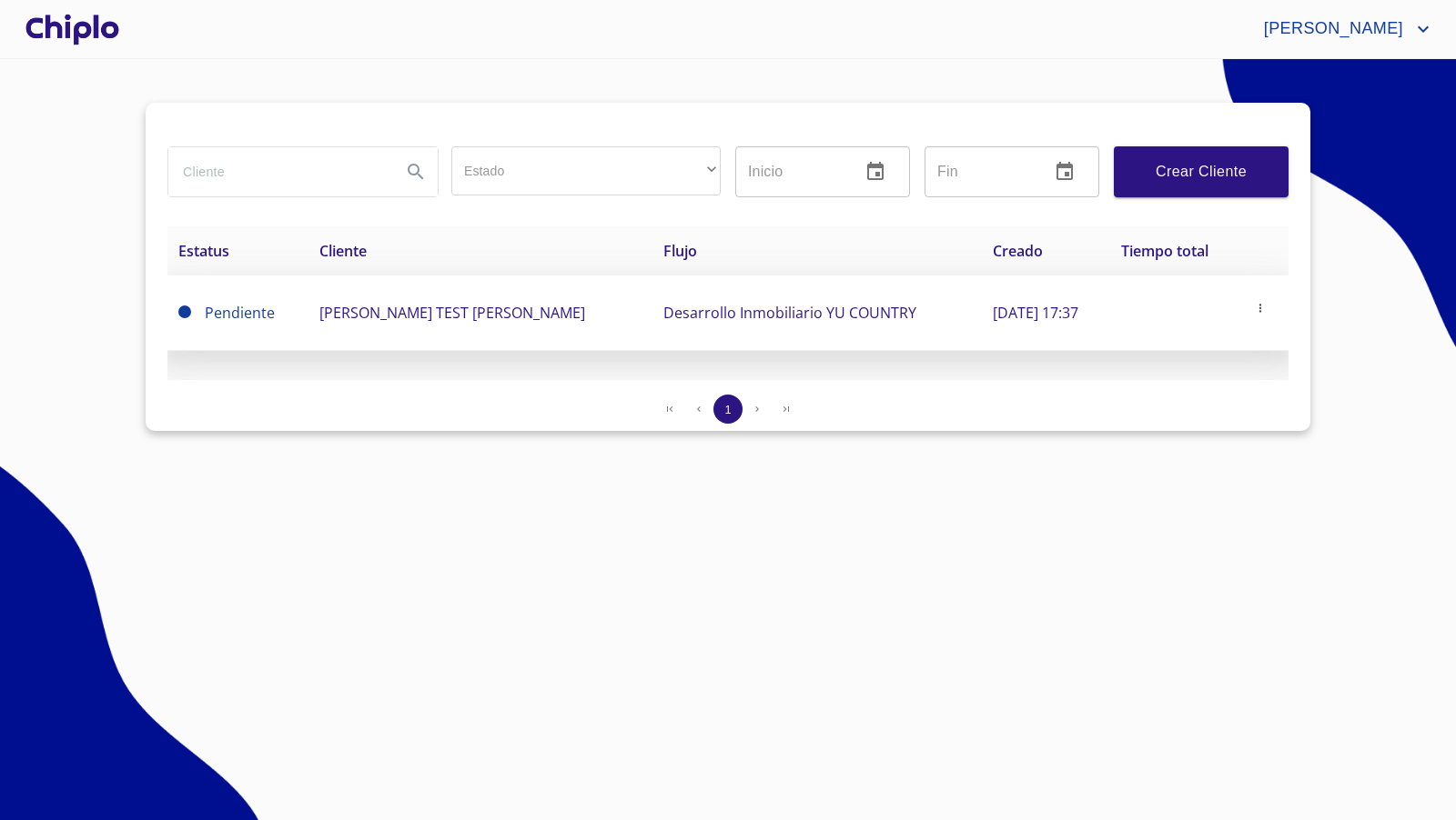
click at [1262, 307] on icon "button" at bounding box center [1261, 308] width 2 height 9
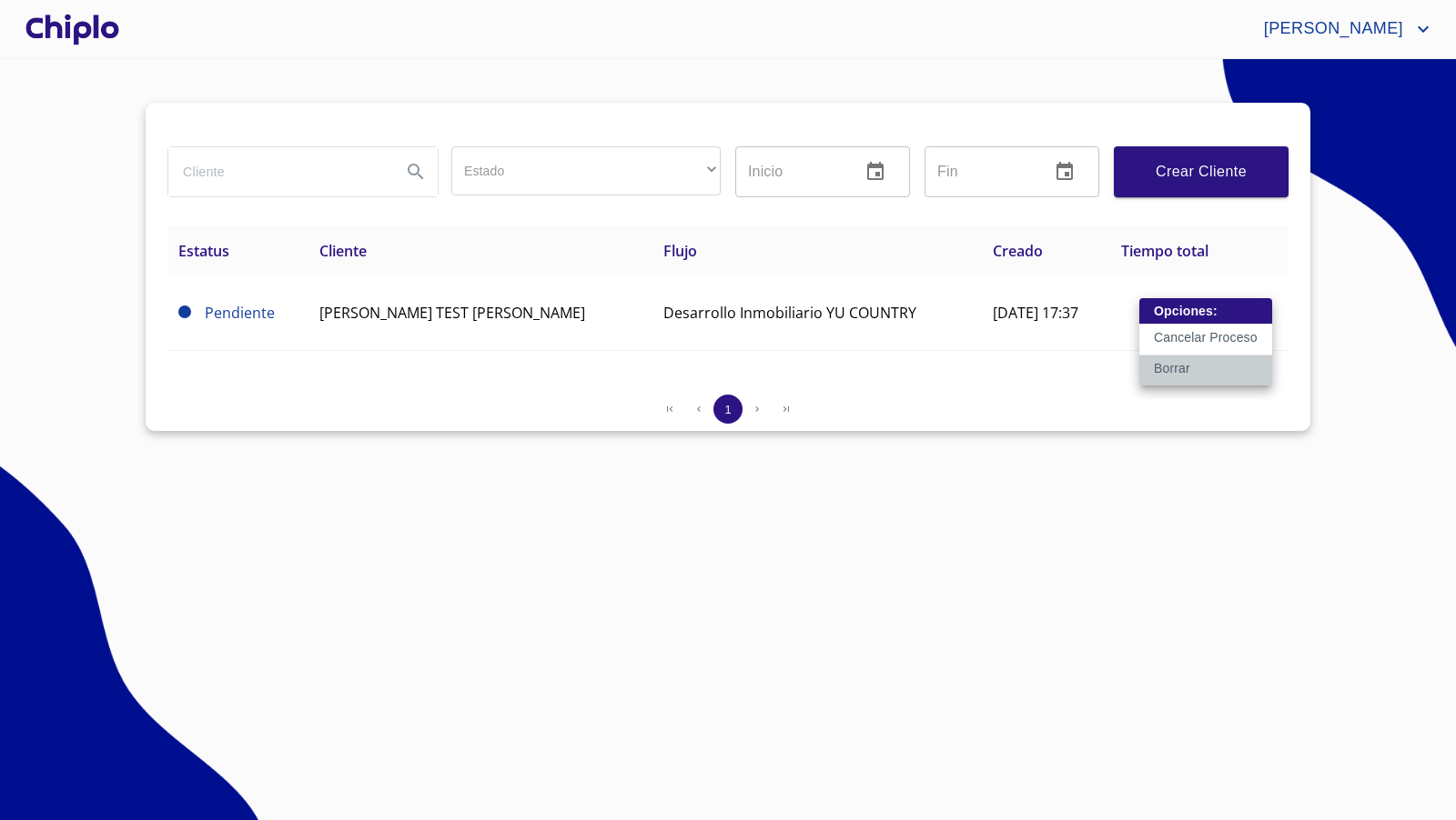
click at [1178, 367] on p "Borrar" at bounding box center [1172, 367] width 36 height 18
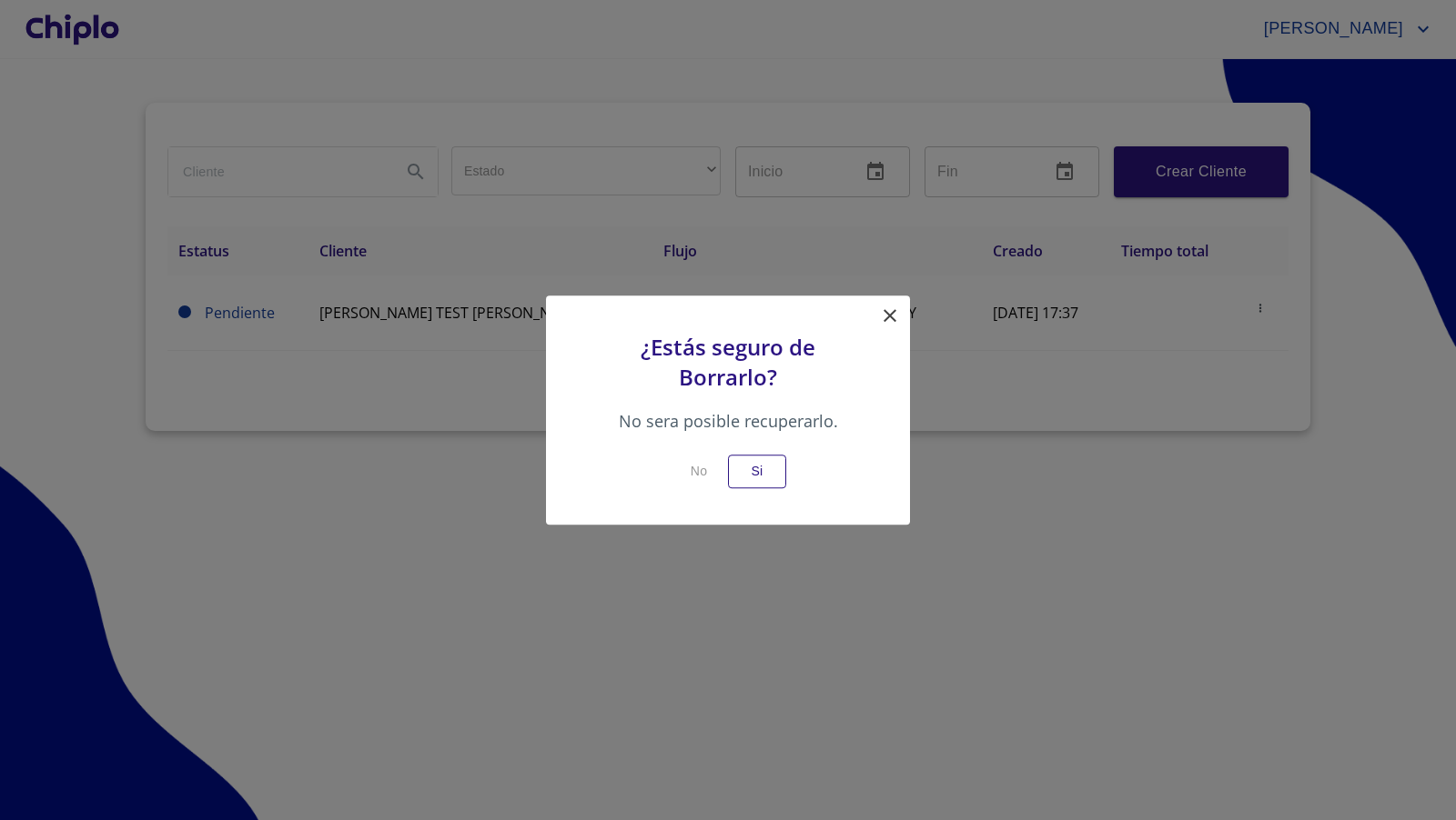
click at [885, 314] on icon at bounding box center [889, 315] width 22 height 22
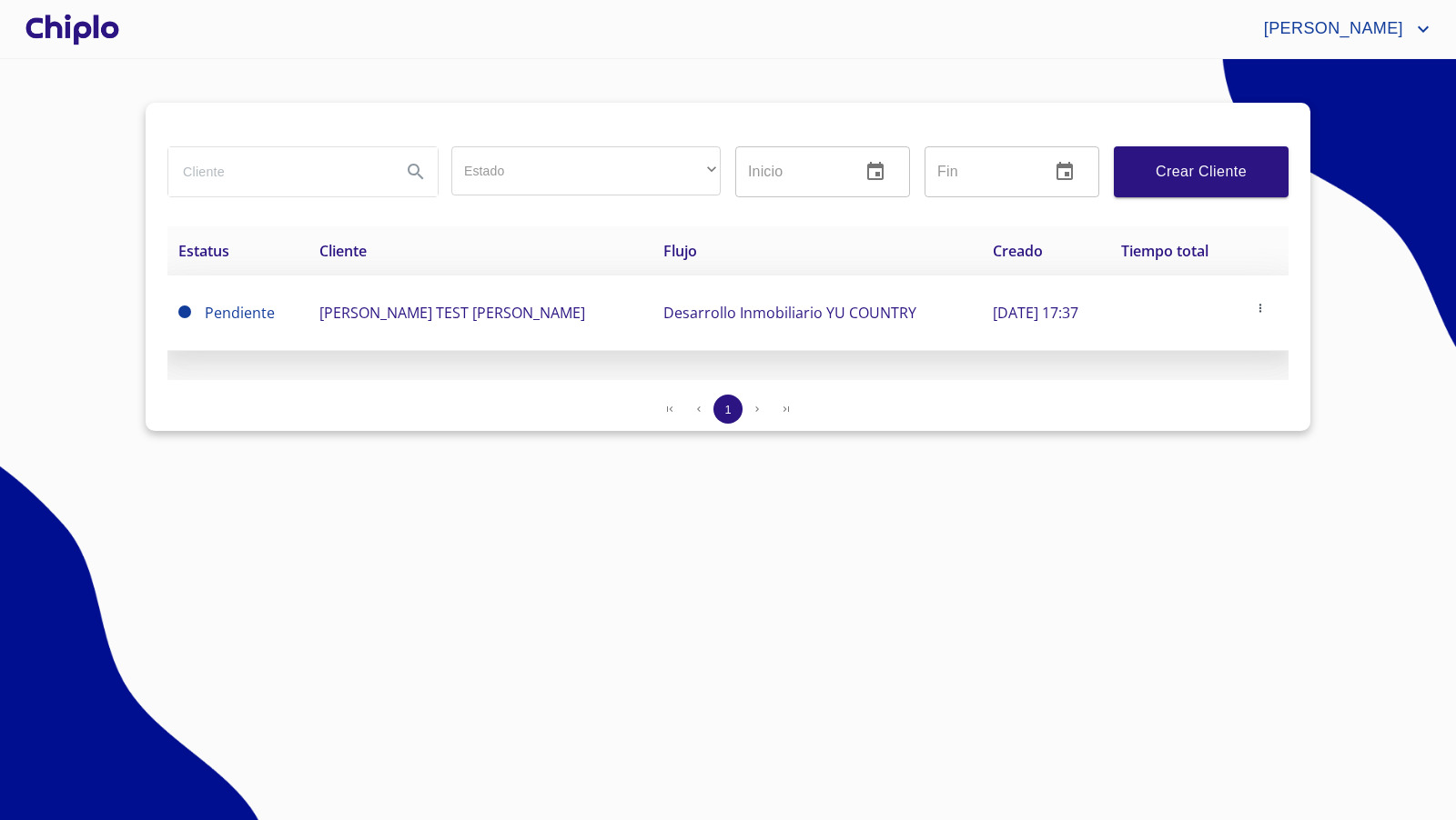
click at [1262, 306] on icon "button" at bounding box center [1260, 308] width 12 height 12
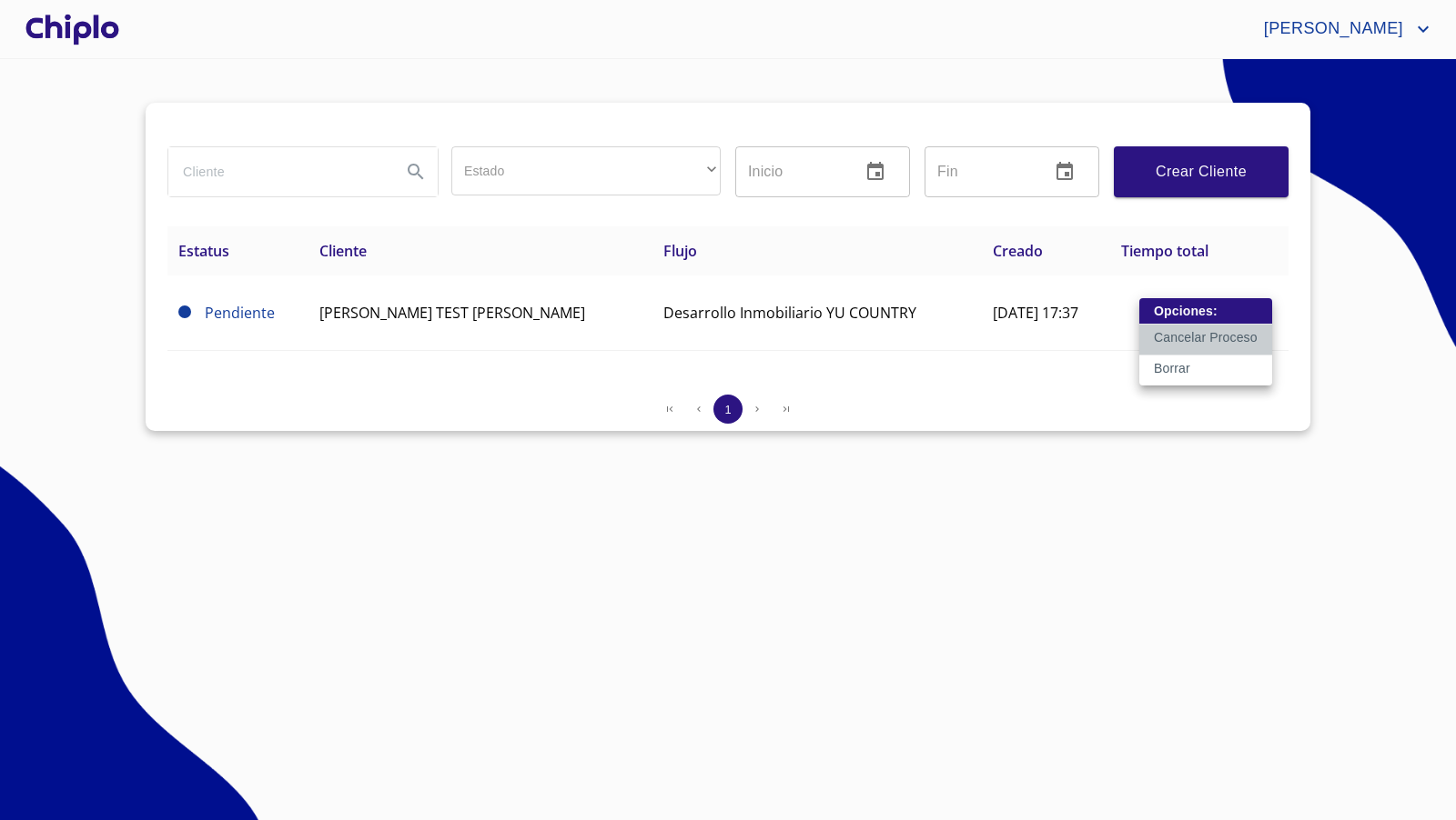
click at [1216, 334] on p "Cancelar Proceso" at bounding box center [1205, 337] width 103 height 18
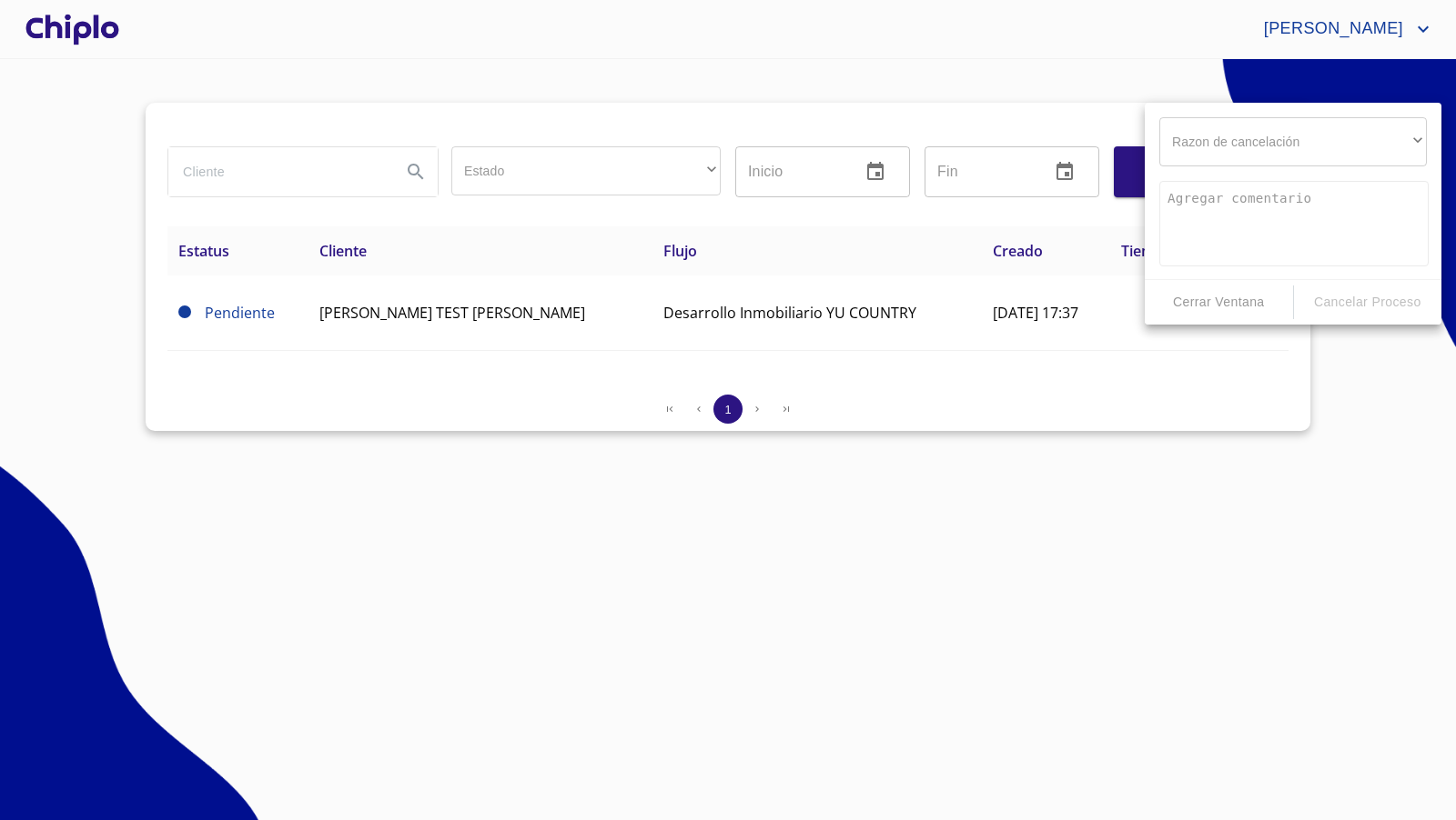
click at [1329, 145] on div "​" at bounding box center [1292, 142] width 267 height 49
click at [1259, 458] on div at bounding box center [728, 410] width 1456 height 820
click at [1061, 433] on div at bounding box center [728, 410] width 1456 height 820
click at [1251, 299] on span "Cerrar Ventana" at bounding box center [1219, 302] width 134 height 23
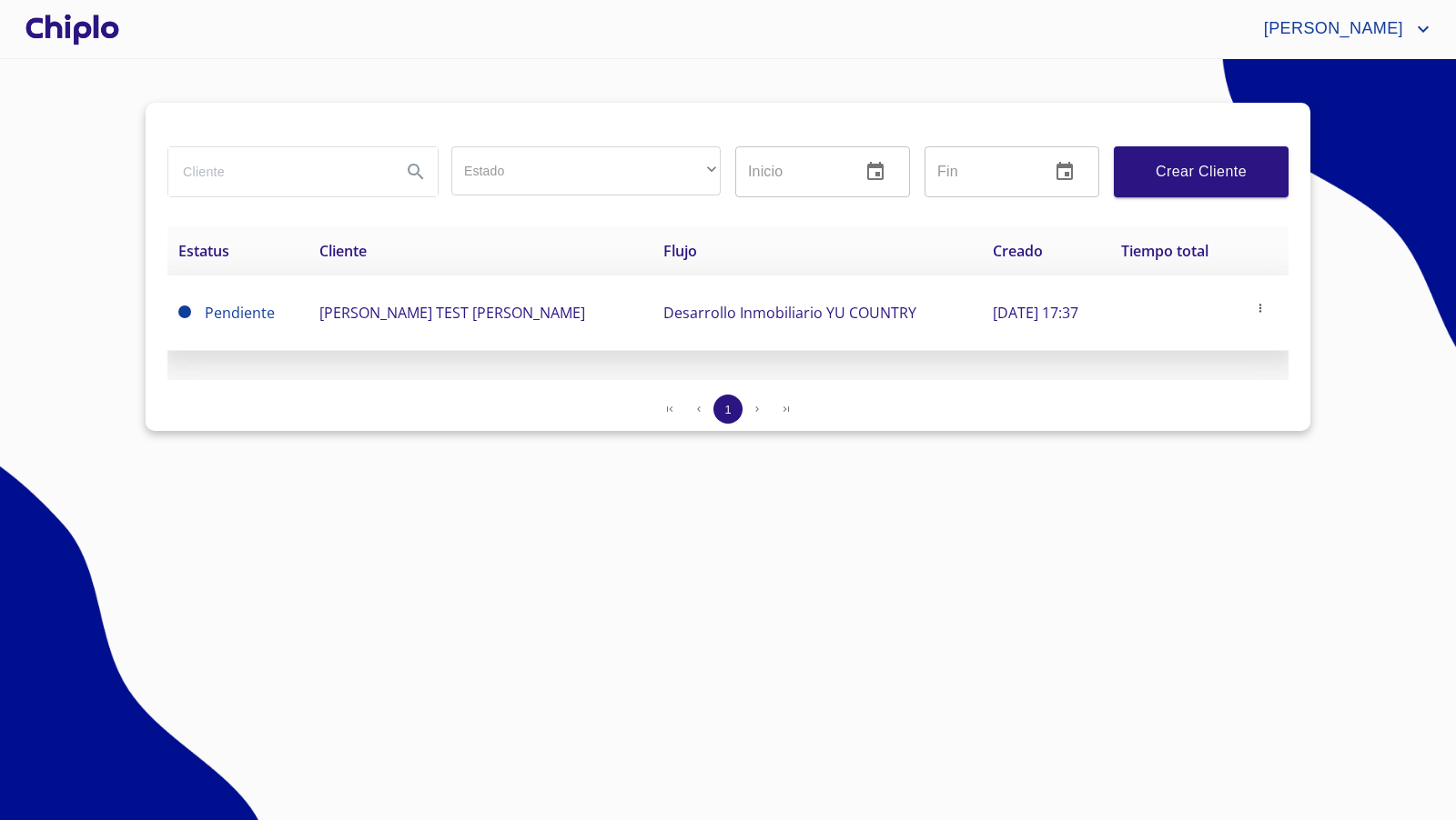
click at [549, 315] on span "ENRIQUE TEST FERNANDEZ HERNANDEZ" at bounding box center [453, 313] width 266 height 20
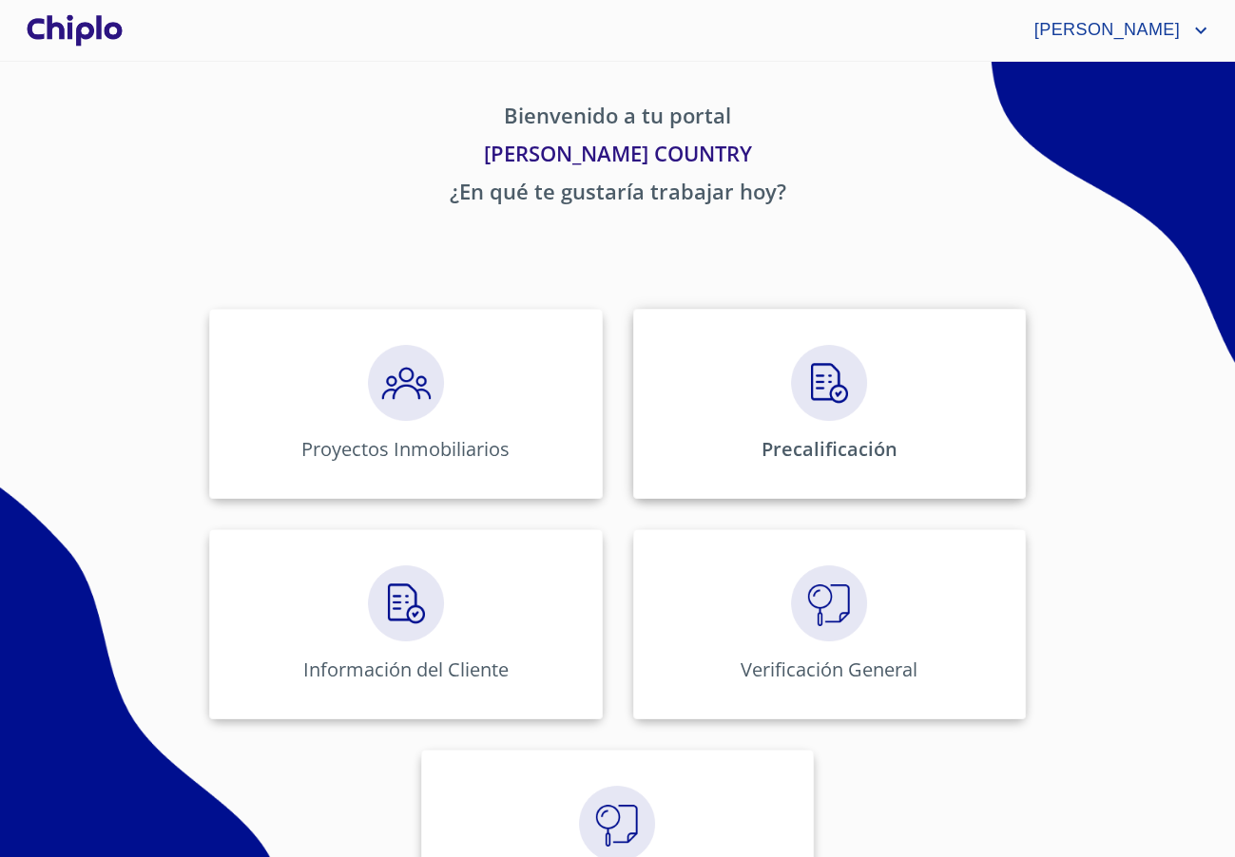
click at [829, 385] on img at bounding box center [829, 383] width 76 height 76
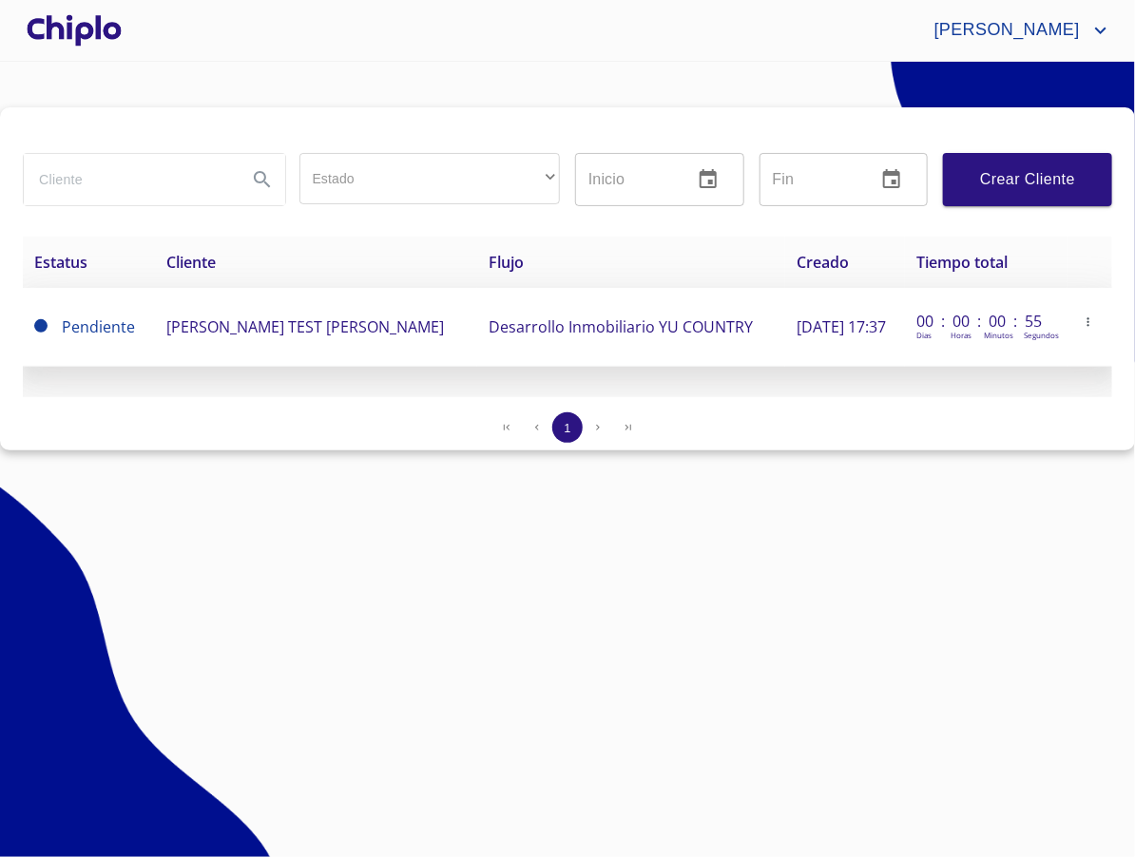
click at [110, 321] on span "Pendiente" at bounding box center [98, 327] width 73 height 21
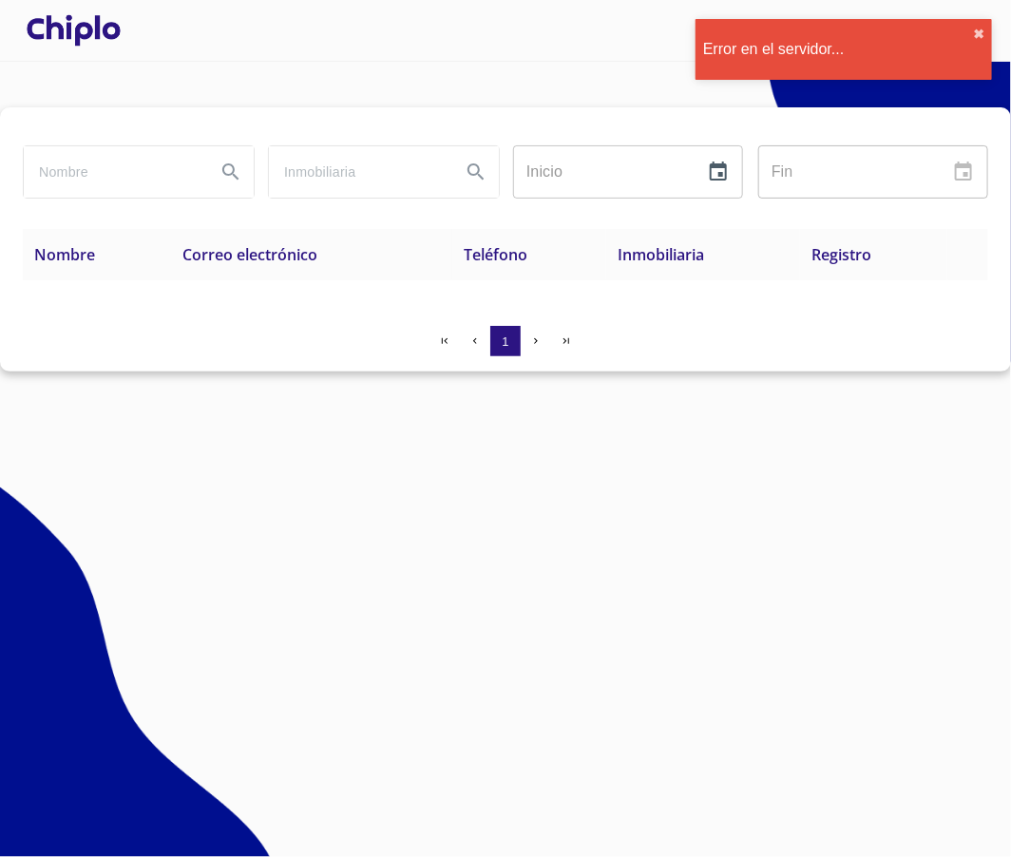
click at [94, 27] on div at bounding box center [74, 30] width 102 height 61
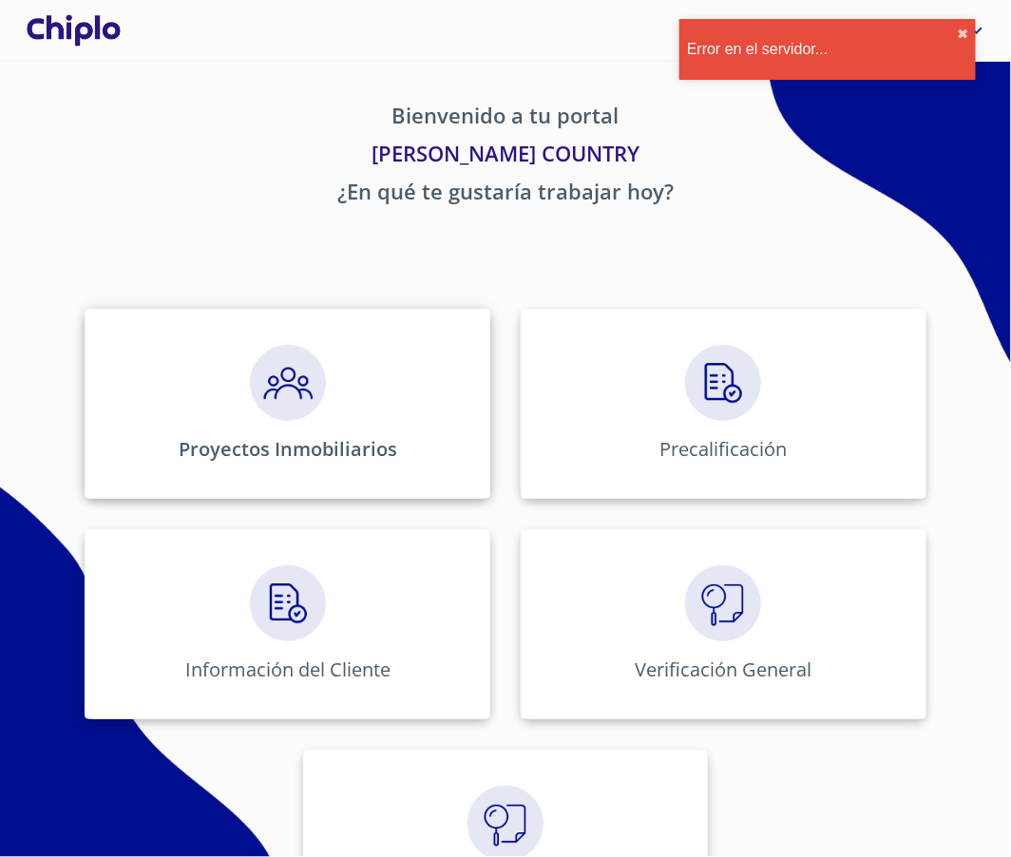
click at [286, 386] on img at bounding box center [288, 383] width 76 height 76
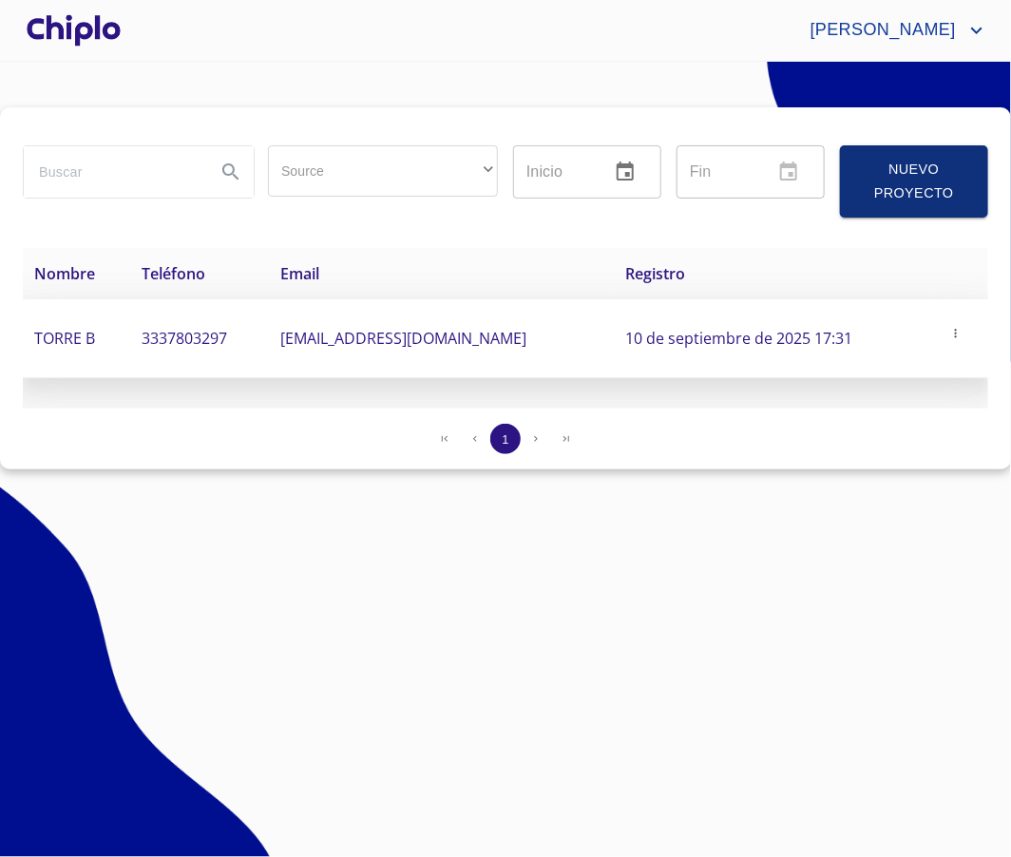
click at [85, 343] on span "TORRE B" at bounding box center [64, 338] width 61 height 21
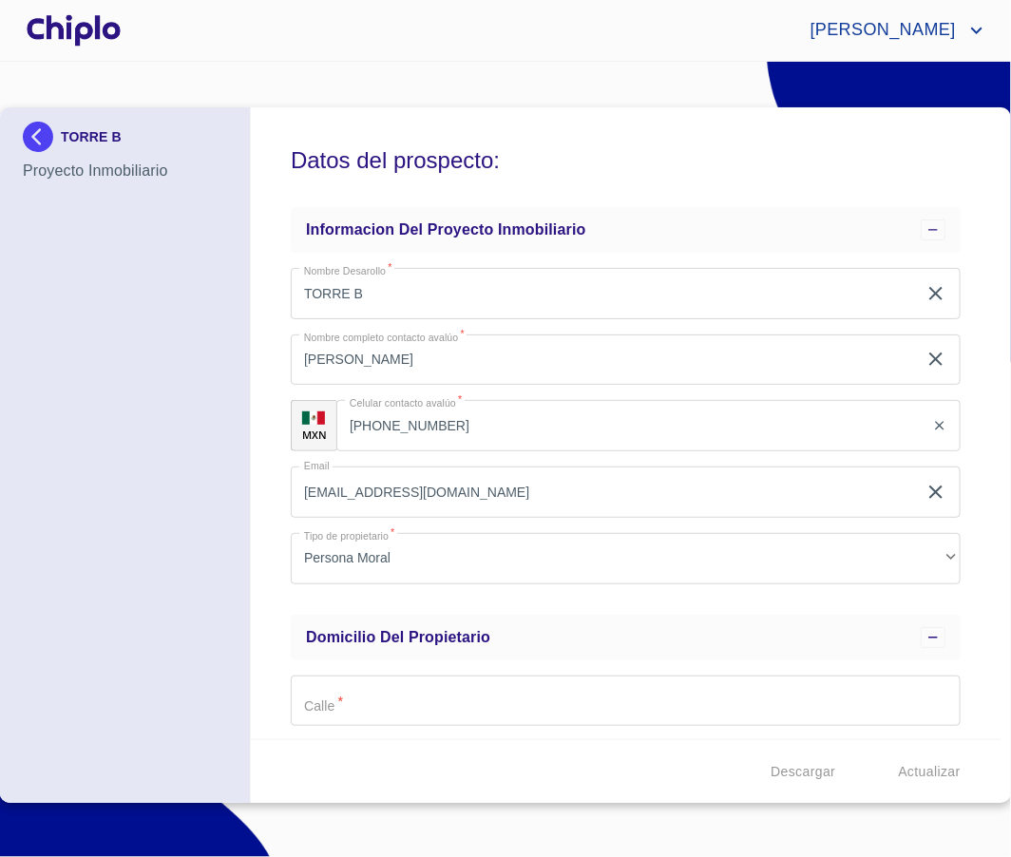
click at [66, 21] on div at bounding box center [74, 30] width 102 height 61
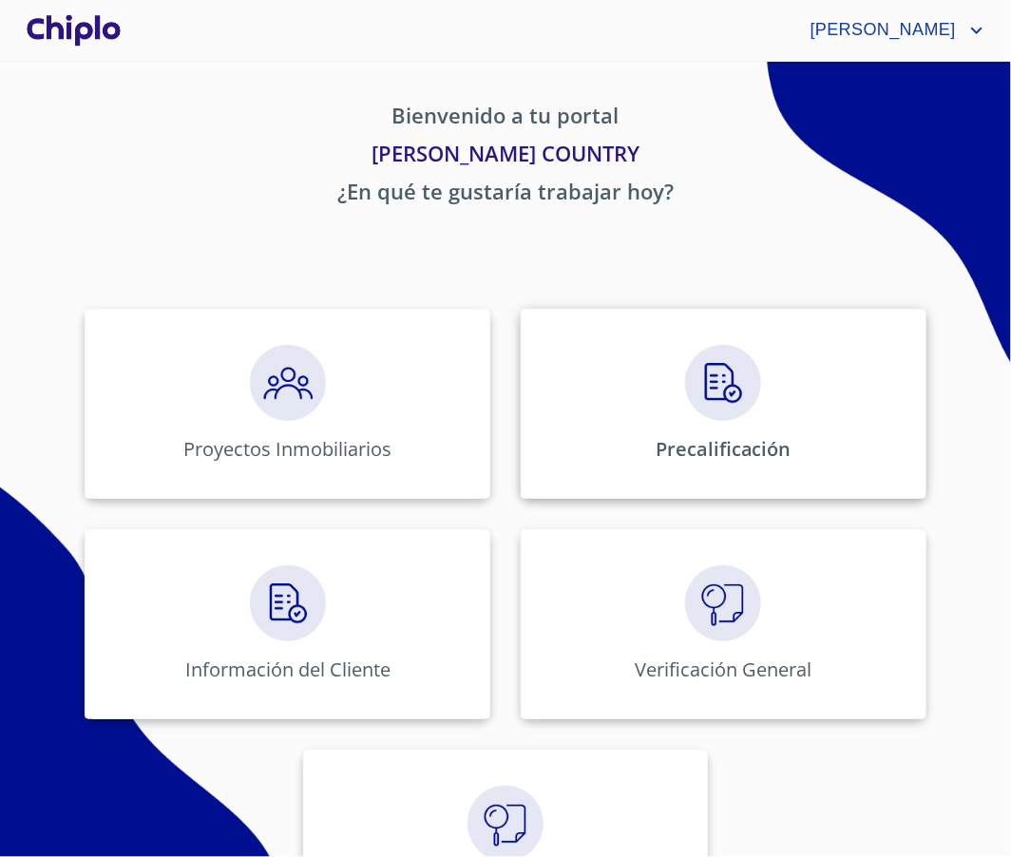
click at [737, 359] on img at bounding box center [723, 383] width 76 height 76
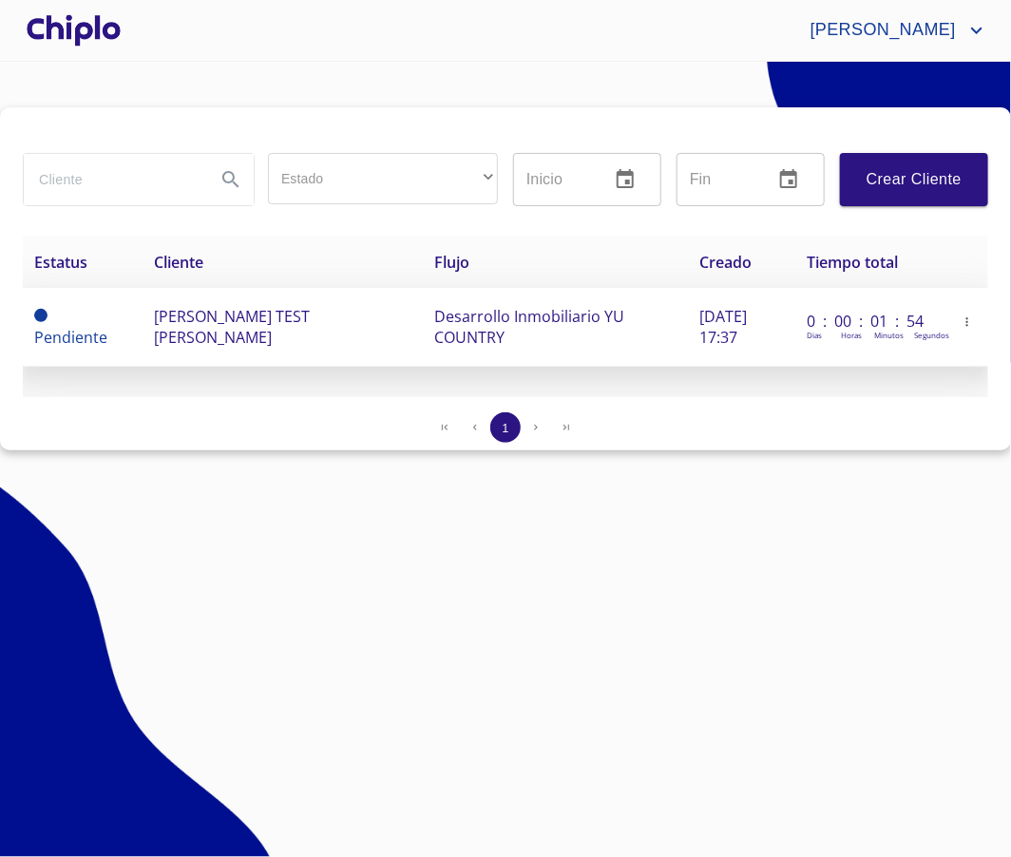
click at [289, 318] on span "ENRIQUE TEST FERNANDEZ HERNANDEZ" at bounding box center [232, 327] width 156 height 42
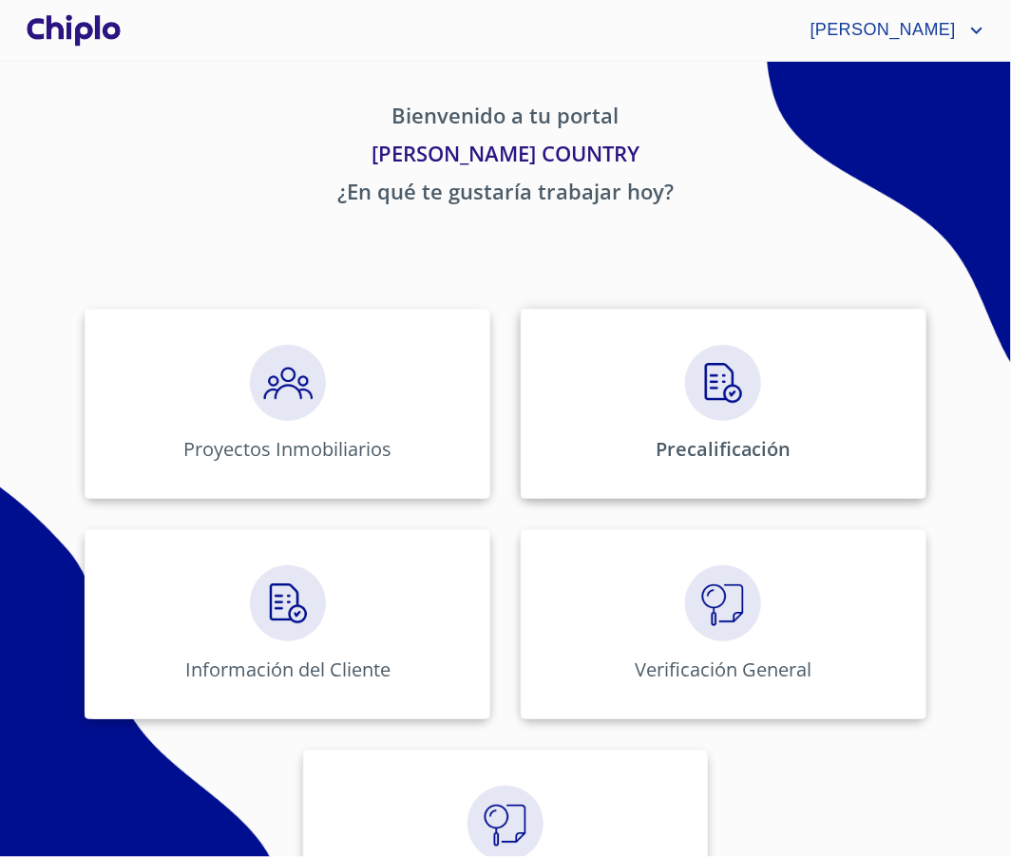
click at [741, 418] on img at bounding box center [723, 383] width 76 height 76
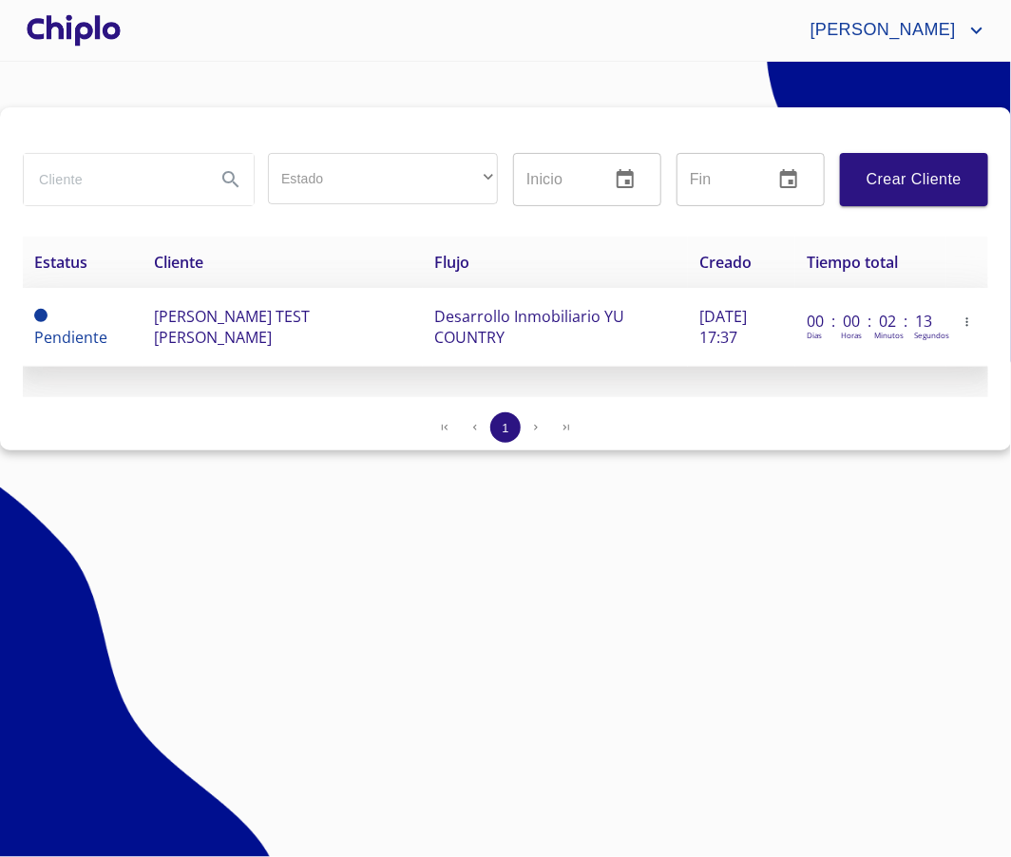
click at [973, 325] on icon "button" at bounding box center [967, 322] width 13 height 13
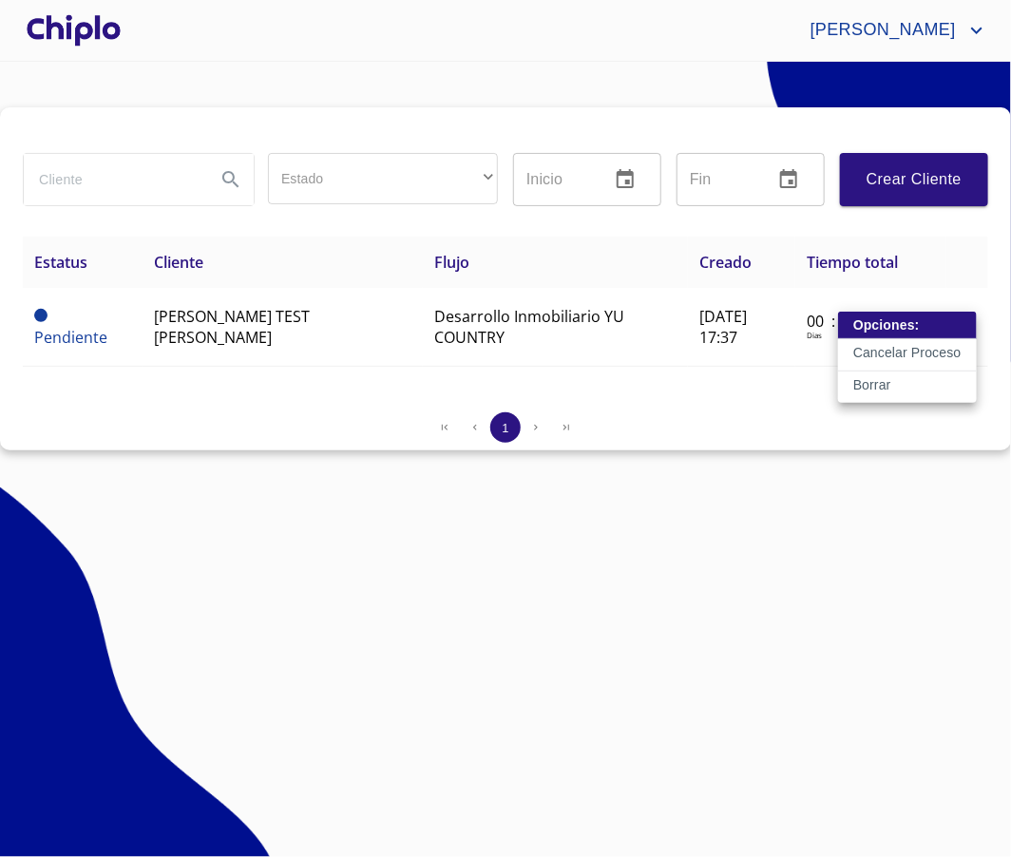
click at [784, 541] on div at bounding box center [505, 428] width 1011 height 857
click at [65, 36] on div at bounding box center [74, 30] width 102 height 61
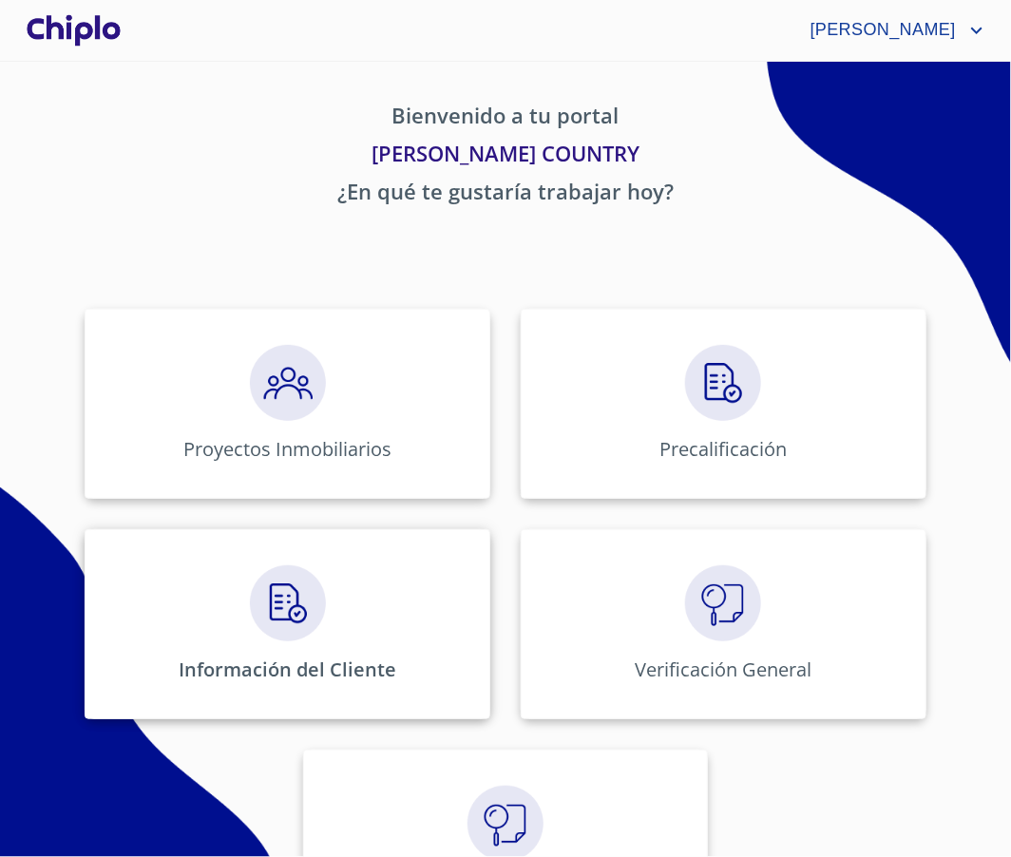
click at [319, 620] on img at bounding box center [288, 604] width 76 height 76
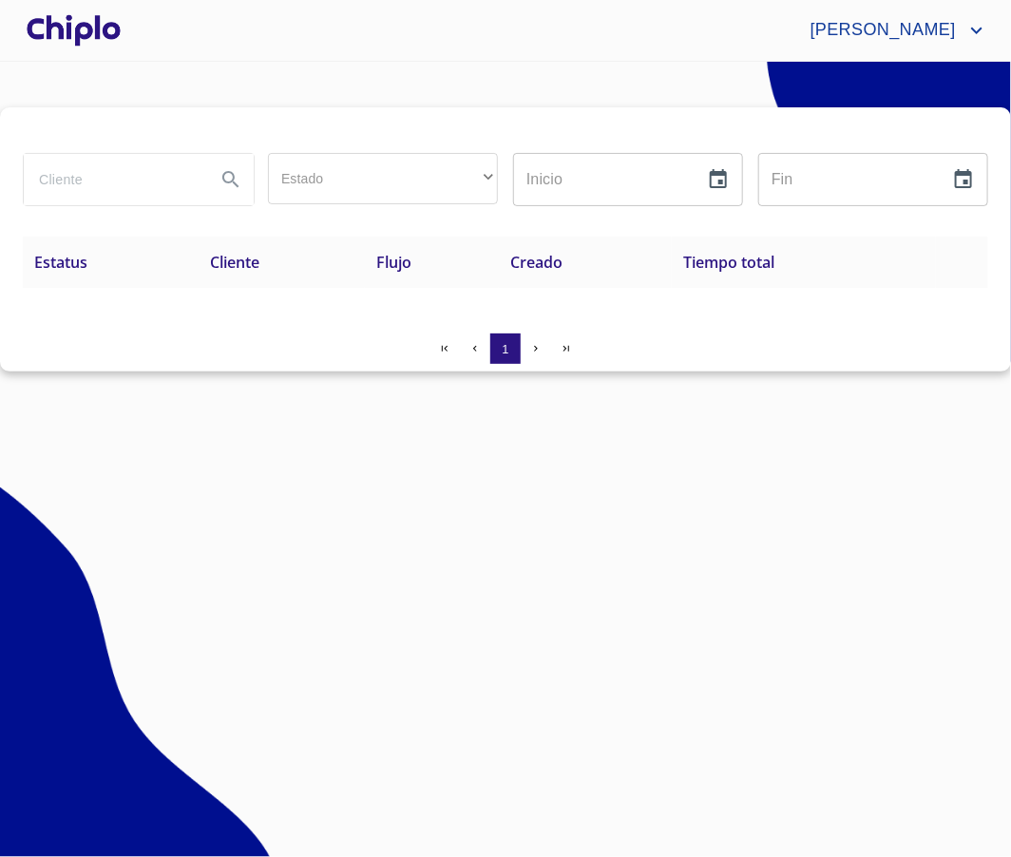
click at [82, 13] on div at bounding box center [74, 30] width 102 height 61
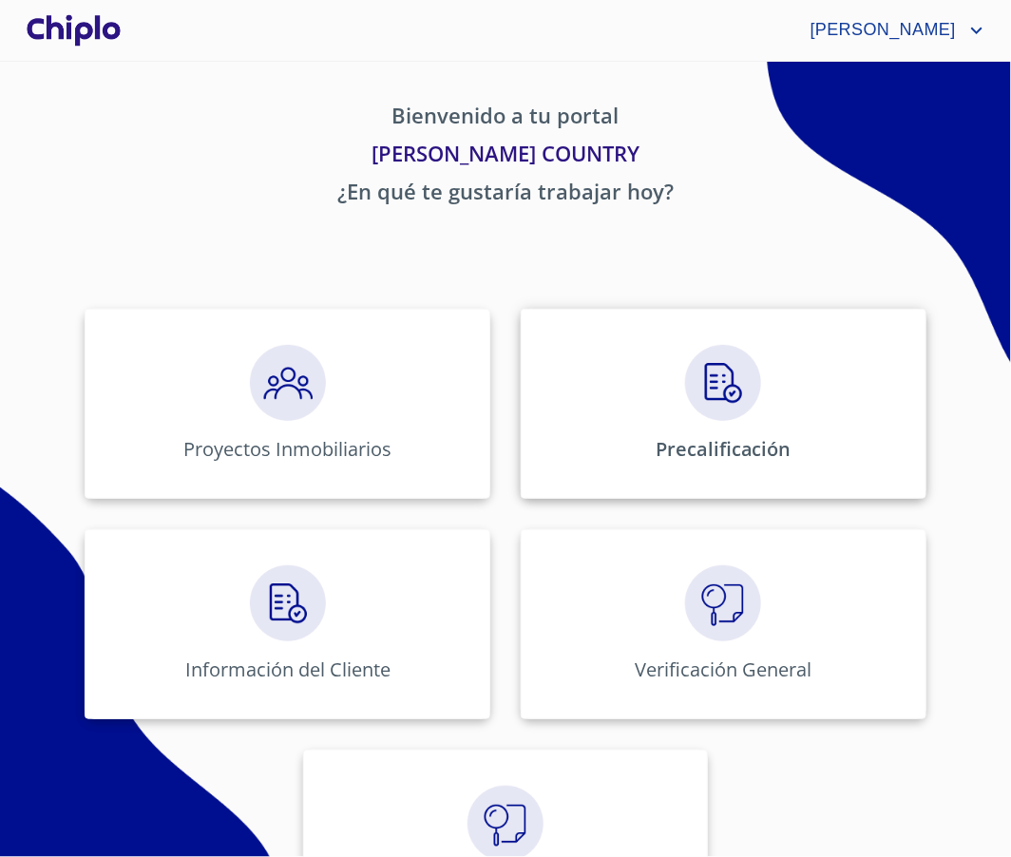
click at [724, 411] on img at bounding box center [723, 383] width 76 height 76
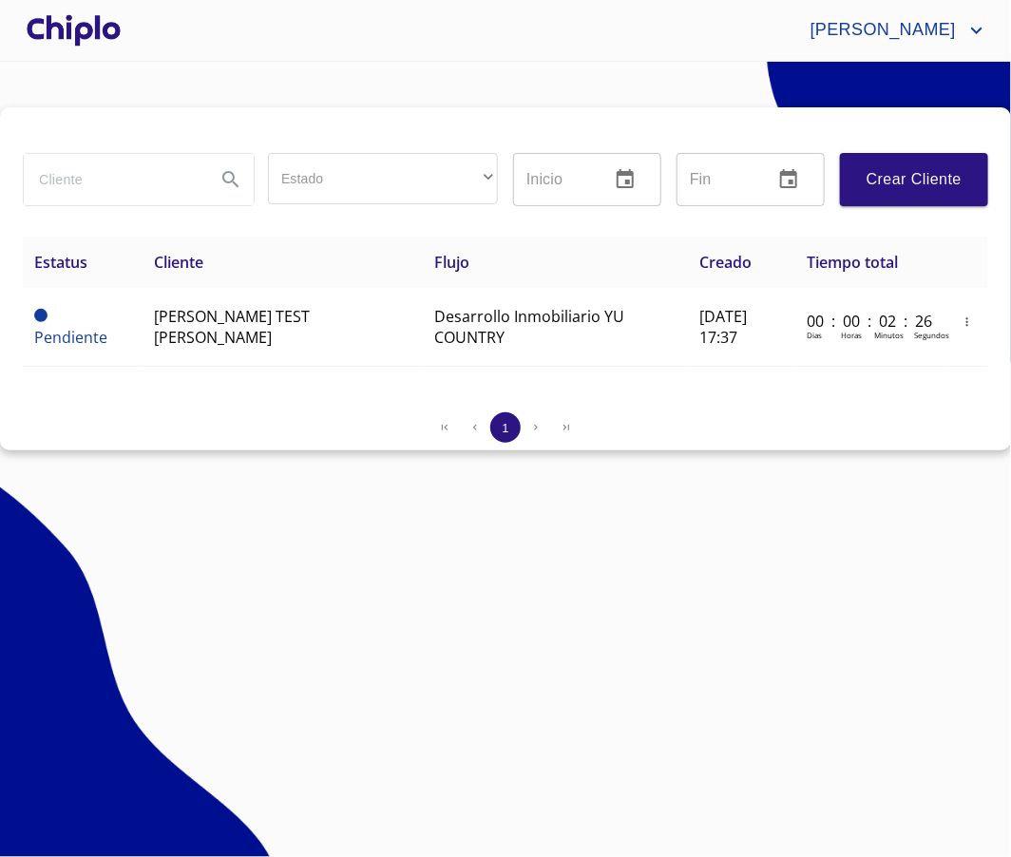
click at [104, 25] on div at bounding box center [74, 30] width 102 height 61
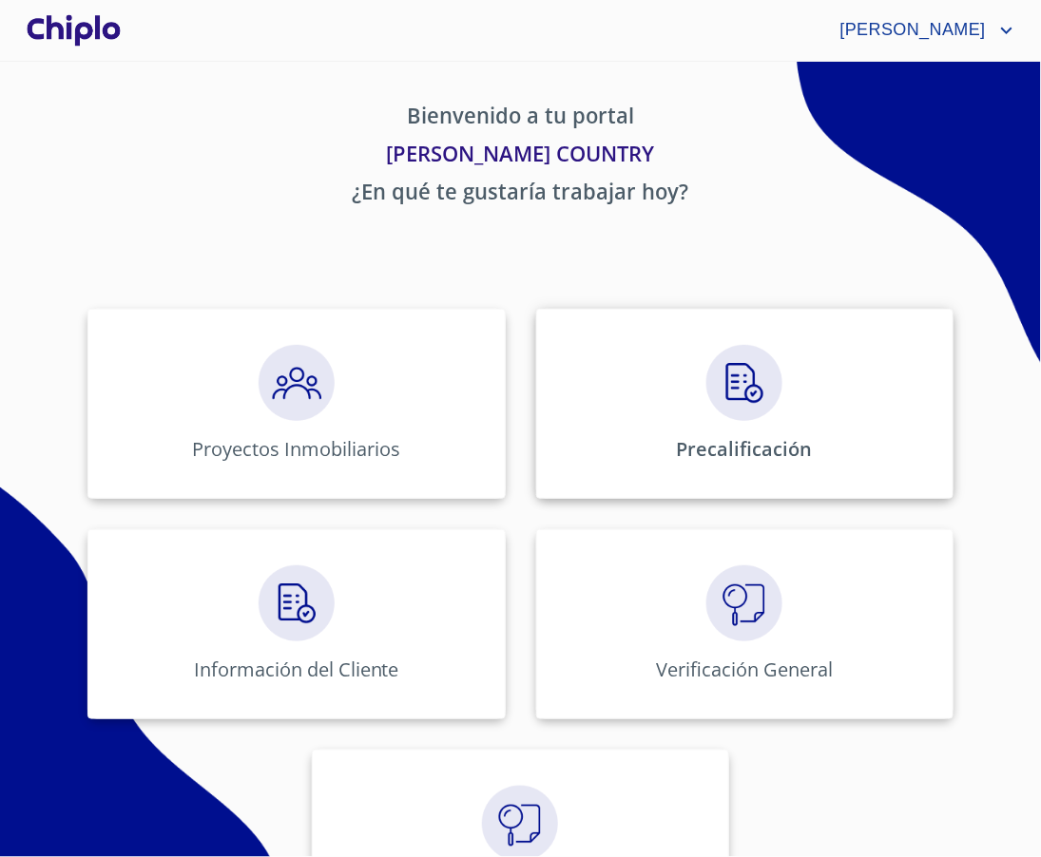
click at [739, 394] on img at bounding box center [744, 383] width 76 height 76
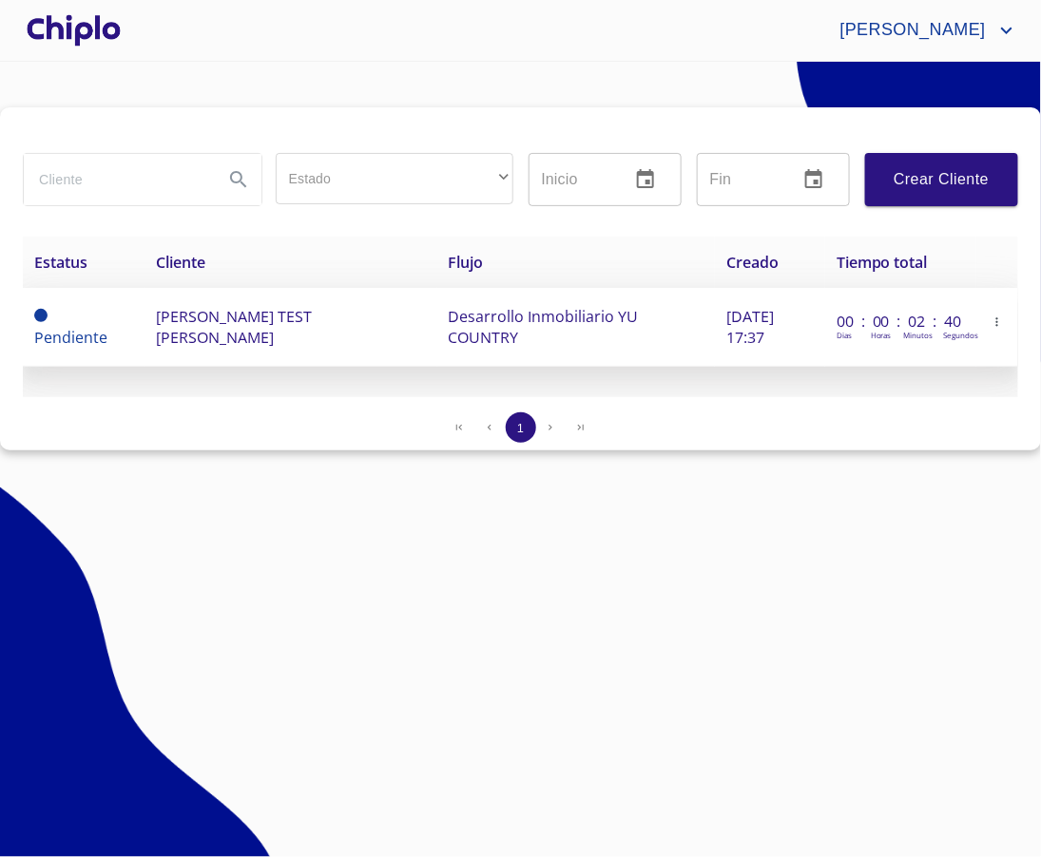
click at [241, 327] on td "ENRIQUE TEST FERNANDEZ HERNANDEZ" at bounding box center [290, 327] width 292 height 79
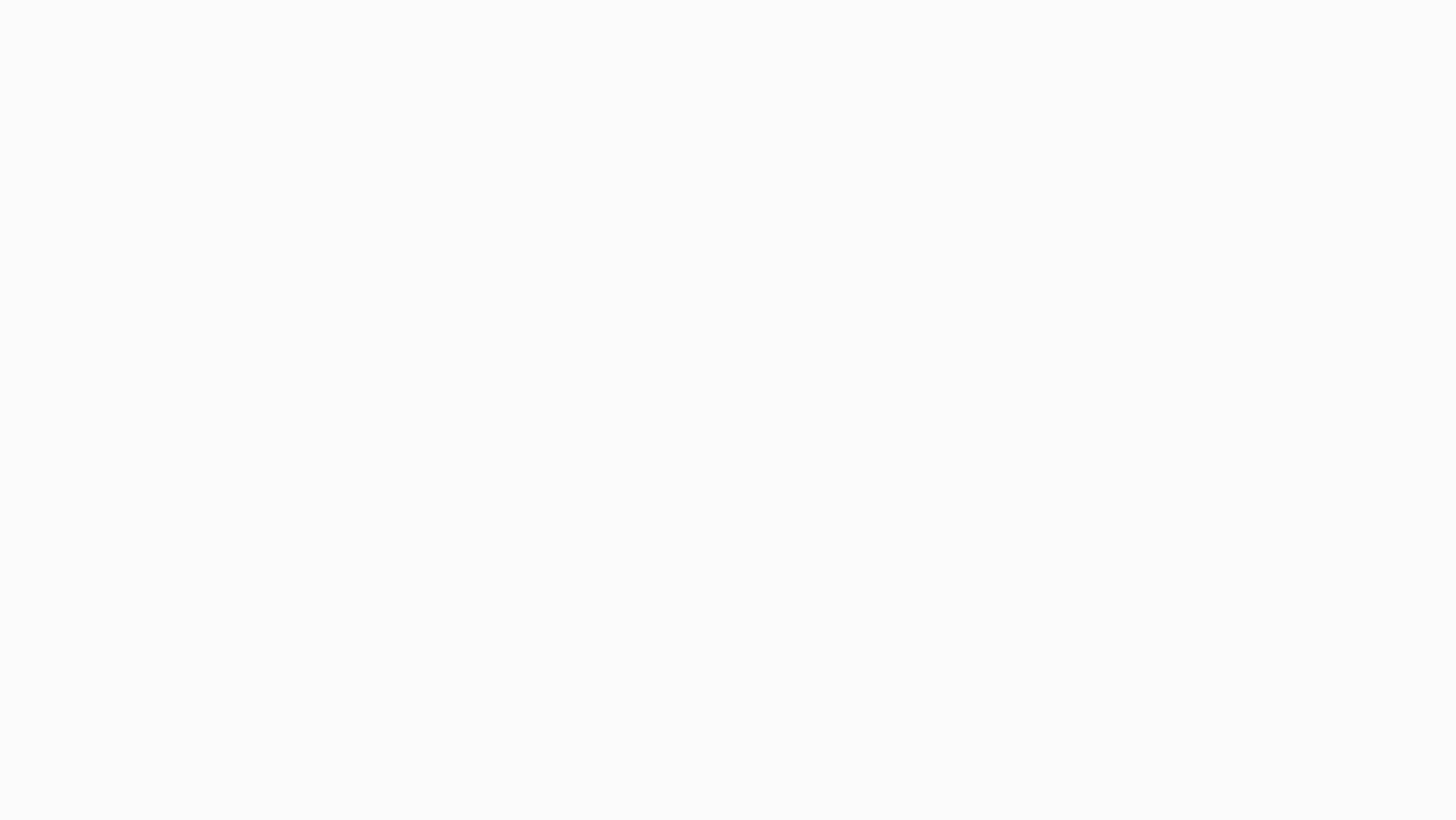
click at [443, 220] on div at bounding box center [728, 410] width 1456 height 820
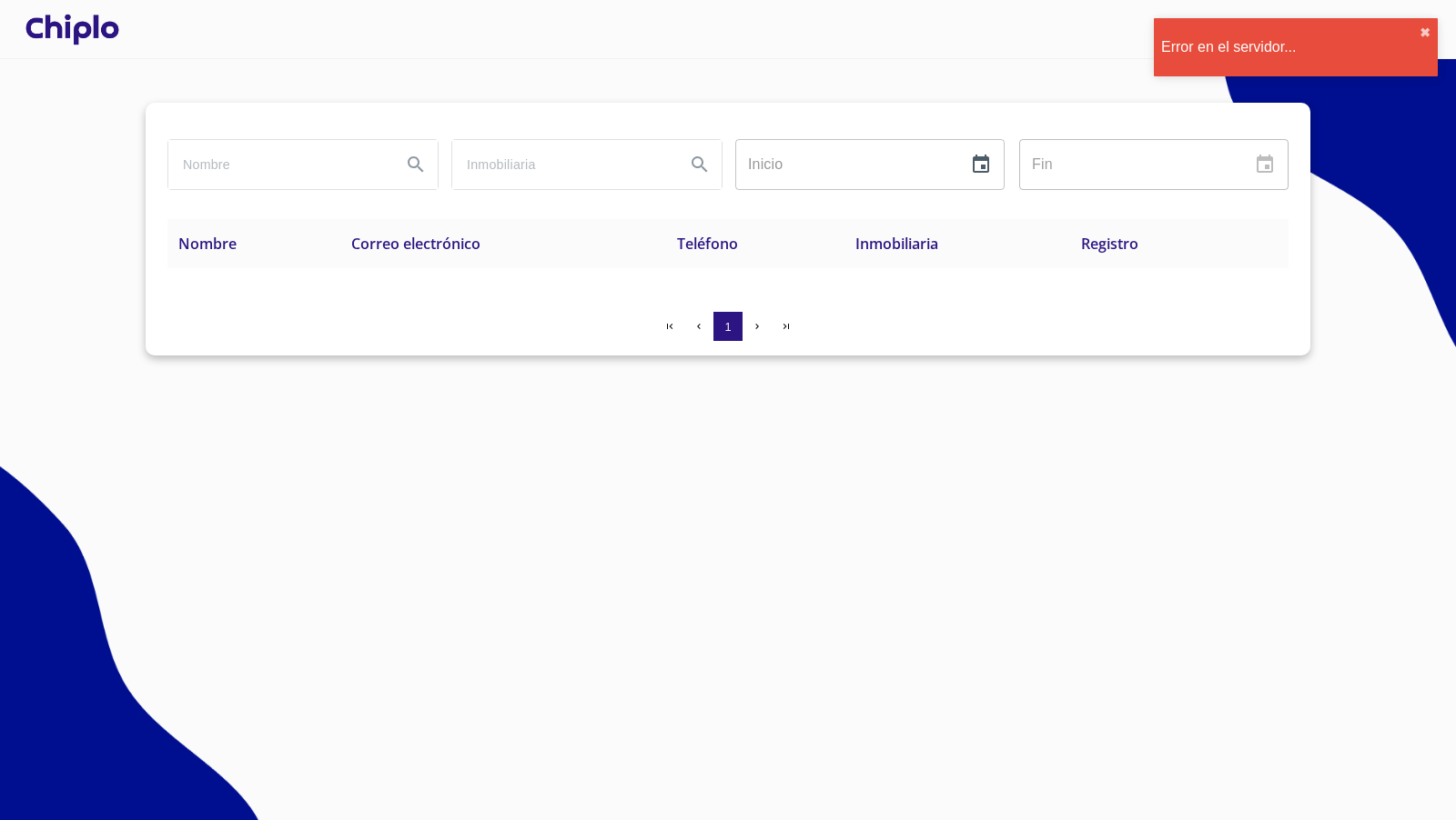
click at [72, 33] on div at bounding box center [73, 29] width 101 height 58
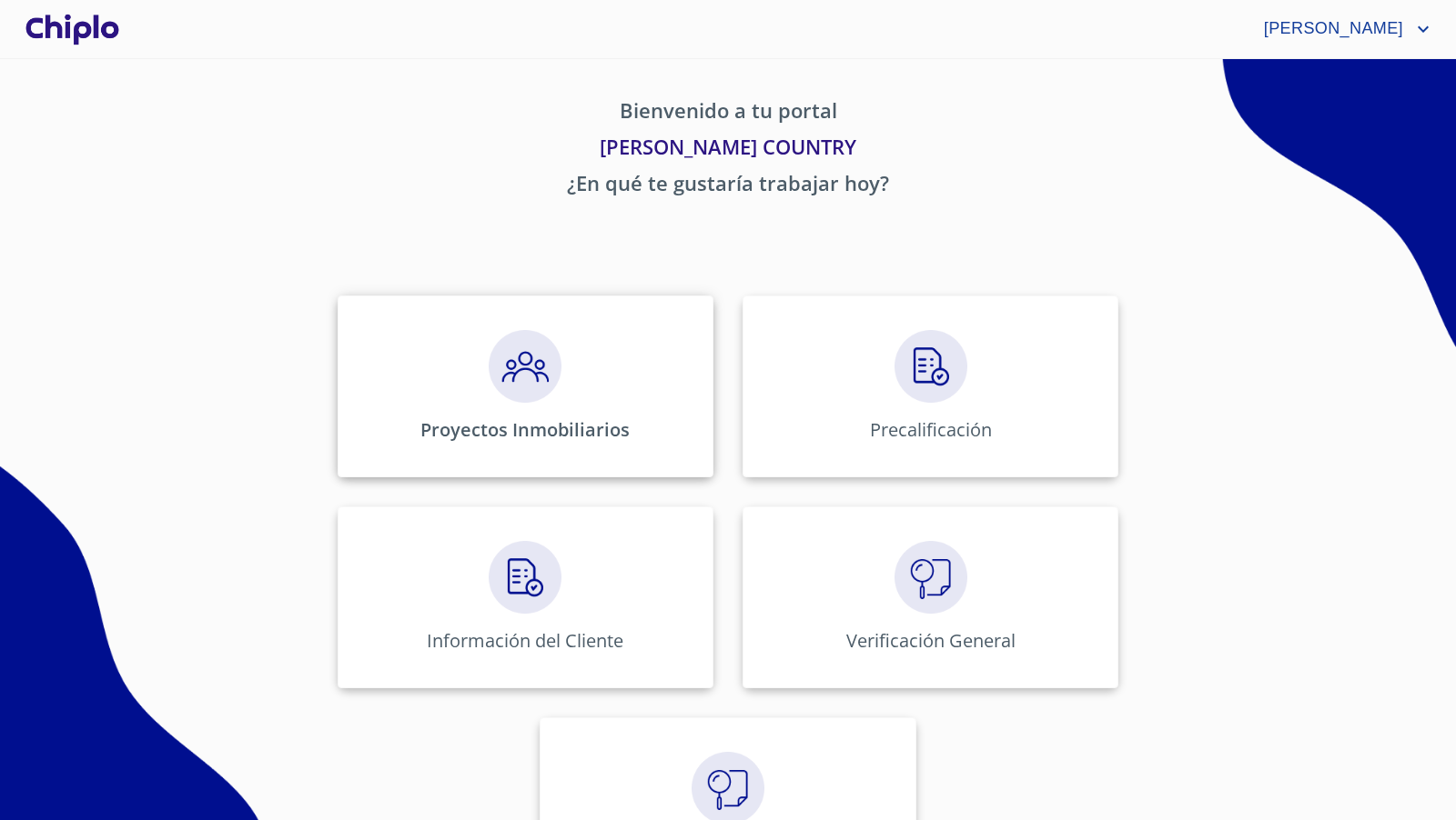
click at [544, 353] on img at bounding box center [525, 366] width 73 height 73
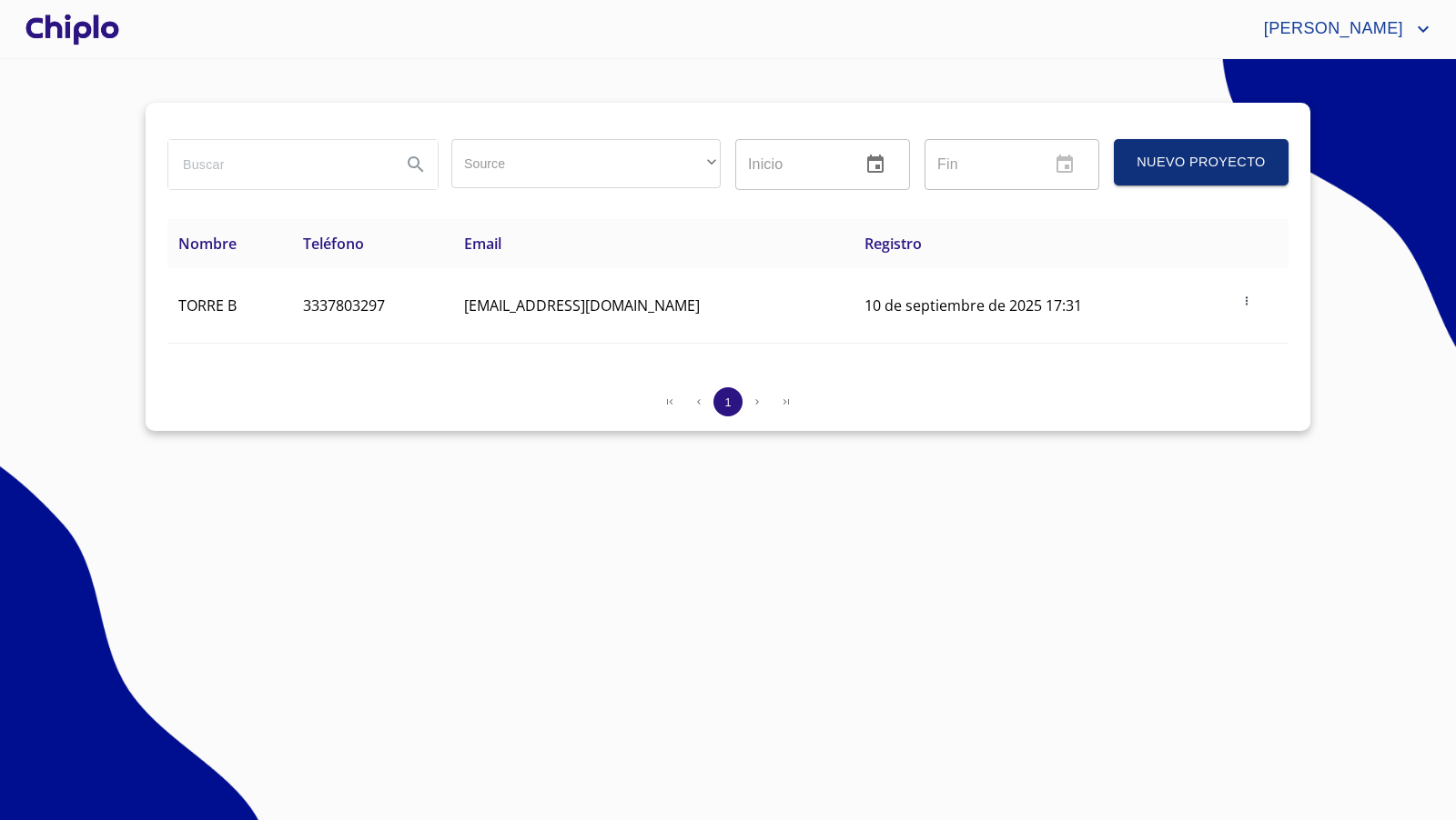
click at [98, 30] on div at bounding box center [73, 29] width 101 height 58
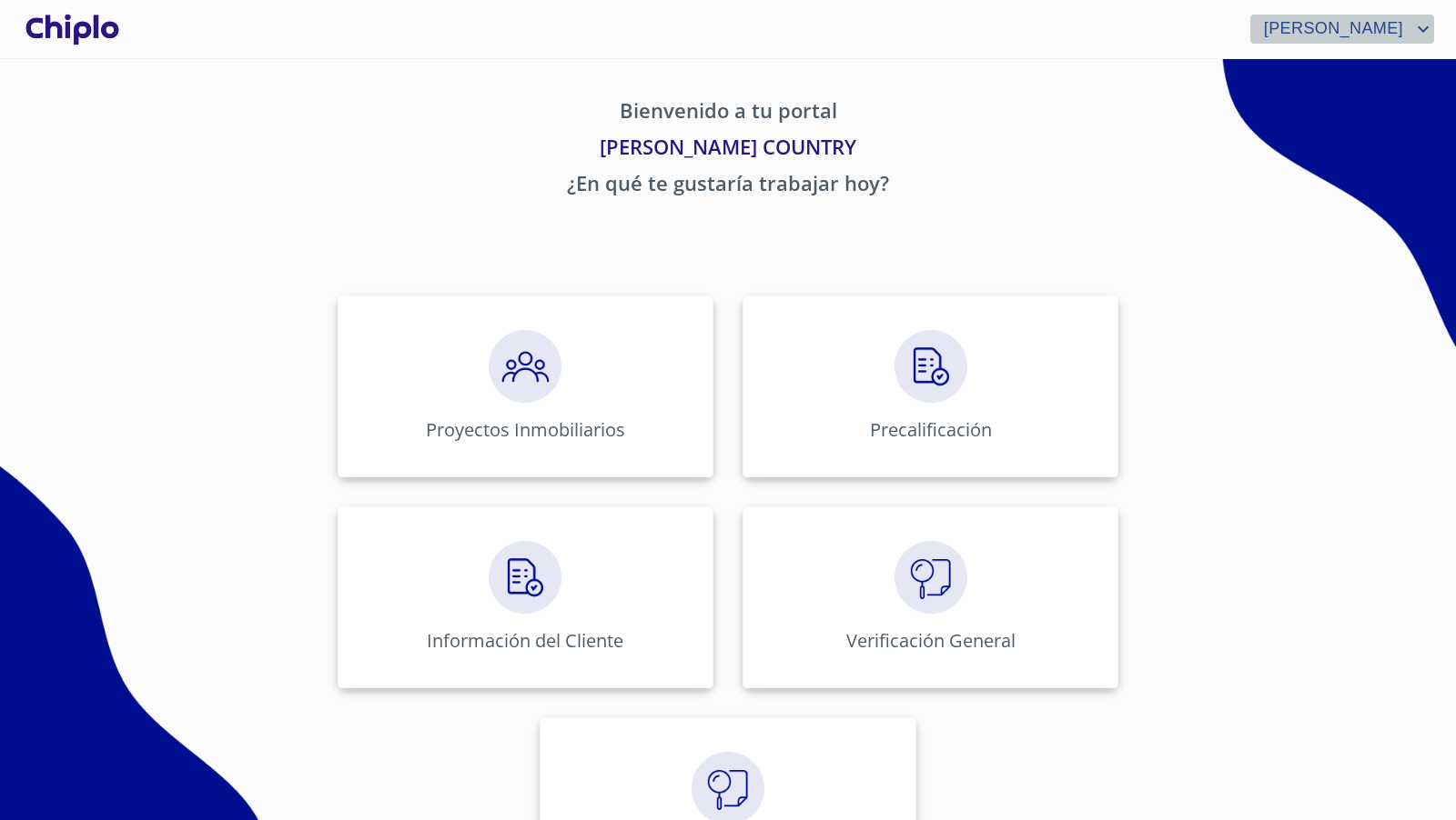
click at [1424, 26] on icon "account of current user" at bounding box center [1422, 29] width 22 height 22
click at [1204, 315] on div at bounding box center [728, 410] width 1456 height 820
click at [1422, 28] on icon "account of current user" at bounding box center [1422, 29] width 22 height 22
click at [1398, 41] on li "Salir" at bounding box center [1404, 38] width 59 height 33
